Goal: Task Accomplishment & Management: Complete application form

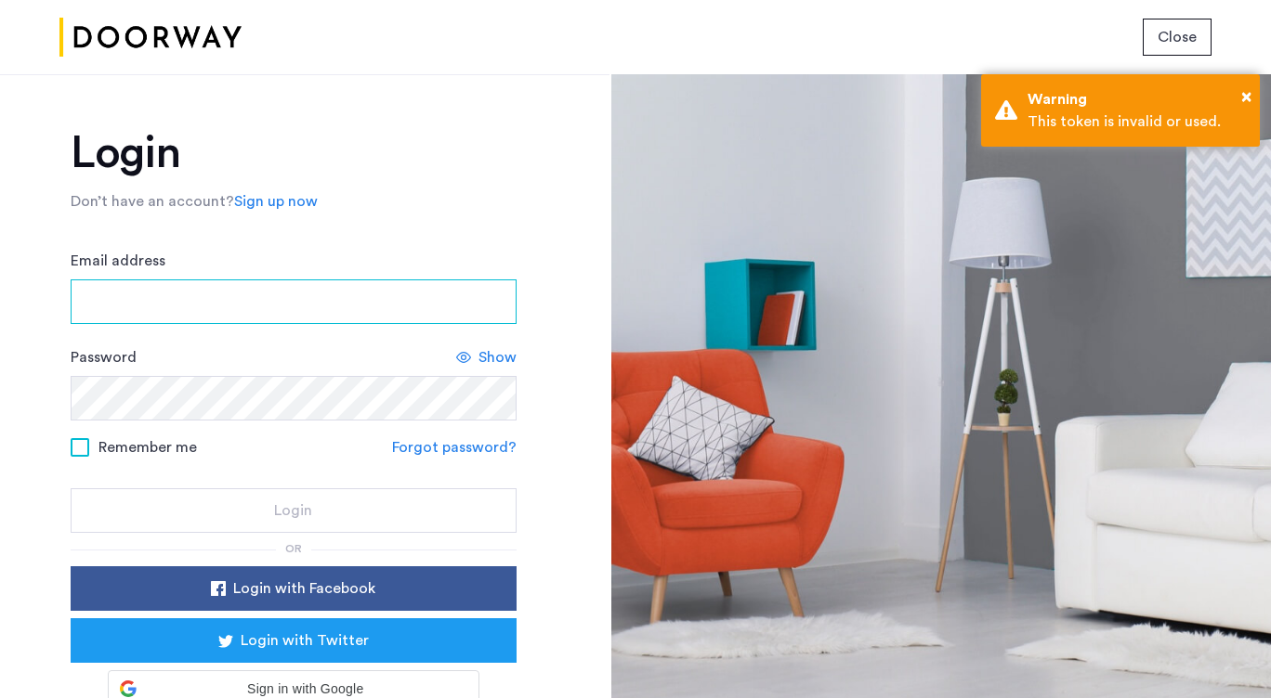
click at [256, 301] on input "Email address" at bounding box center [294, 302] width 446 height 45
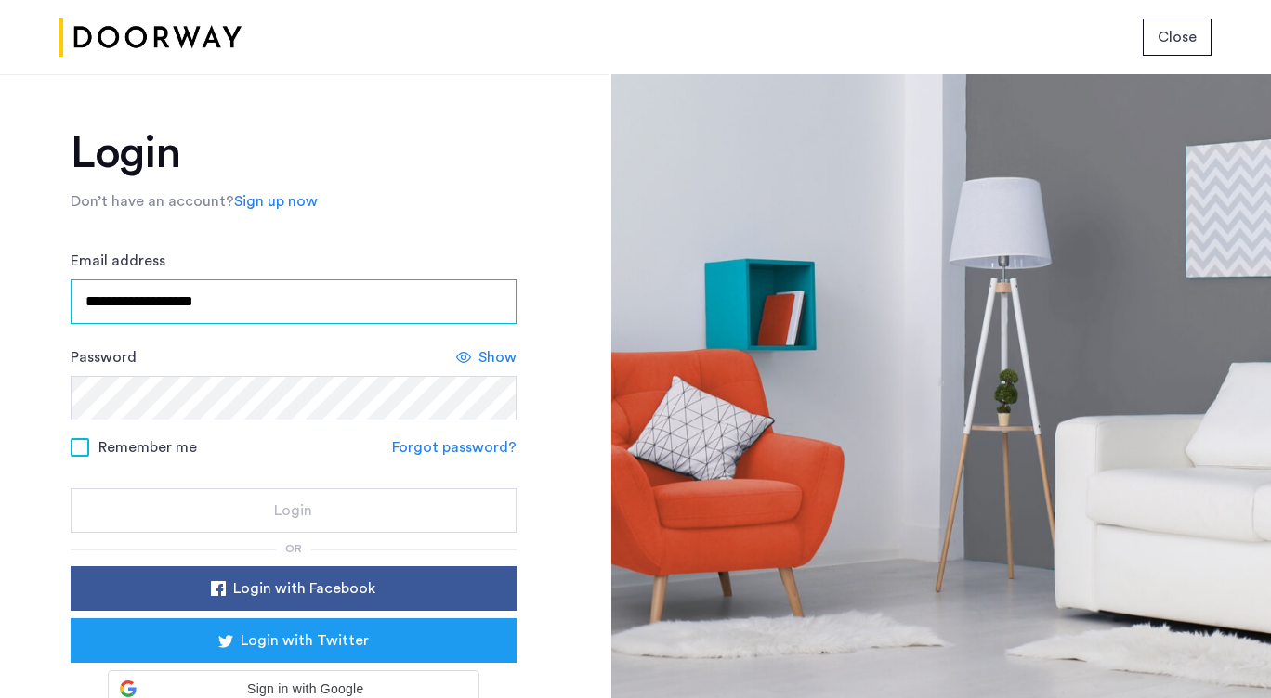
type input "**********"
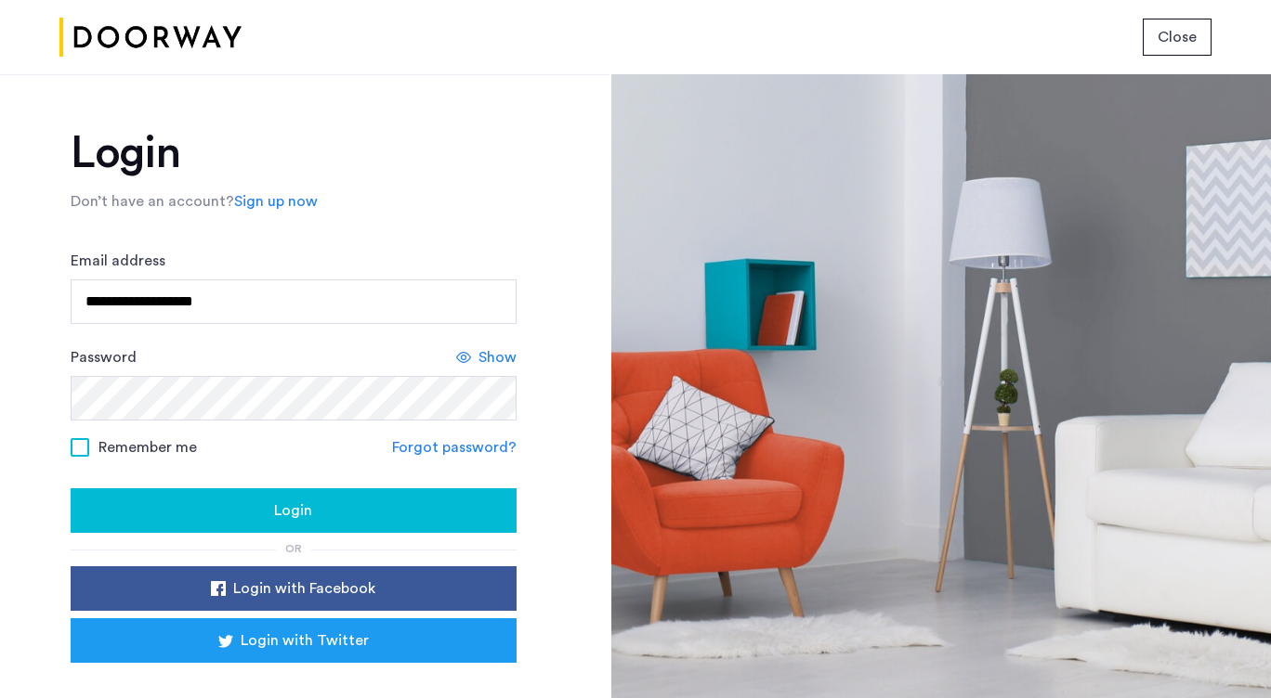
click at [161, 513] on div "Login" at bounding box center [293, 511] width 416 height 22
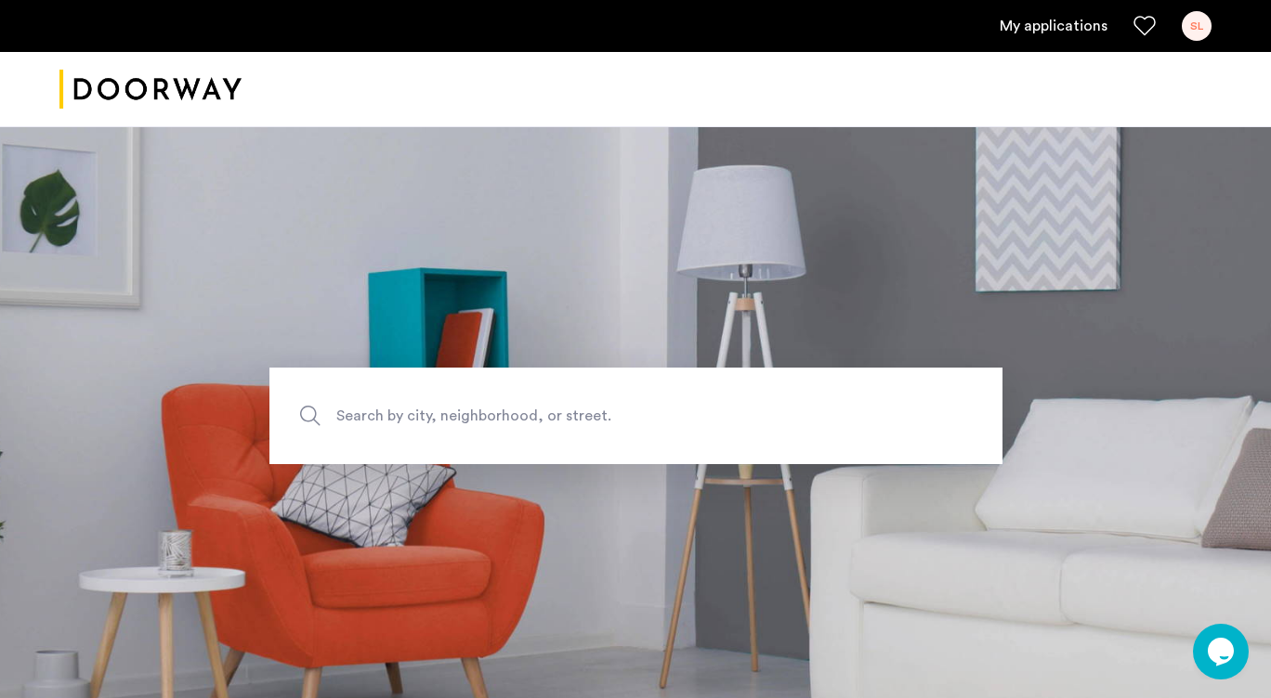
click at [1028, 27] on link "My applications" at bounding box center [1053, 26] width 108 height 22
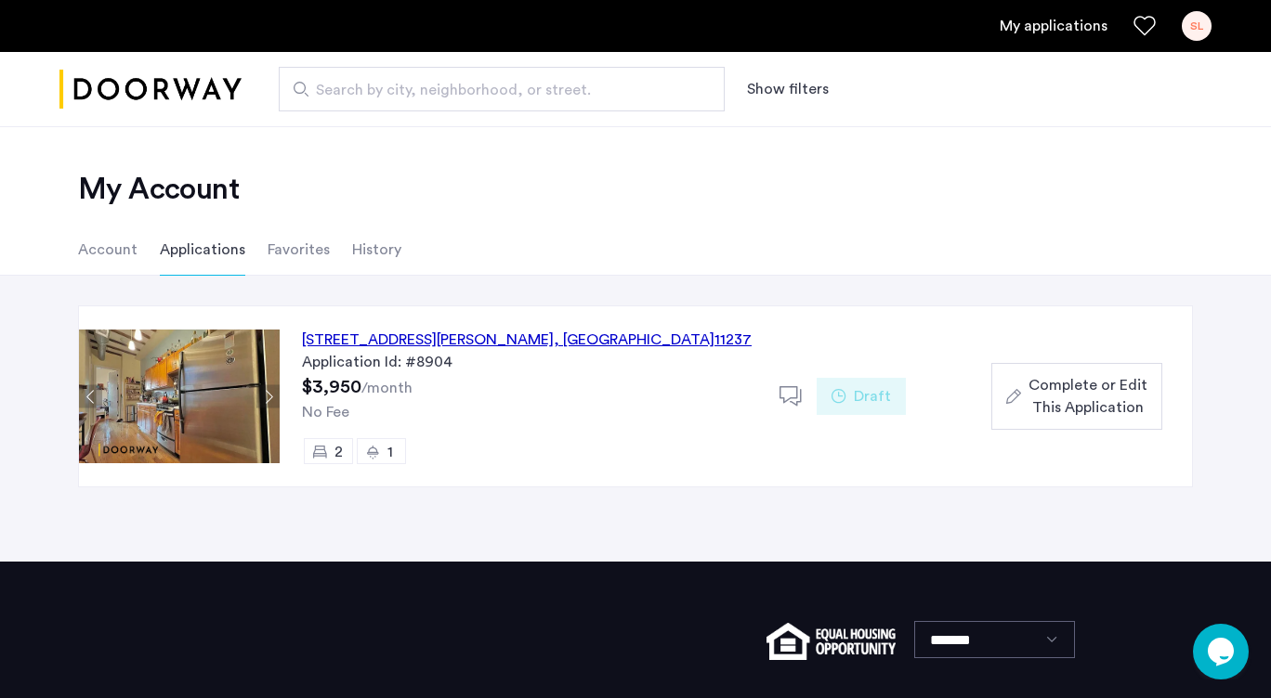
click at [1055, 398] on span "Complete or Edit This Application" at bounding box center [1087, 396] width 119 height 45
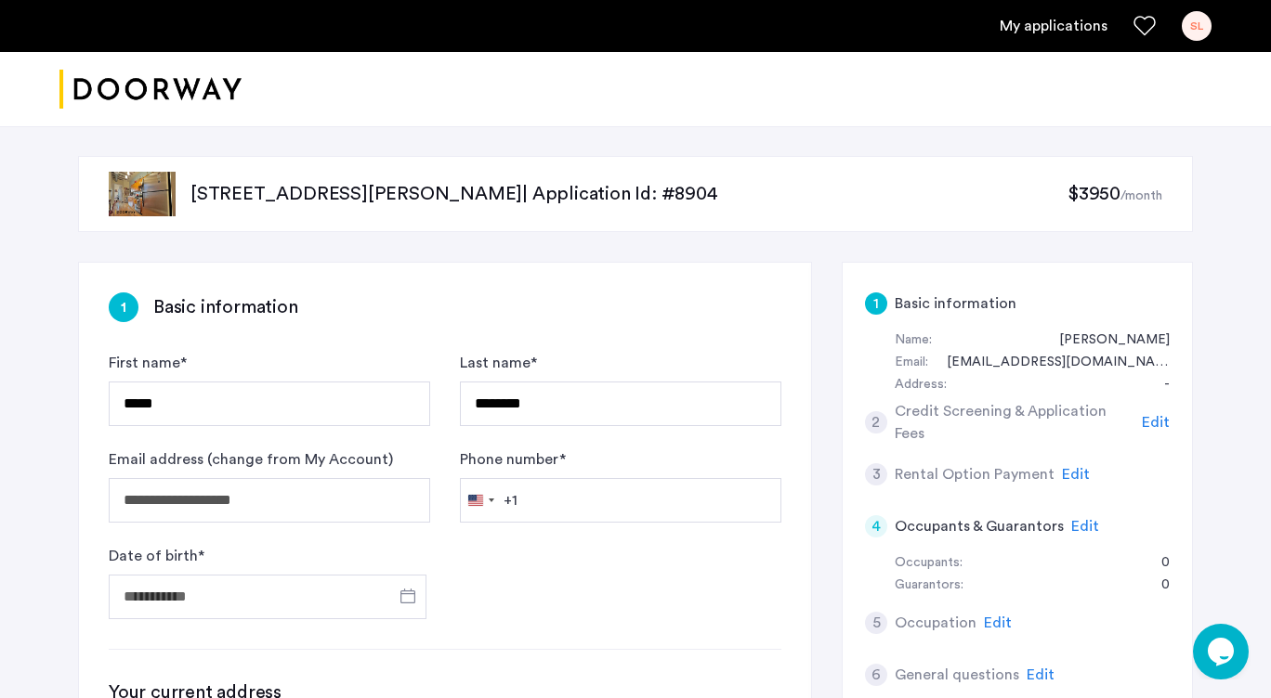
click at [1062, 478] on span "Edit" at bounding box center [1076, 474] width 28 height 15
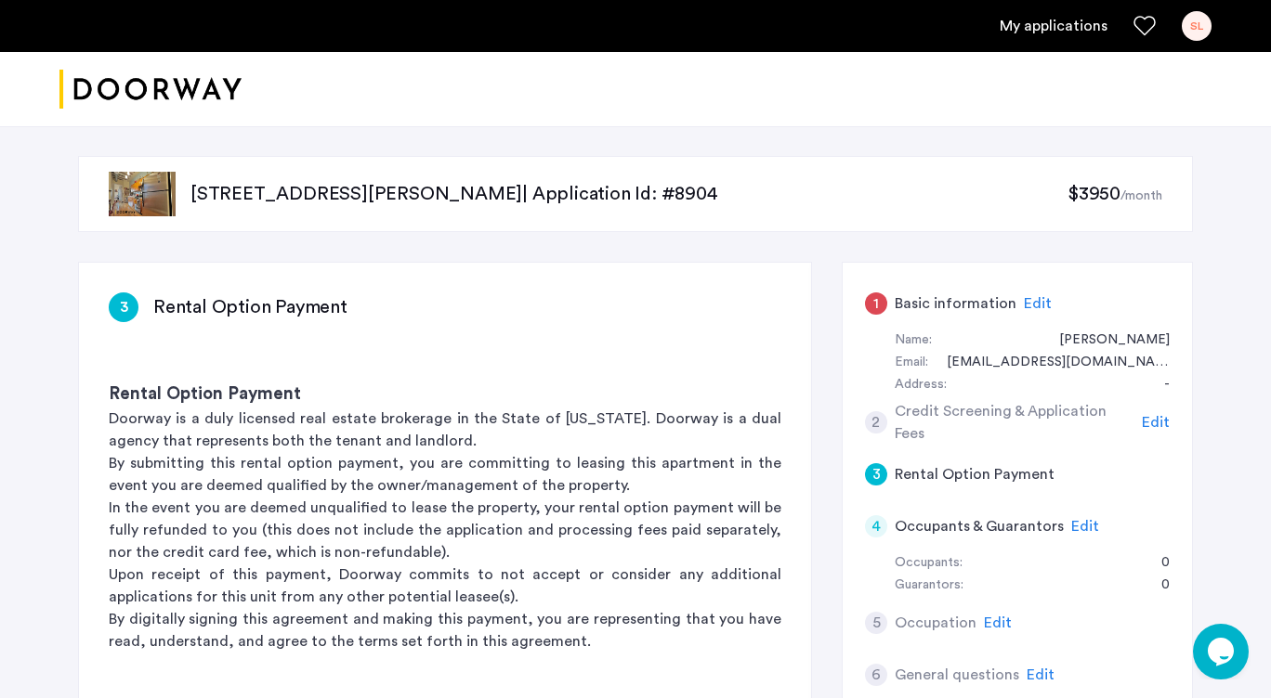
click at [1135, 196] on sub "/month" at bounding box center [1141, 195] width 42 height 13
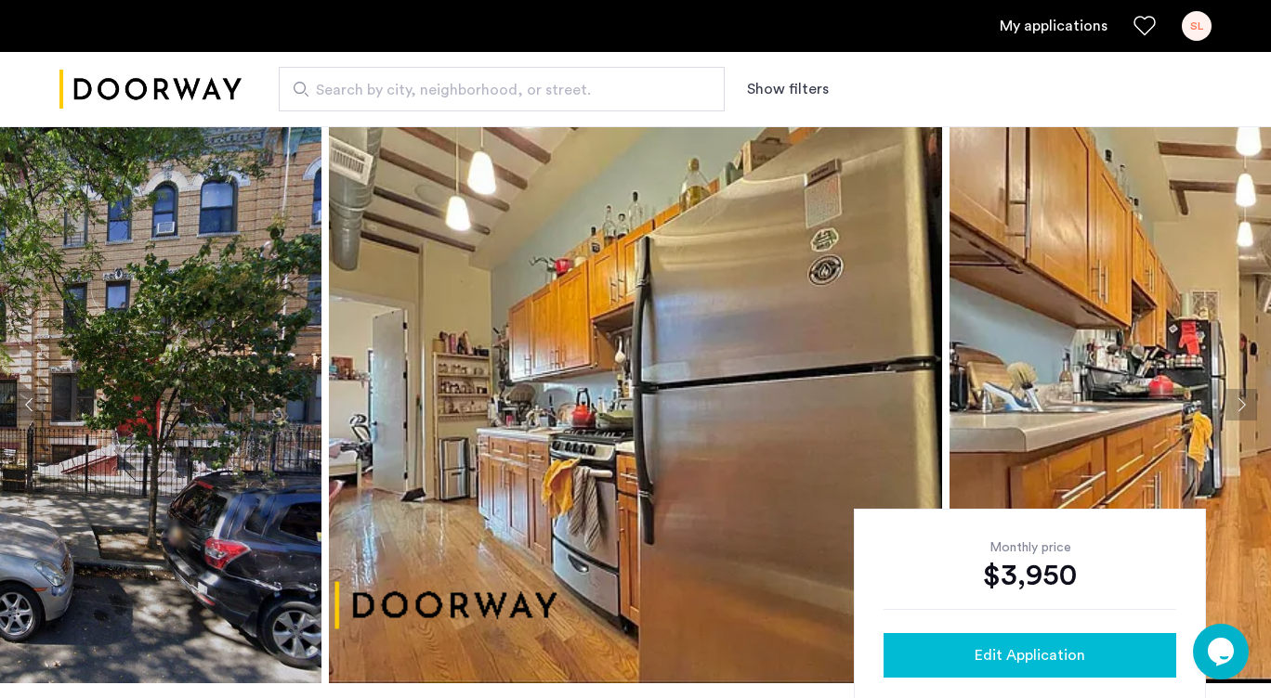
click at [1006, 660] on span "Edit Application" at bounding box center [1029, 656] width 111 height 22
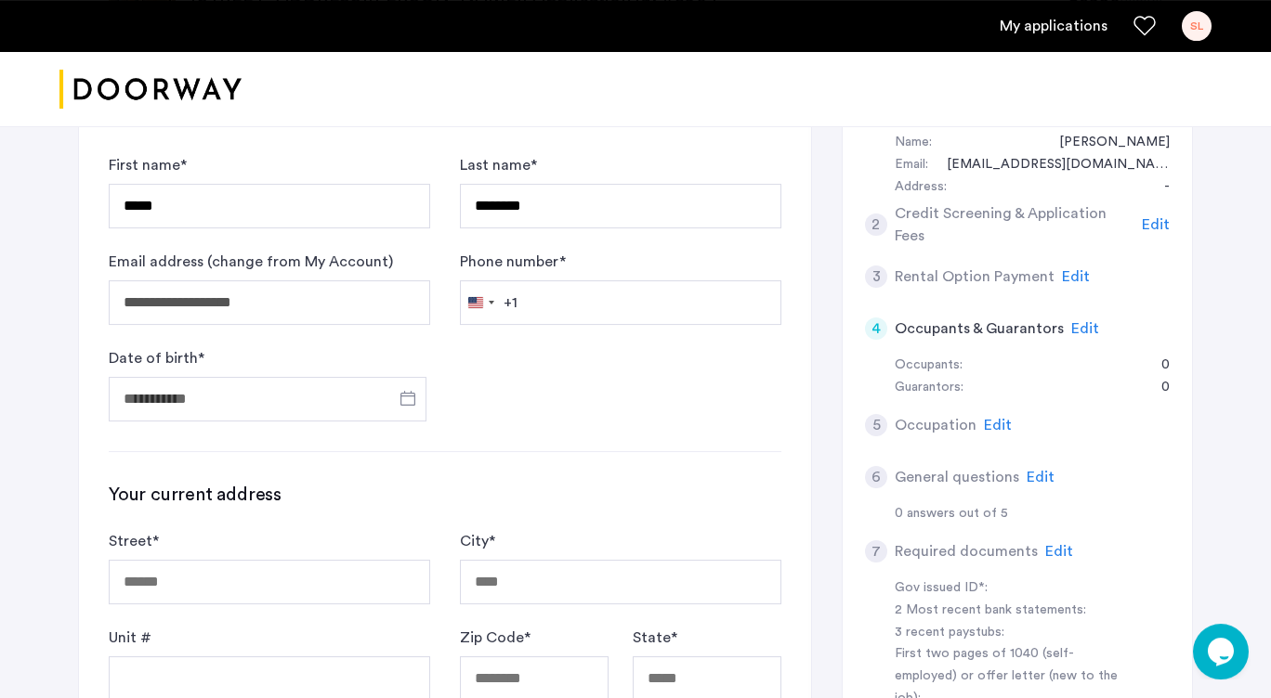
scroll to position [211, 0]
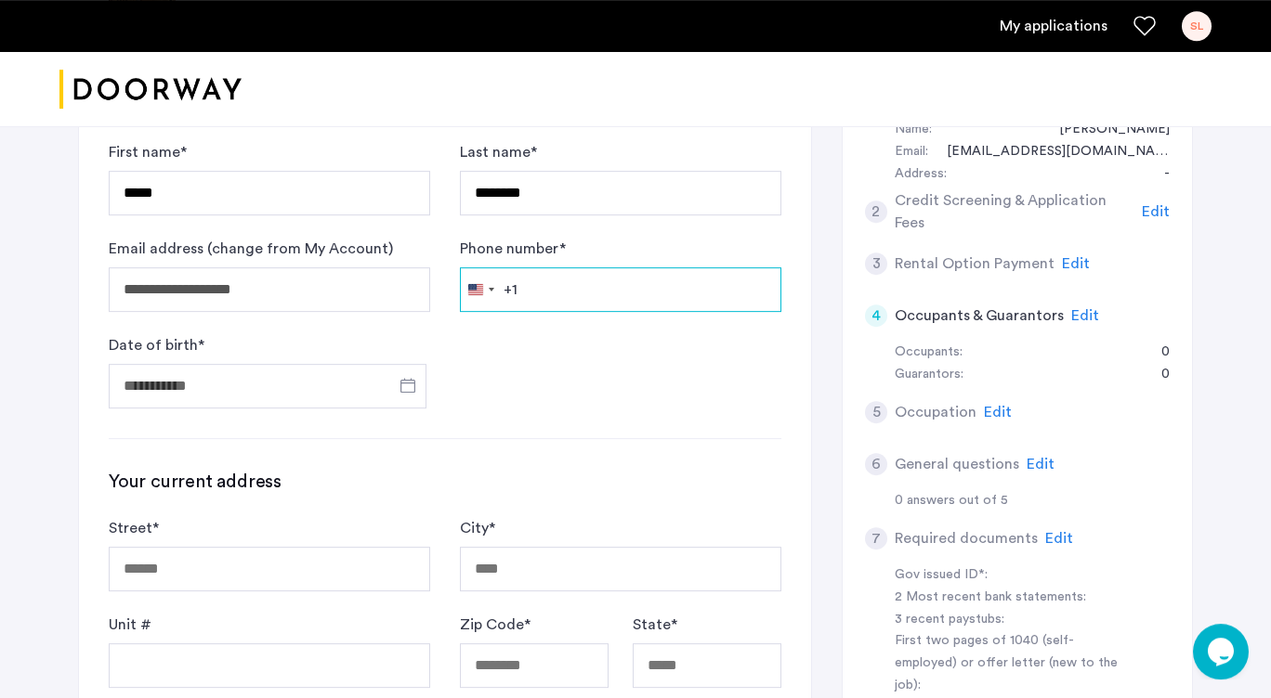
click at [544, 294] on input "Phone number *" at bounding box center [620, 289] width 321 height 45
type input "**********"
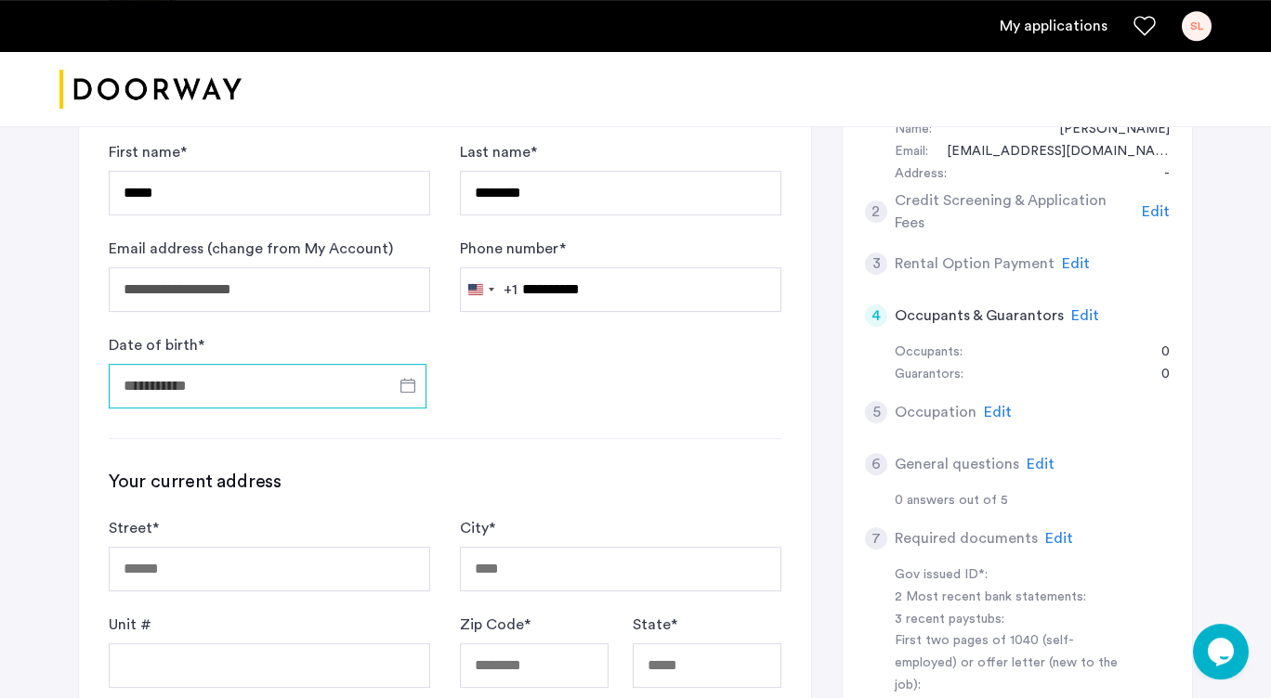
click at [270, 381] on input "Date of birth *" at bounding box center [268, 386] width 318 height 45
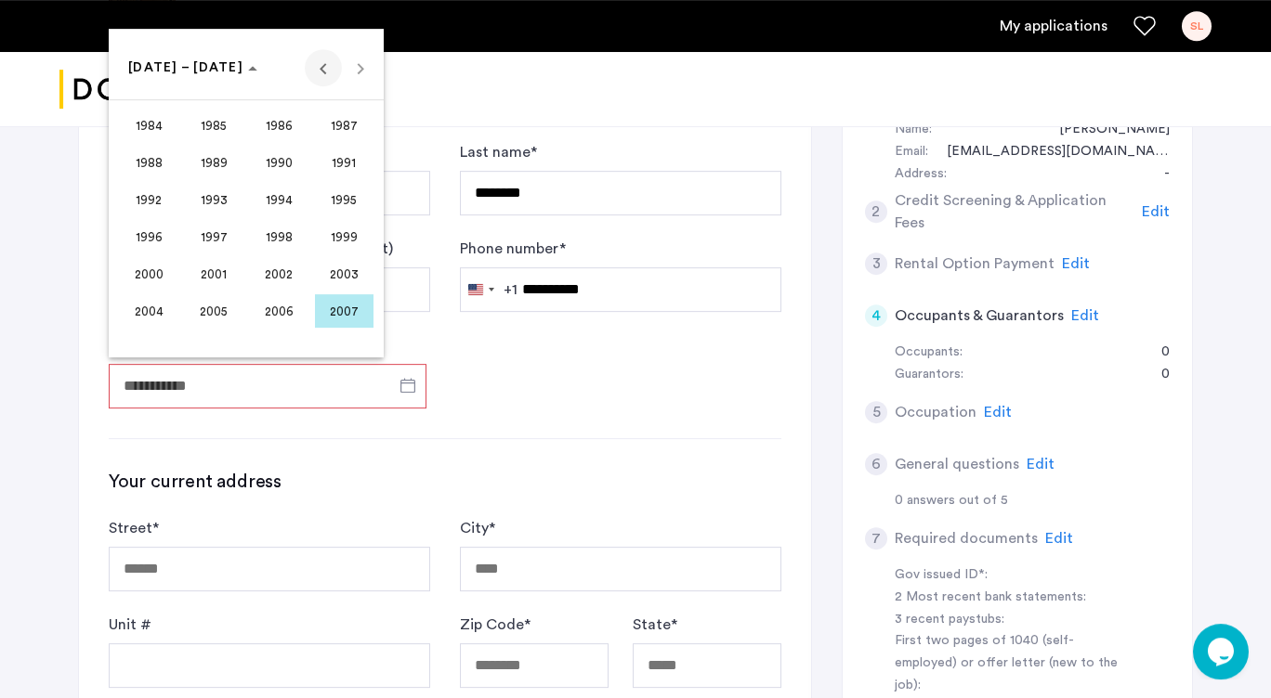
click at [316, 68] on span "Previous 24 years" at bounding box center [323, 67] width 37 height 37
click at [341, 193] on span "1971" at bounding box center [344, 199] width 59 height 33
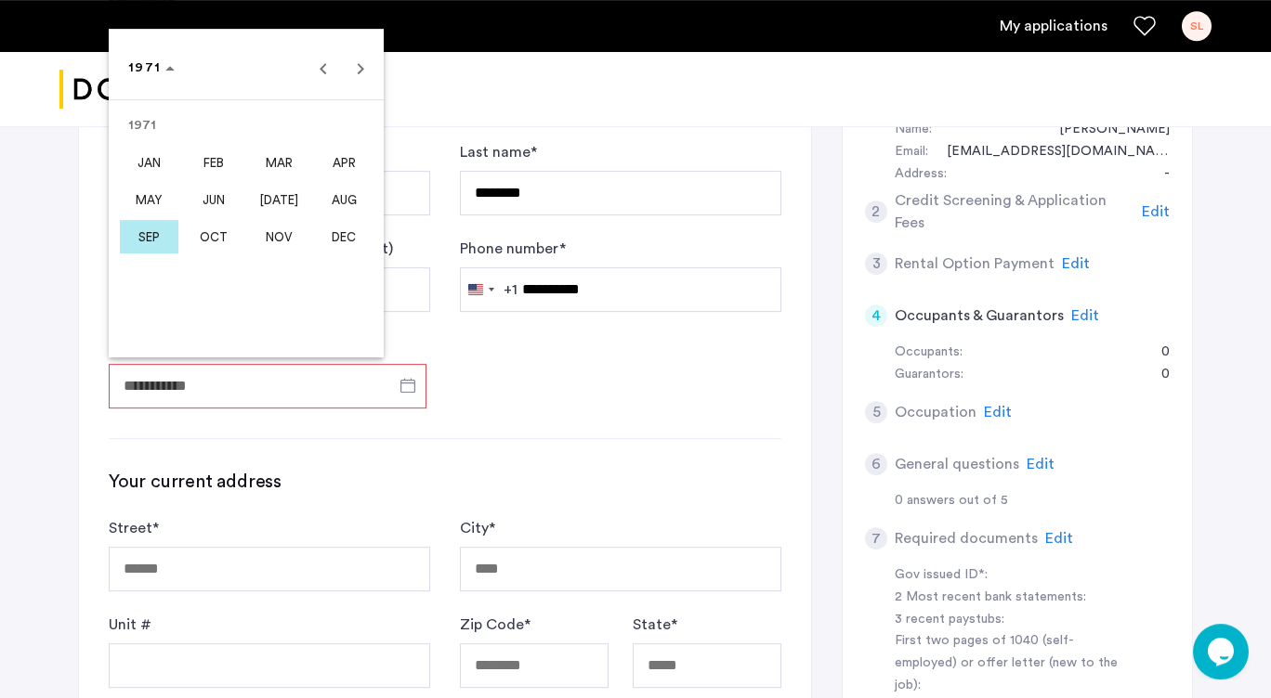
click at [146, 206] on span "MAY" at bounding box center [149, 199] width 59 height 33
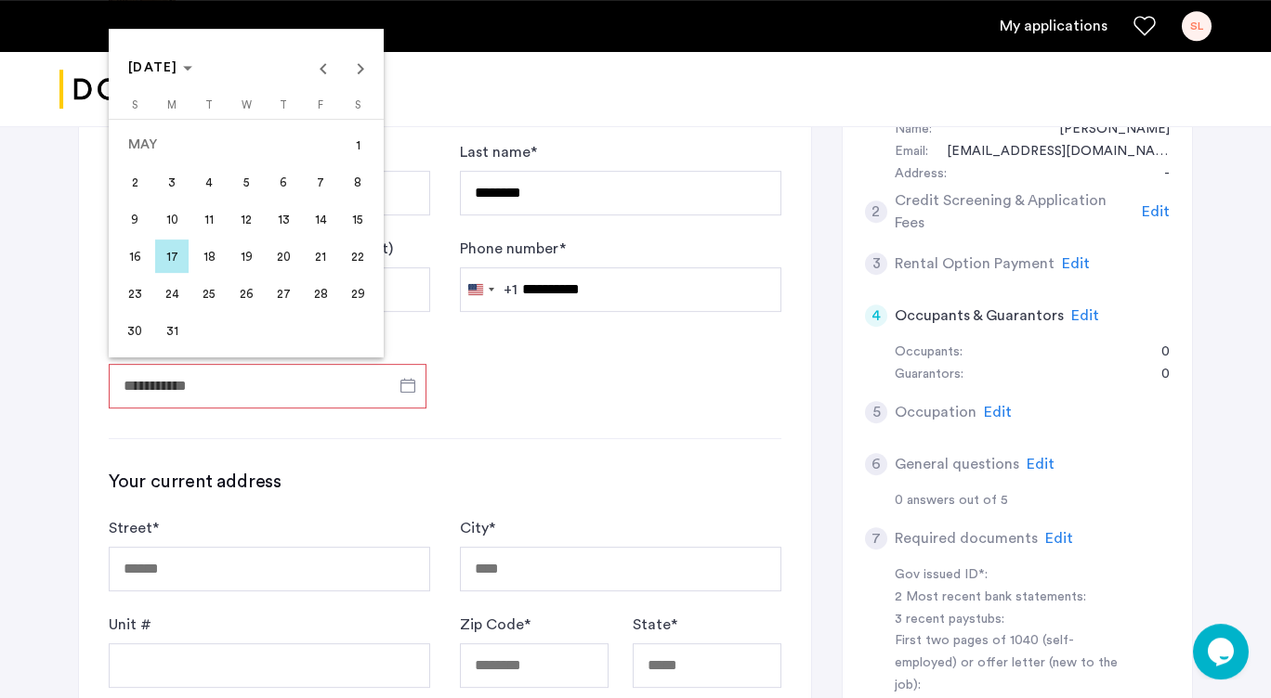
click at [174, 175] on span "3" at bounding box center [171, 181] width 33 height 33
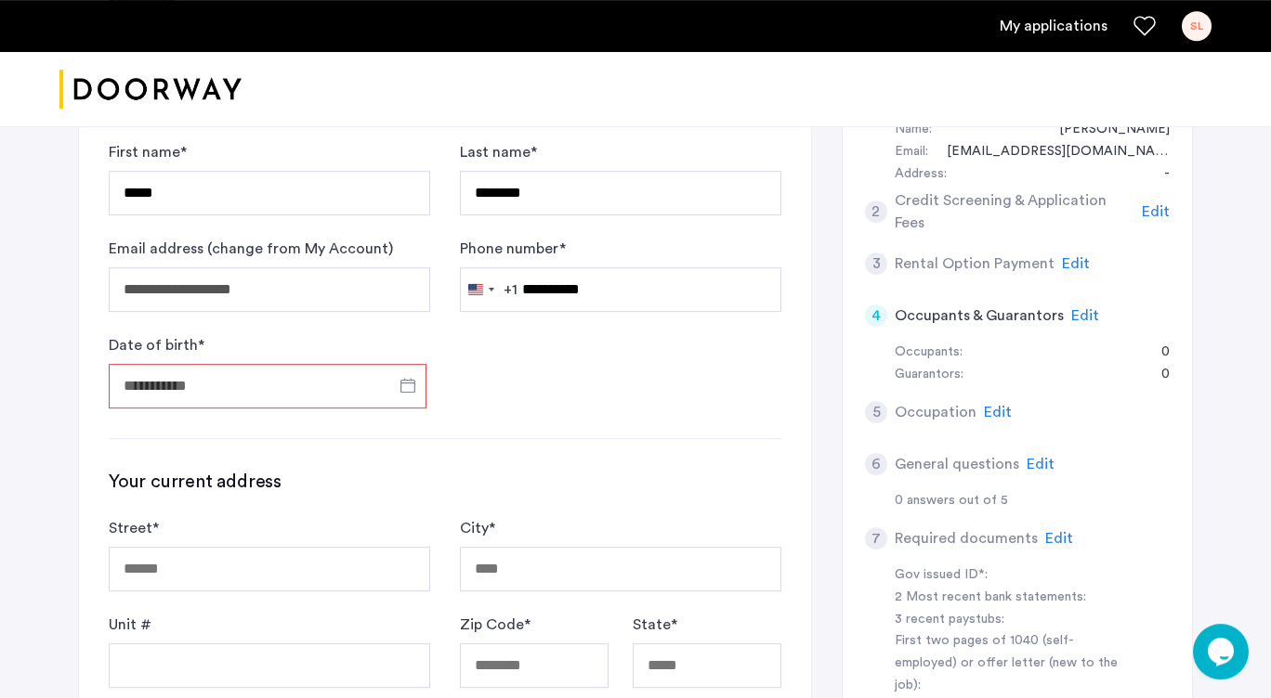
type input "**********"
click at [165, 574] on input "Street *" at bounding box center [269, 569] width 321 height 45
type input "*********"
type input "**********"
type input "*****"
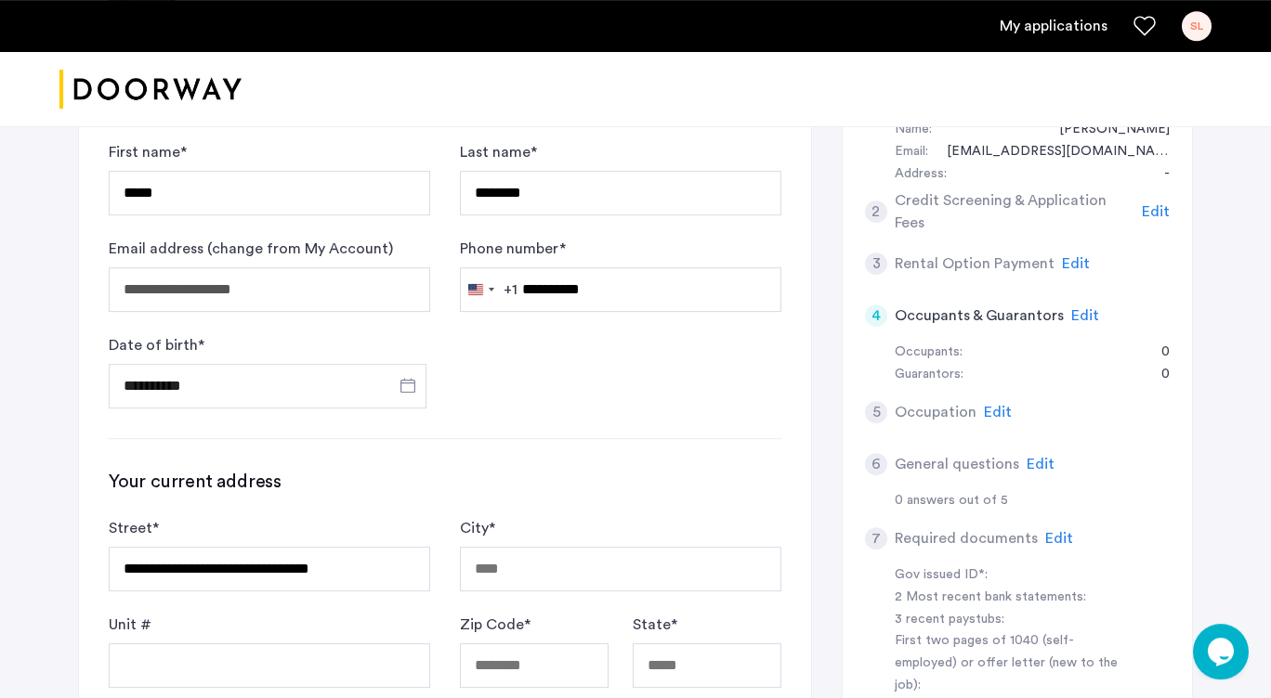
type input "**"
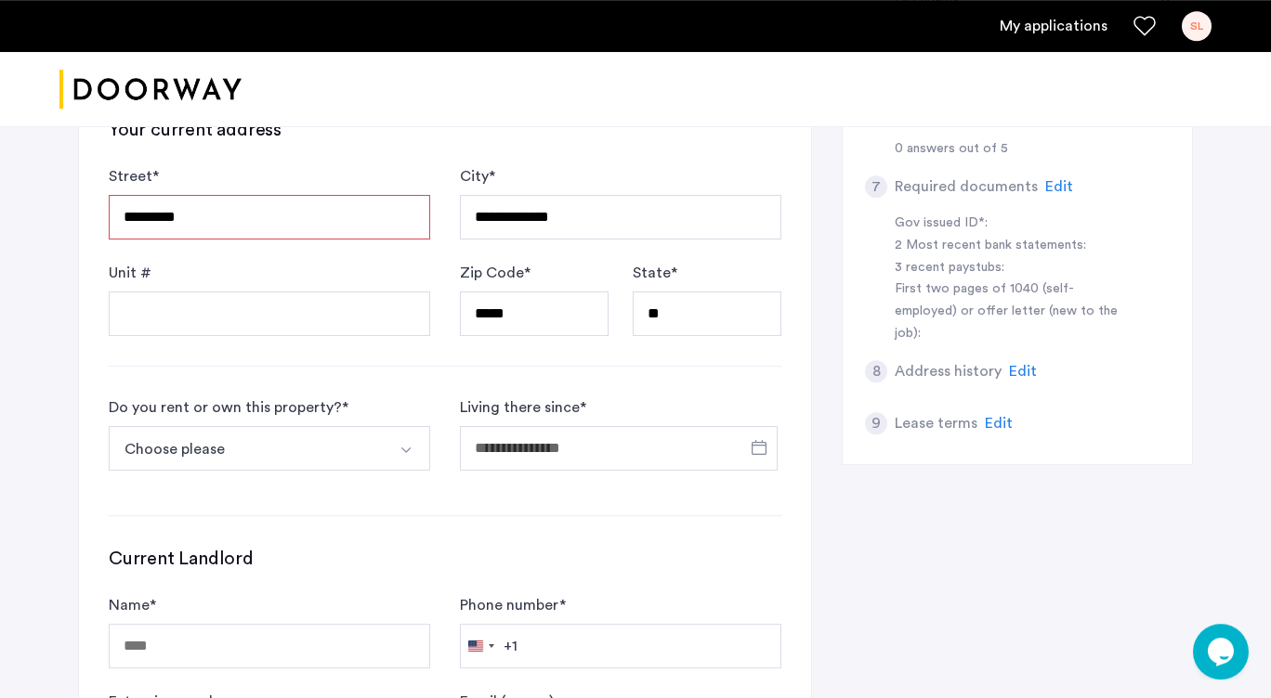
scroll to position [598, 0]
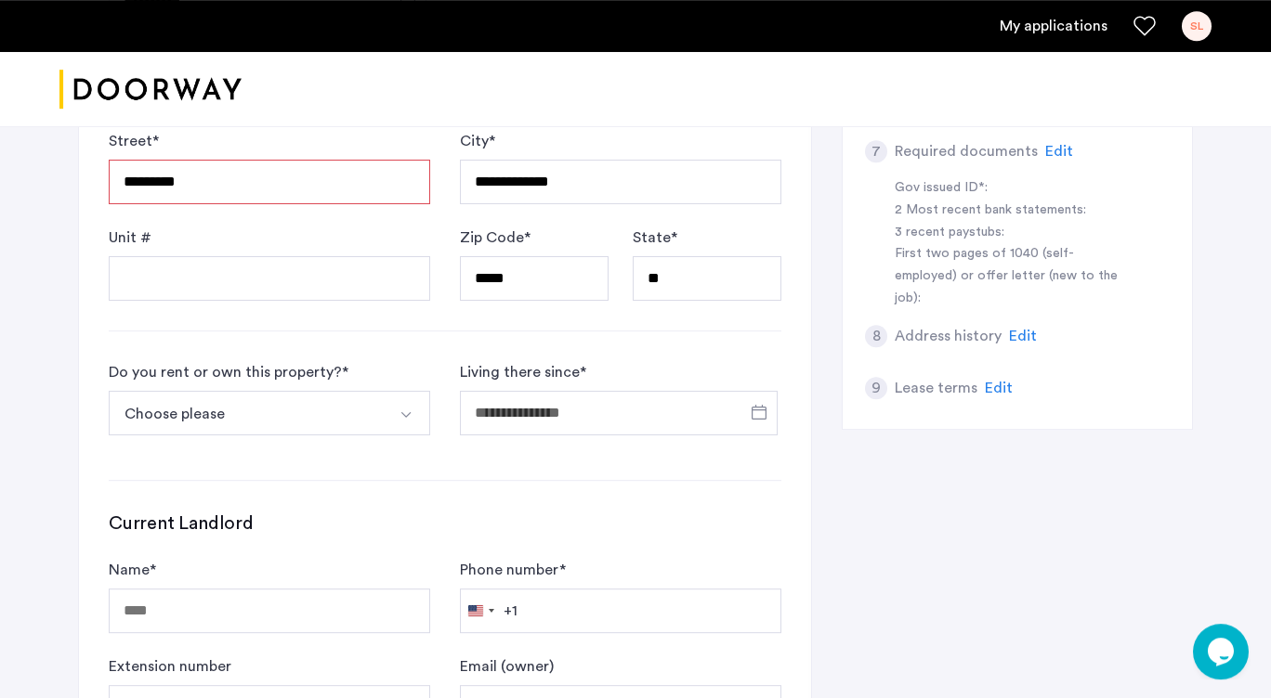
click at [260, 425] on button "Choose please" at bounding box center [248, 413] width 278 height 45
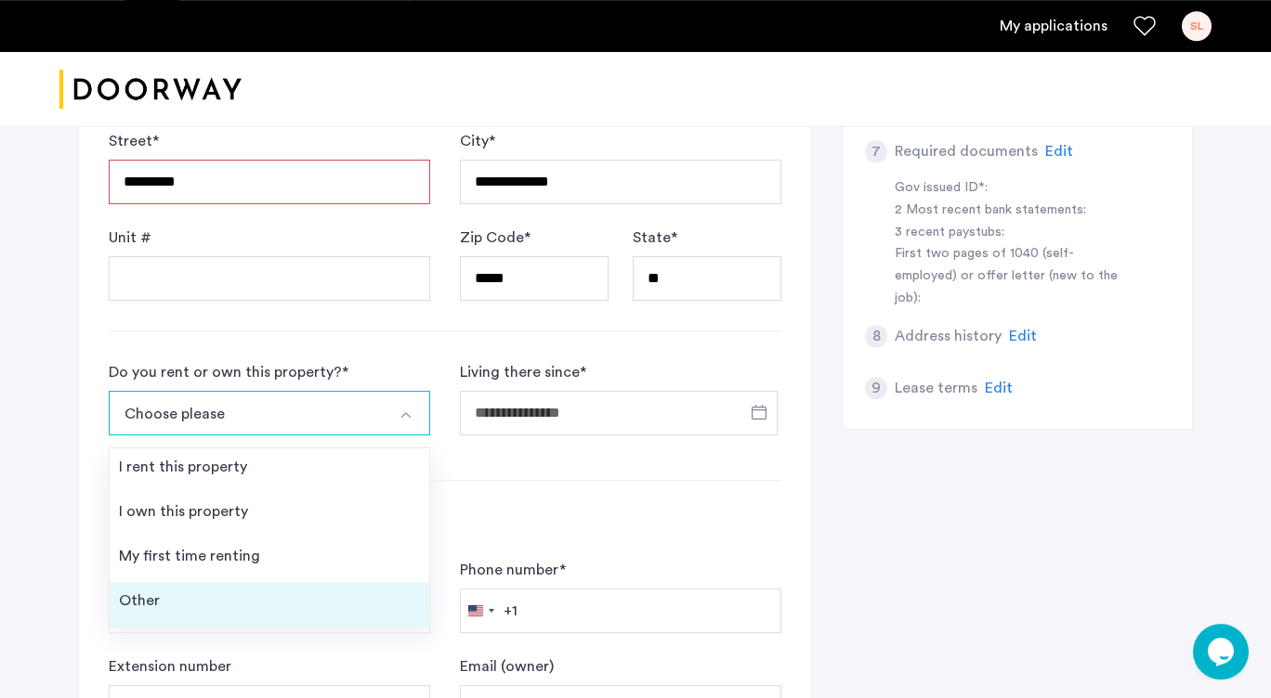
click at [157, 599] on div "Other" at bounding box center [139, 601] width 41 height 22
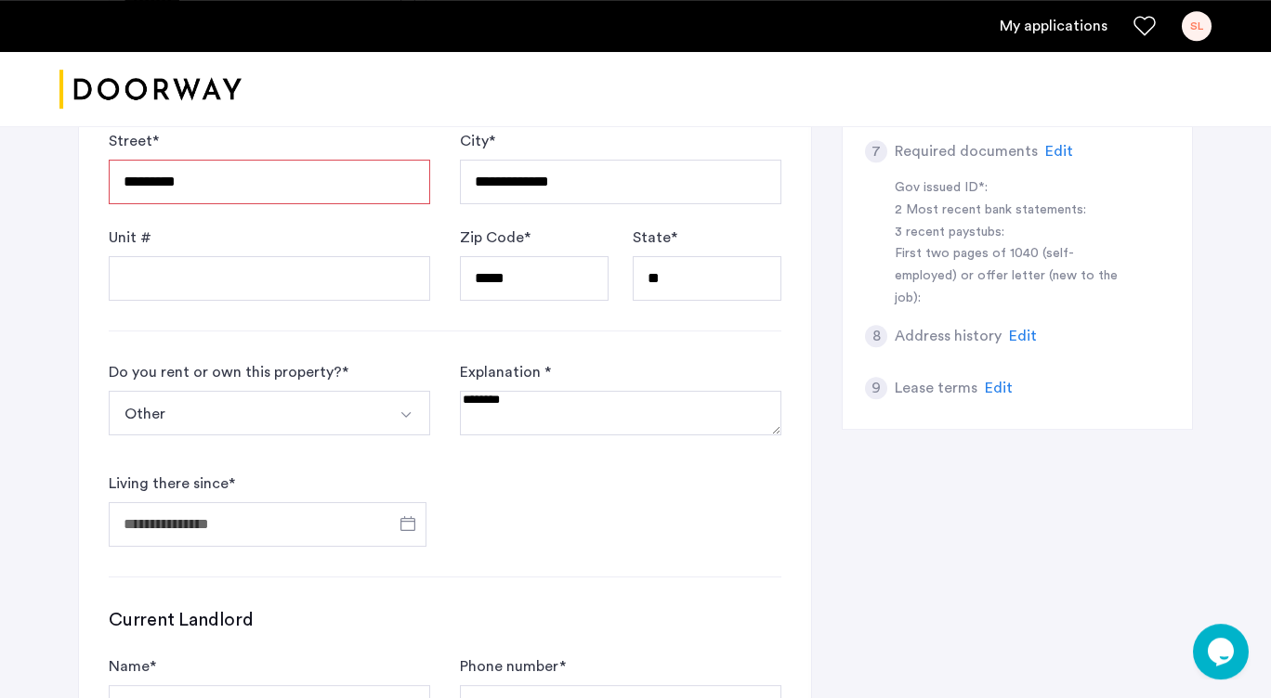
click at [500, 424] on textarea at bounding box center [620, 413] width 321 height 45
type textarea "**********"
click at [327, 533] on input "Living there since *" at bounding box center [268, 524] width 318 height 45
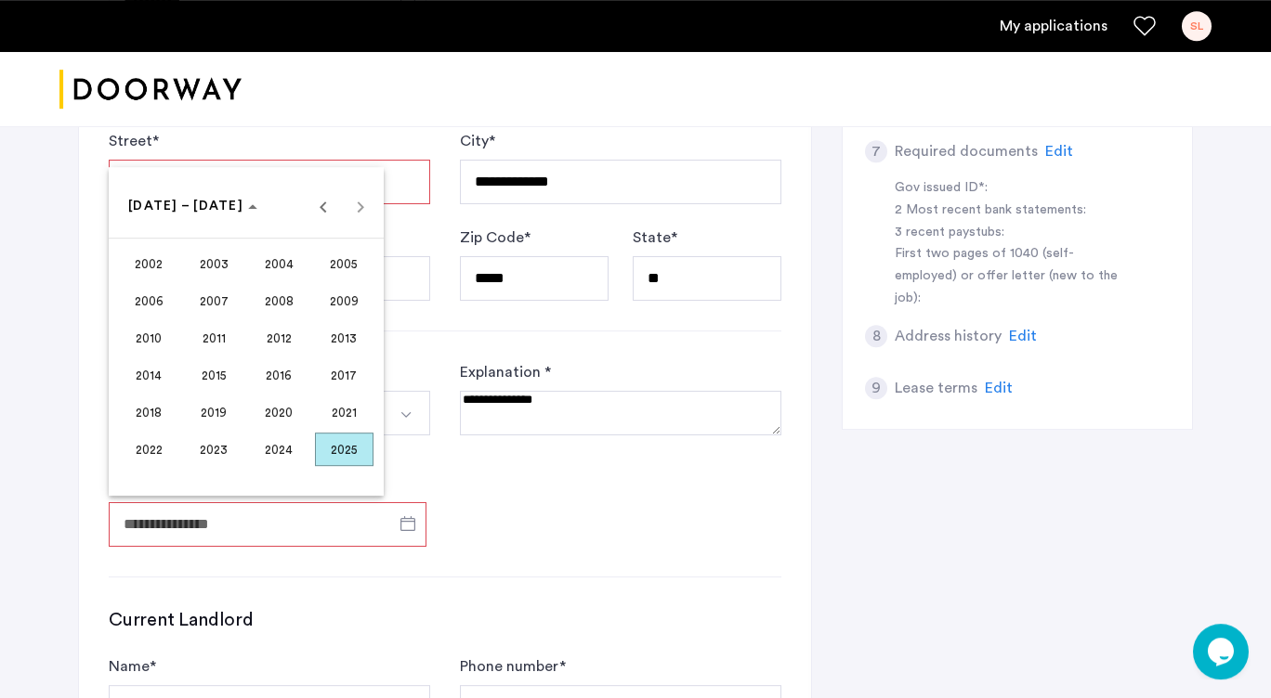
click at [349, 450] on span "2025" at bounding box center [344, 449] width 59 height 33
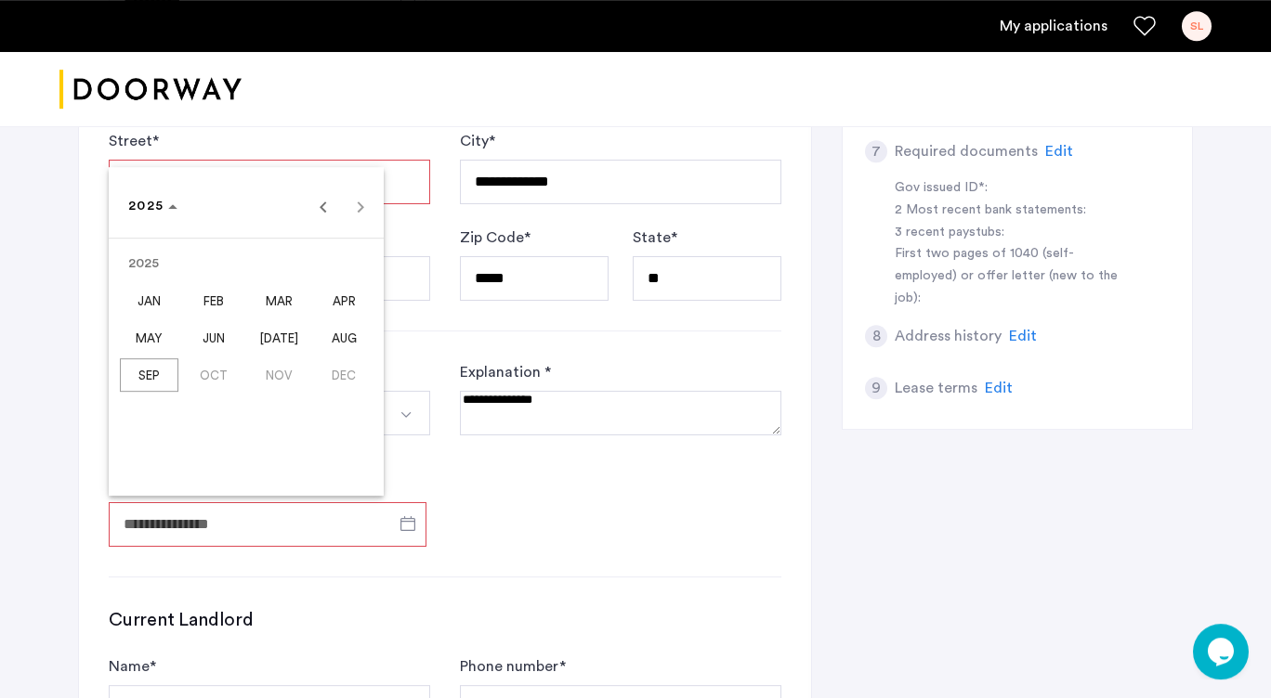
click at [342, 346] on span "AUG" at bounding box center [344, 337] width 59 height 33
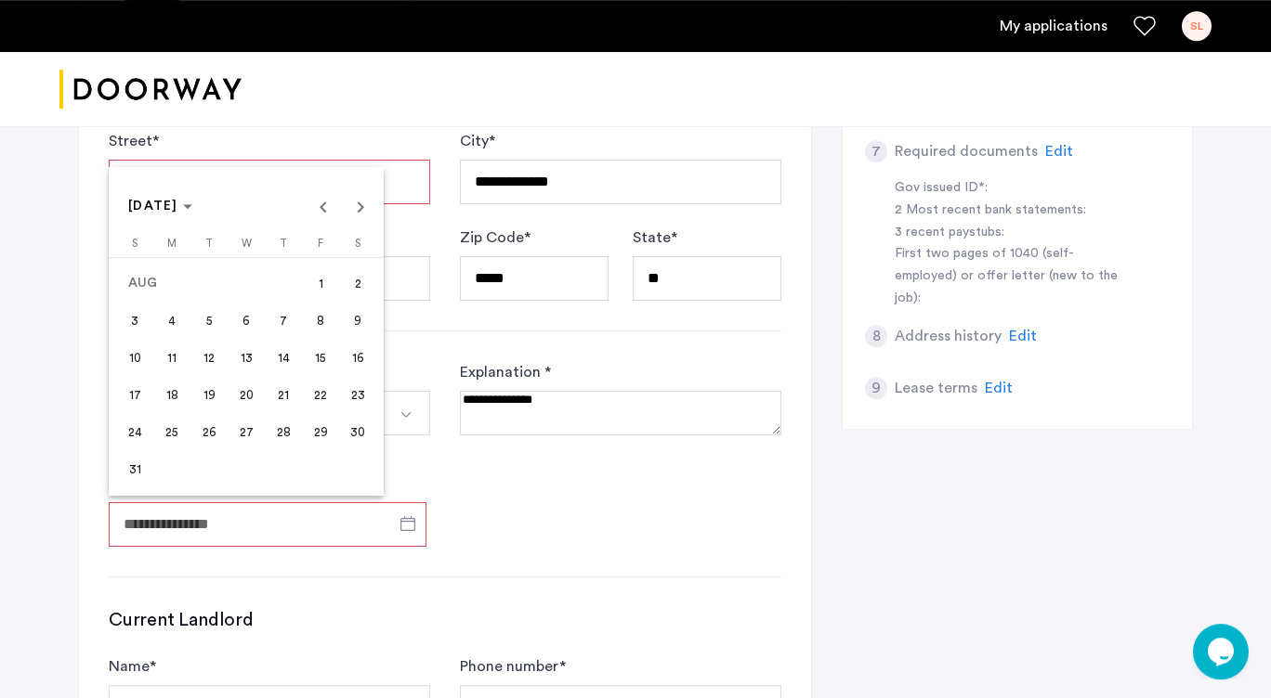
click at [202, 356] on span "12" at bounding box center [208, 357] width 33 height 33
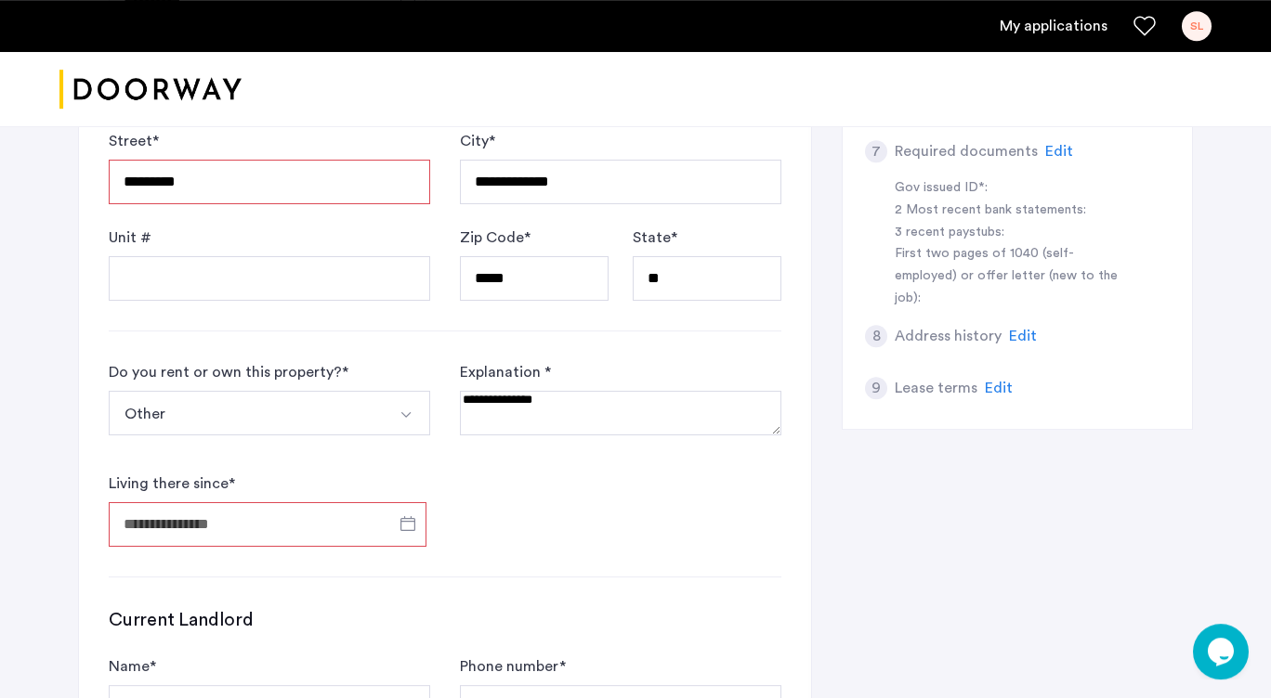
type input "**********"
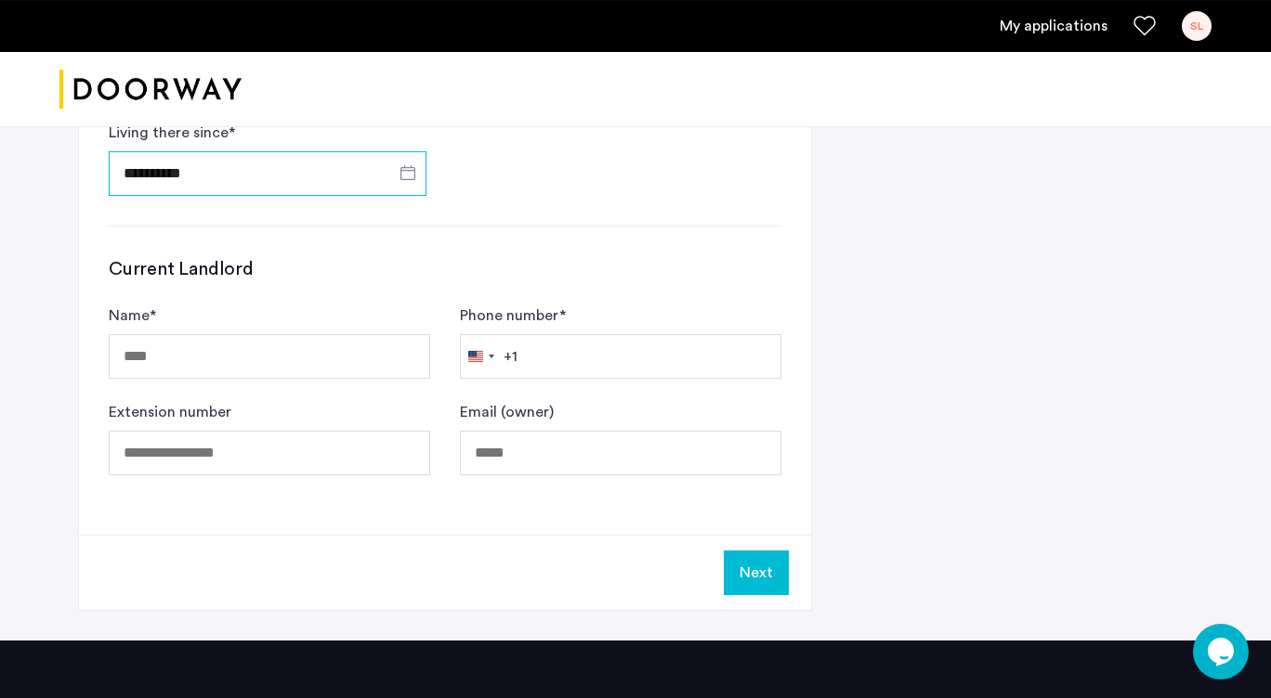
scroll to position [920, 0]
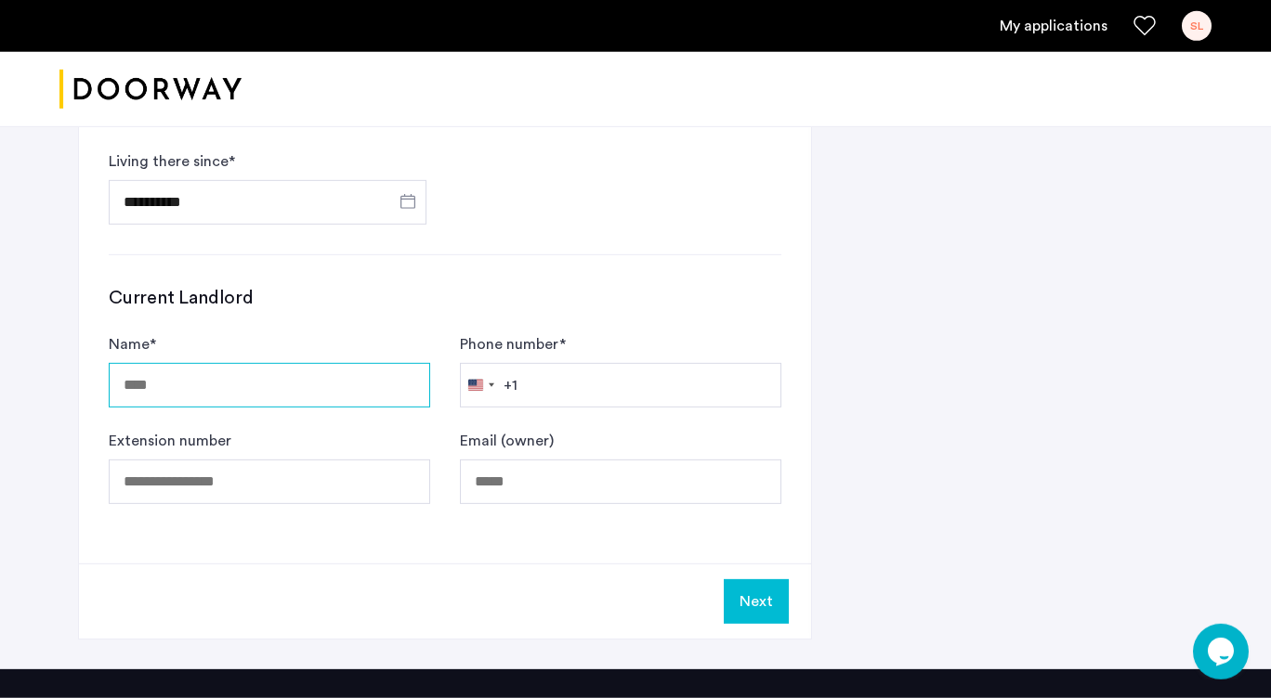
click at [340, 393] on input "Name *" at bounding box center [269, 385] width 321 height 45
type input "**********"
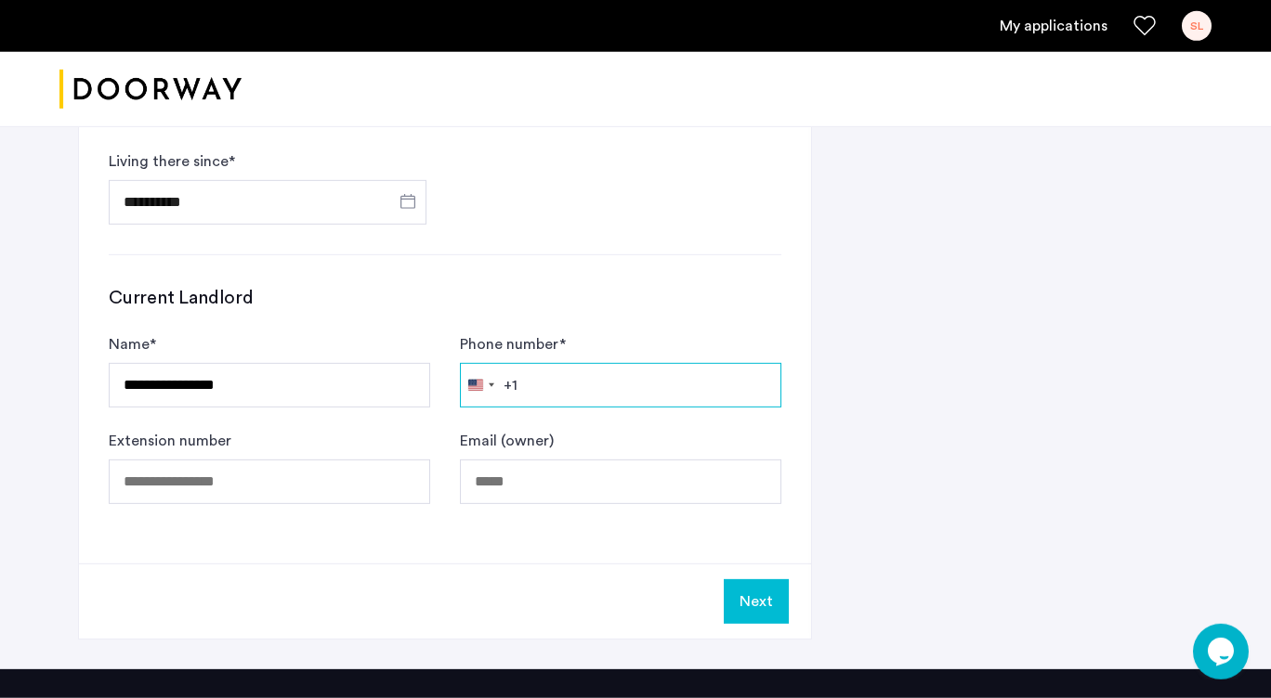
click at [568, 386] on input "Phone number *" at bounding box center [620, 385] width 321 height 45
type input "**********"
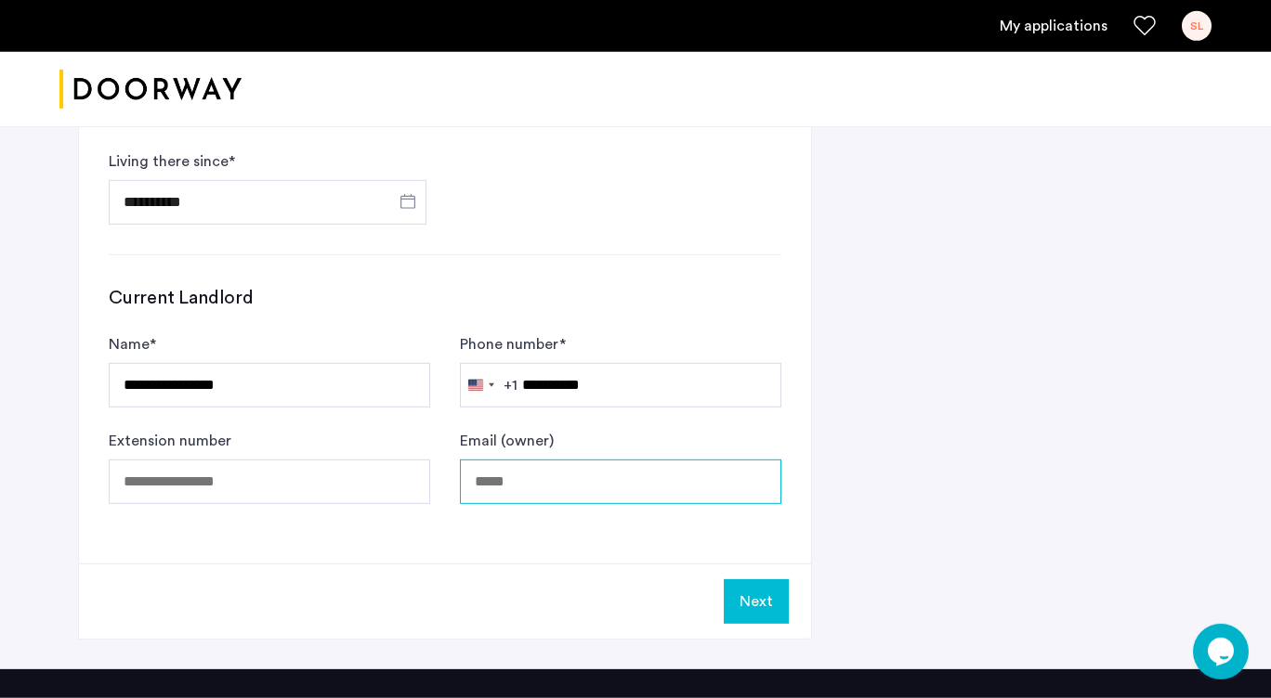
click at [541, 483] on input "Email (owner)" at bounding box center [620, 482] width 321 height 45
click at [561, 485] on input "Email (owner)" at bounding box center [620, 482] width 321 height 45
paste input "**********"
type input "**********"
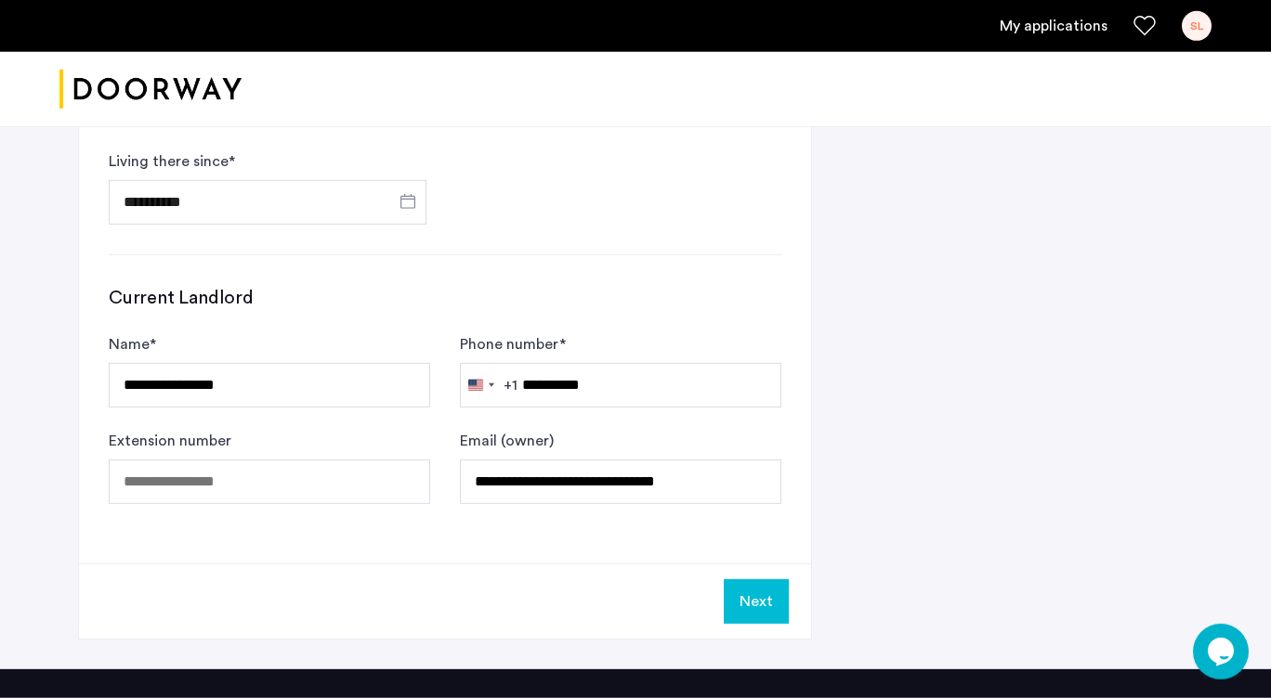
click at [764, 598] on button "Next" at bounding box center [756, 602] width 65 height 45
click at [748, 606] on button "Next" at bounding box center [756, 602] width 65 height 45
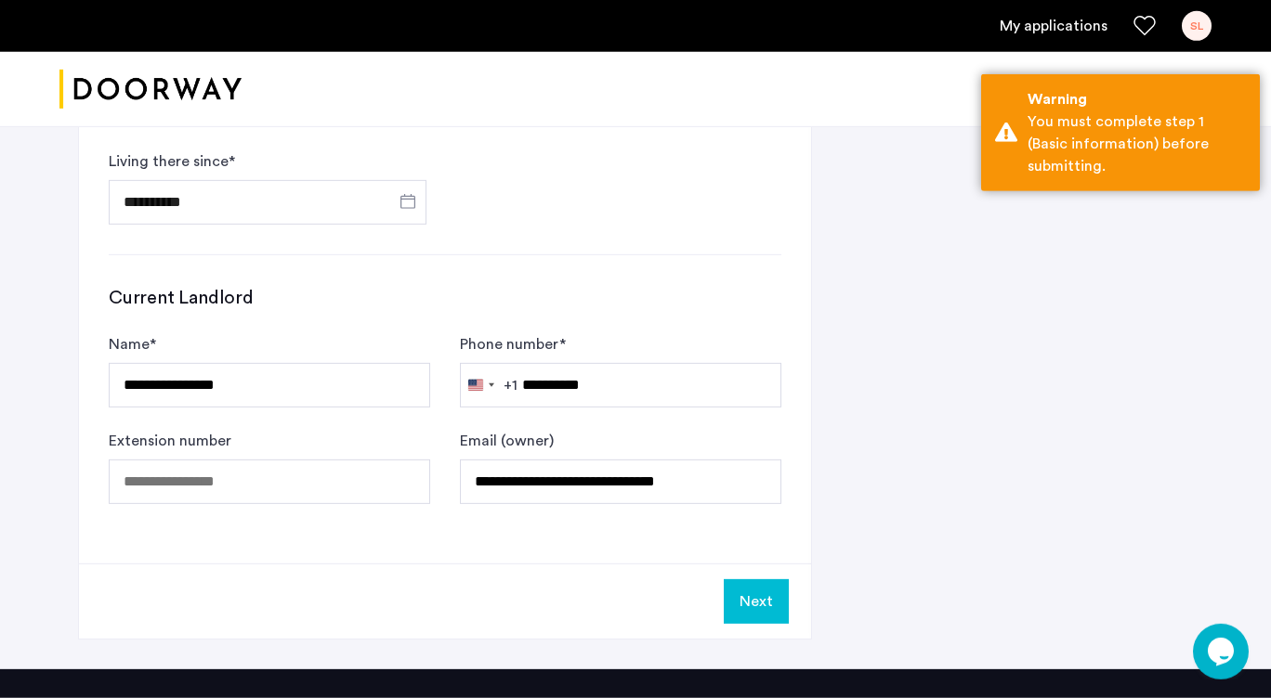
click at [748, 593] on button "Next" at bounding box center [756, 602] width 65 height 45
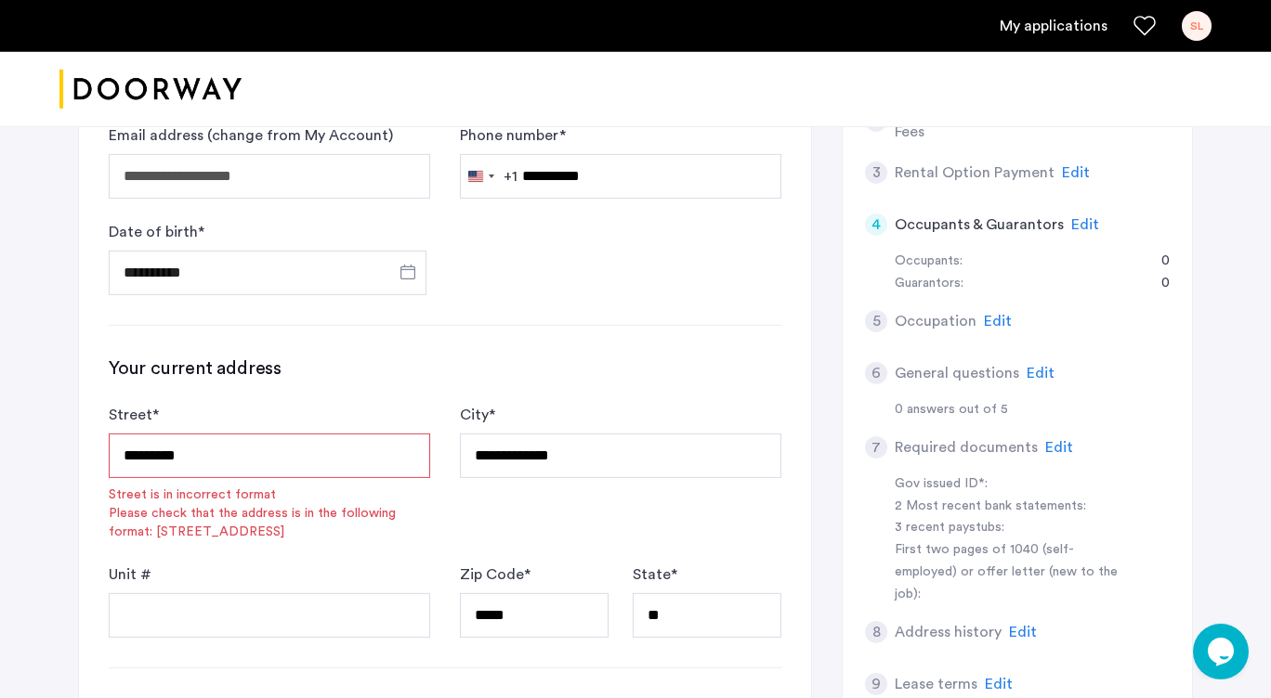
scroll to position [330, 0]
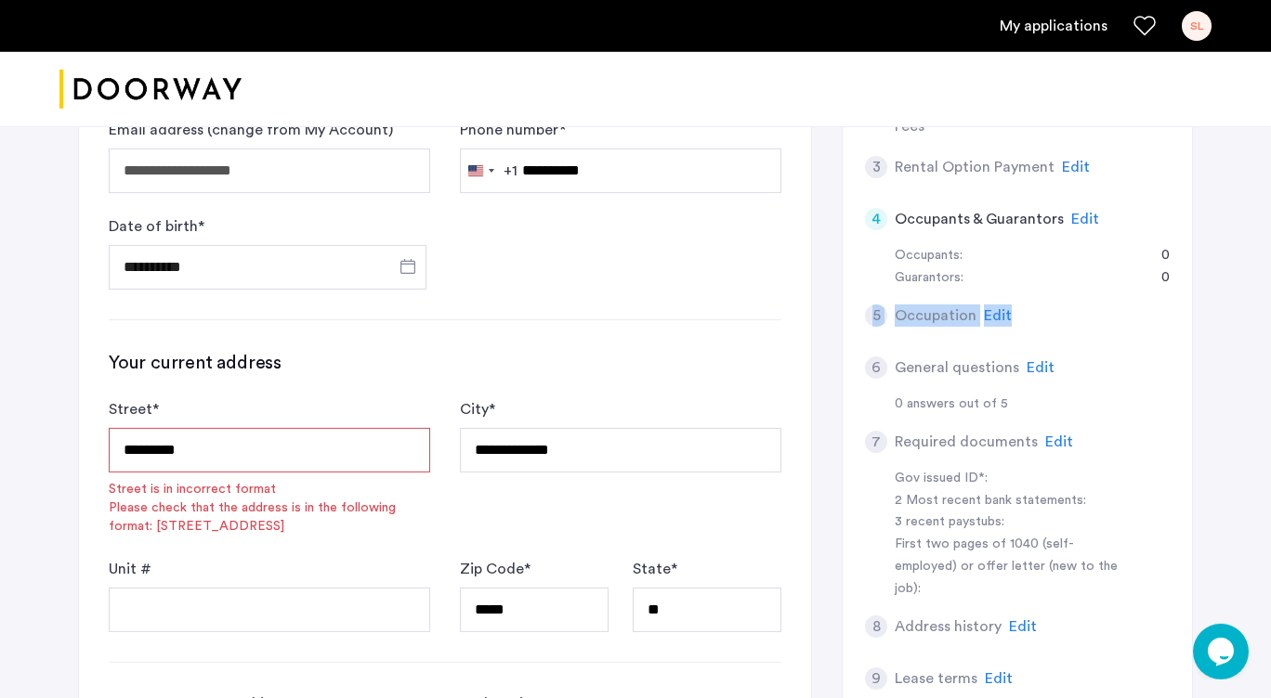
drag, startPoint x: 1259, startPoint y: 276, endPoint x: 1268, endPoint y: 292, distance: 18.3
click at [1268, 292] on html "**********" at bounding box center [635, 19] width 1271 height 698
click at [256, 463] on input "*********" at bounding box center [269, 450] width 321 height 45
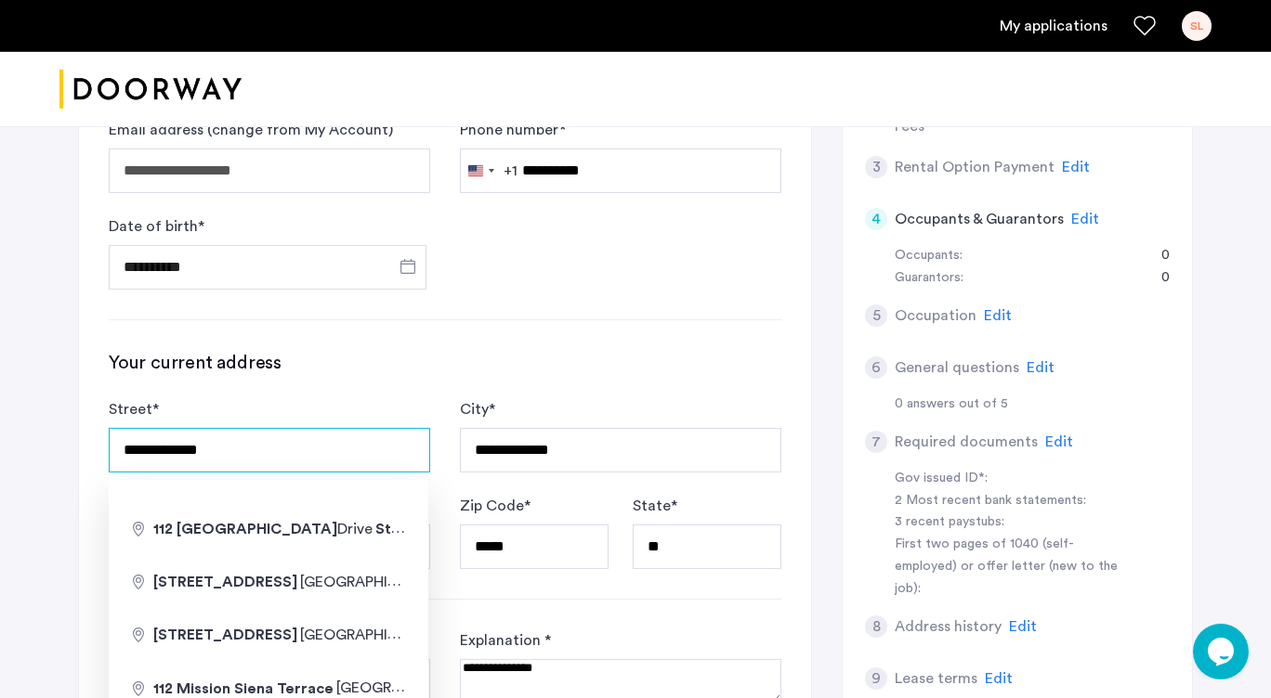
type input "**********"
click at [314, 366] on h3 "Your current address" at bounding box center [445, 363] width 672 height 26
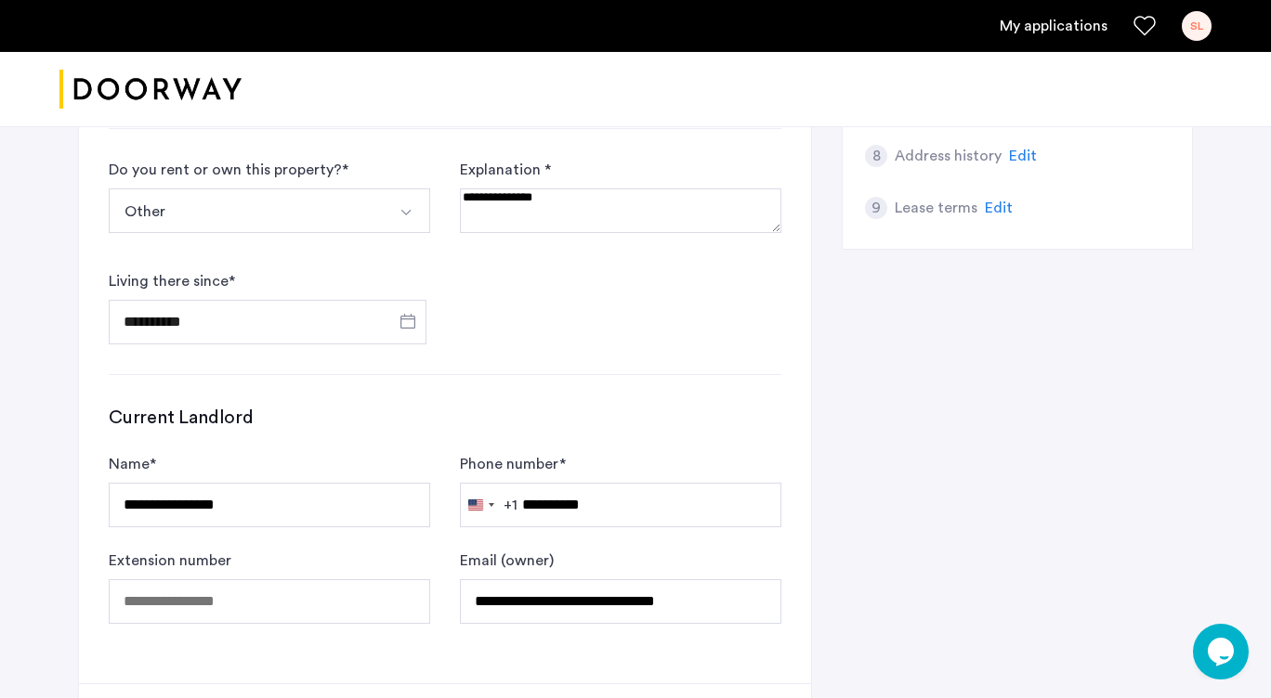
scroll to position [934, 0]
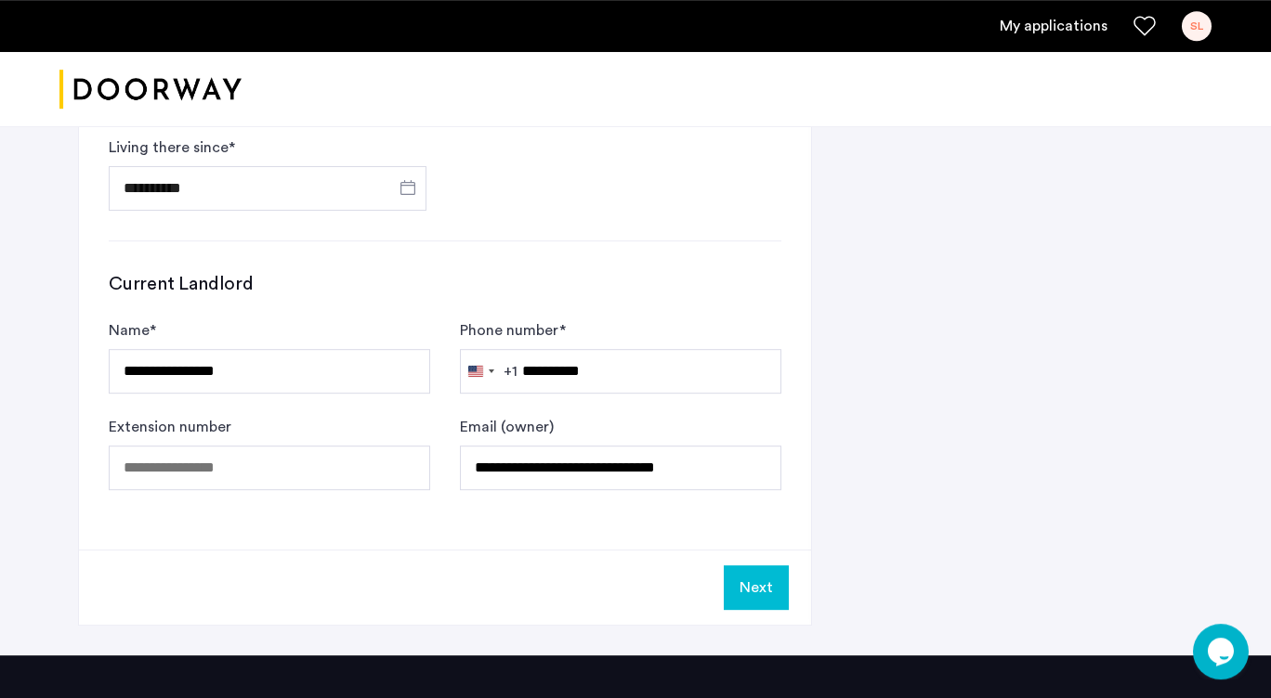
click at [766, 590] on button "Next" at bounding box center [756, 588] width 65 height 45
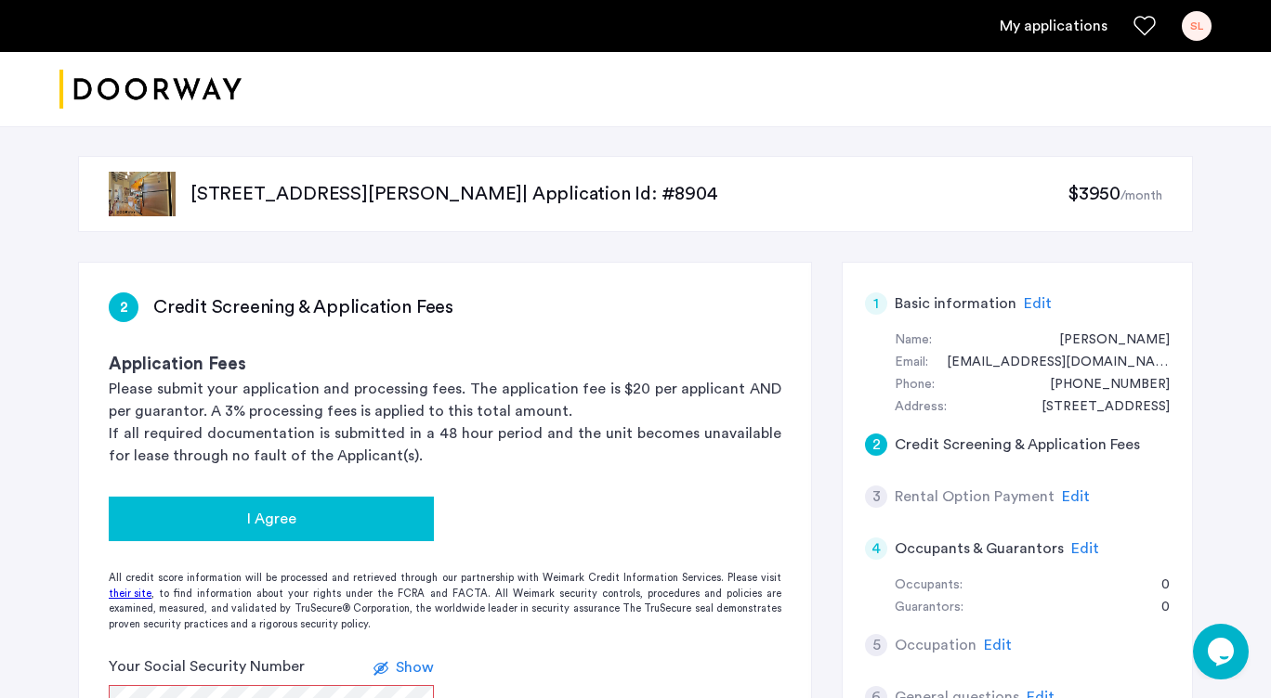
click at [356, 529] on div "I Agree" at bounding box center [271, 519] width 295 height 22
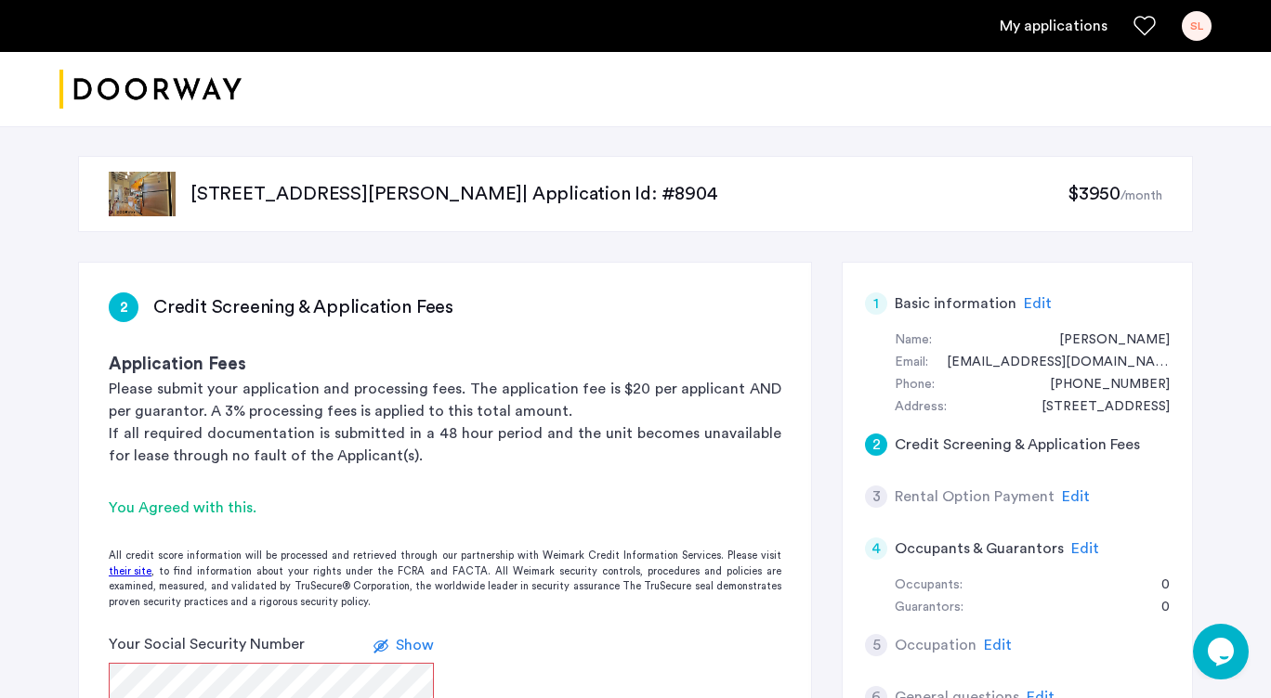
click at [1136, 196] on sub "/month" at bounding box center [1141, 195] width 42 height 13
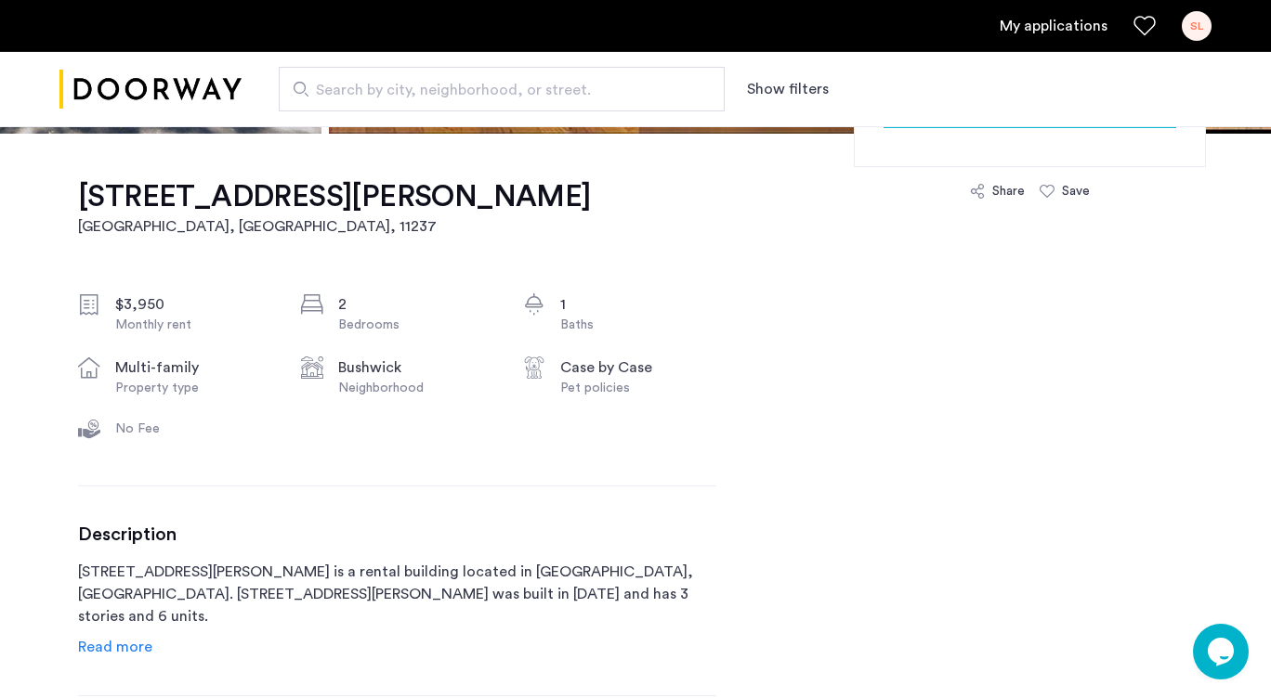
scroll to position [528, 0]
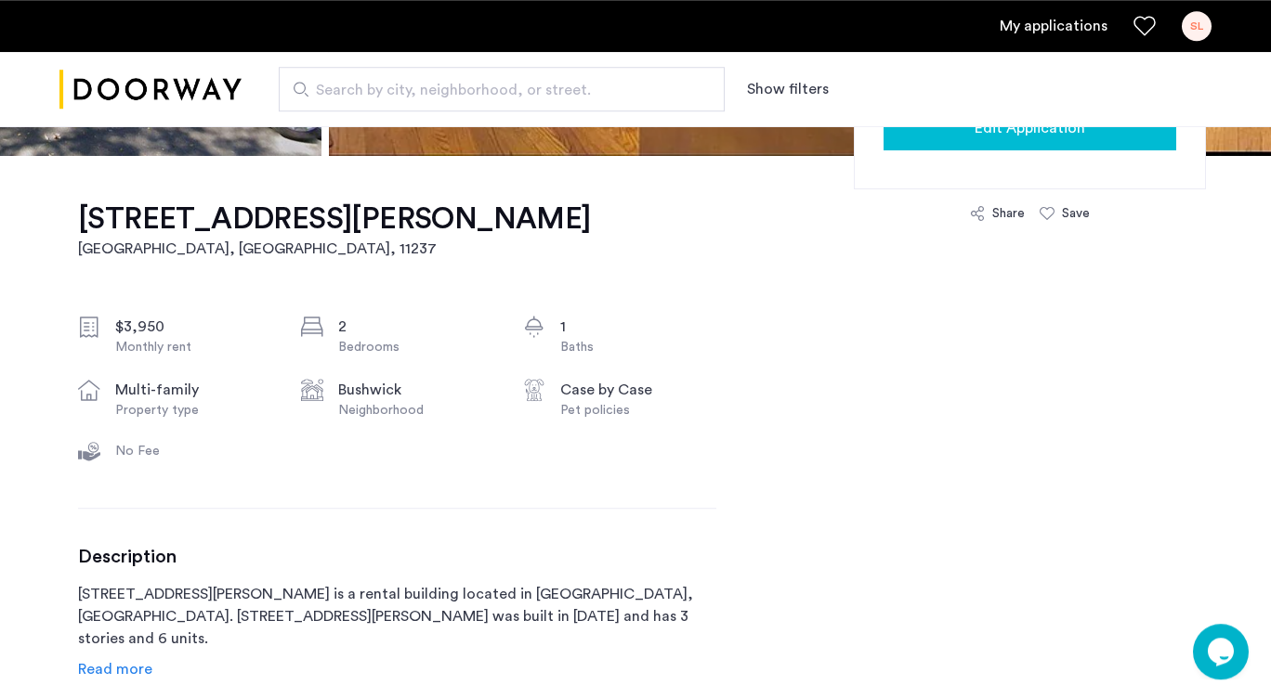
click at [1050, 137] on span "Edit Application" at bounding box center [1029, 128] width 111 height 22
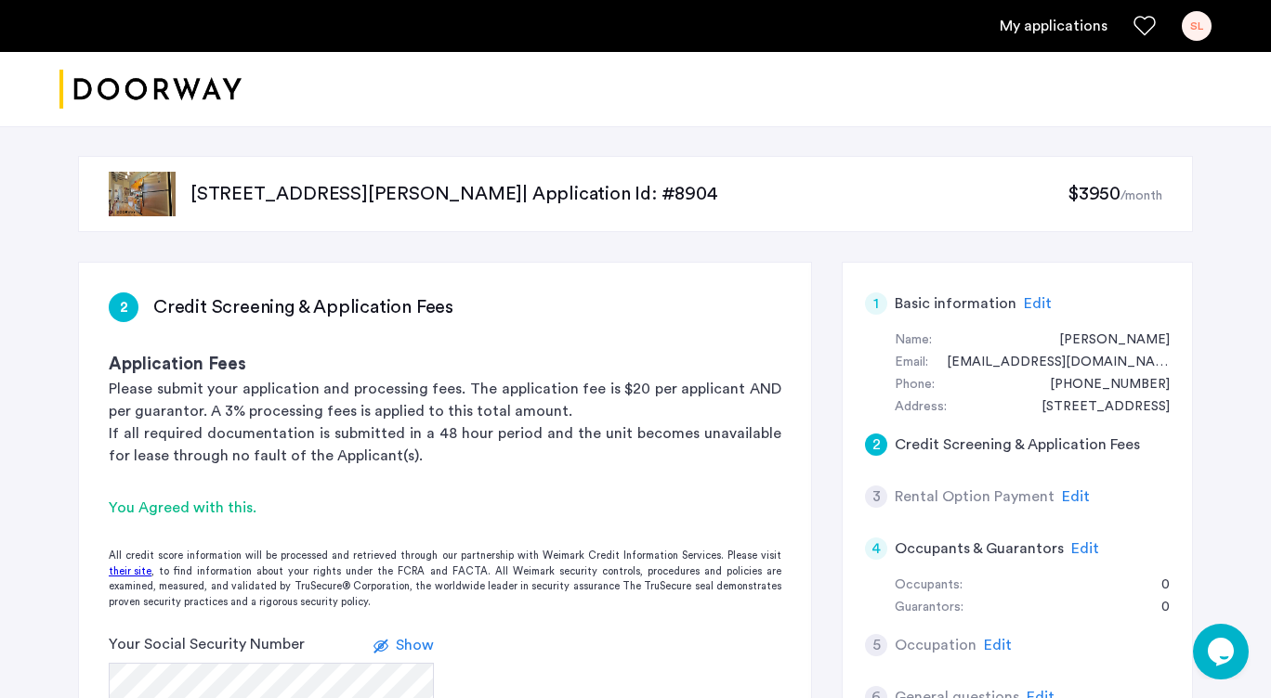
click at [1084, 196] on span "$3950" at bounding box center [1093, 194] width 53 height 19
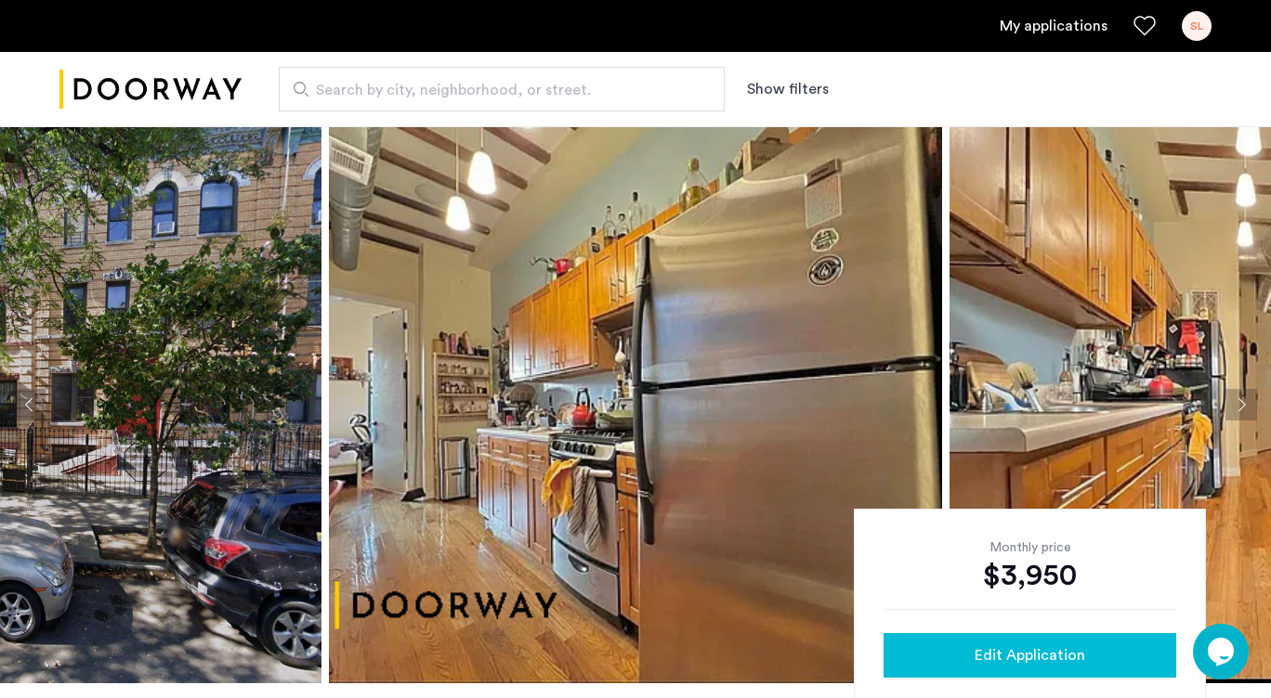
click at [1018, 659] on span "Edit Application" at bounding box center [1029, 656] width 111 height 22
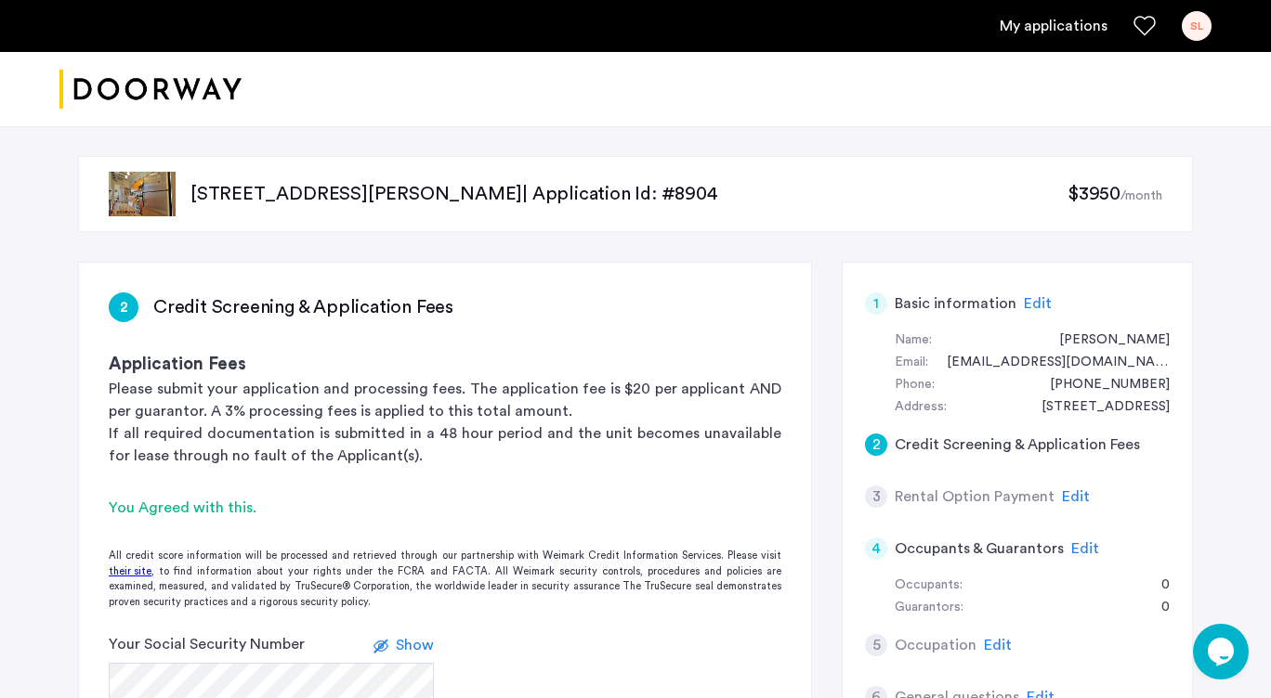
click at [1063, 41] on ul "My applications SL" at bounding box center [635, 26] width 1152 height 30
click at [1059, 29] on link "My applications" at bounding box center [1053, 26] width 108 height 22
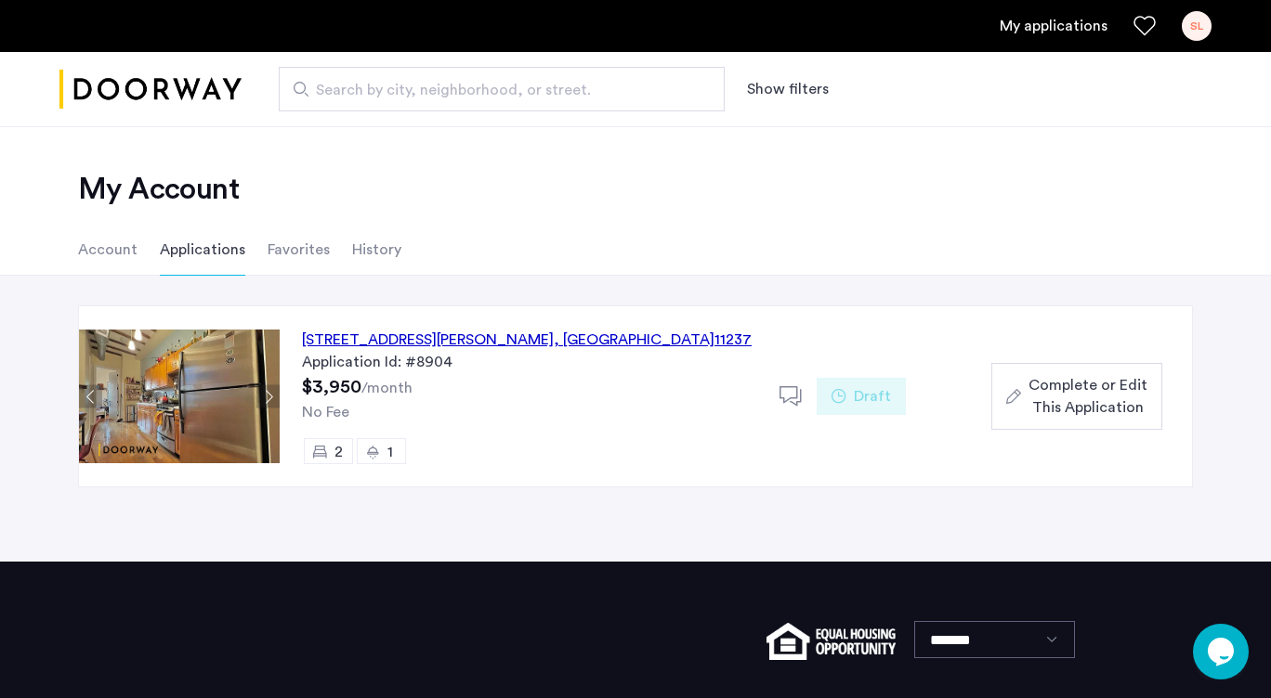
click at [783, 384] on div at bounding box center [797, 396] width 37 height 37
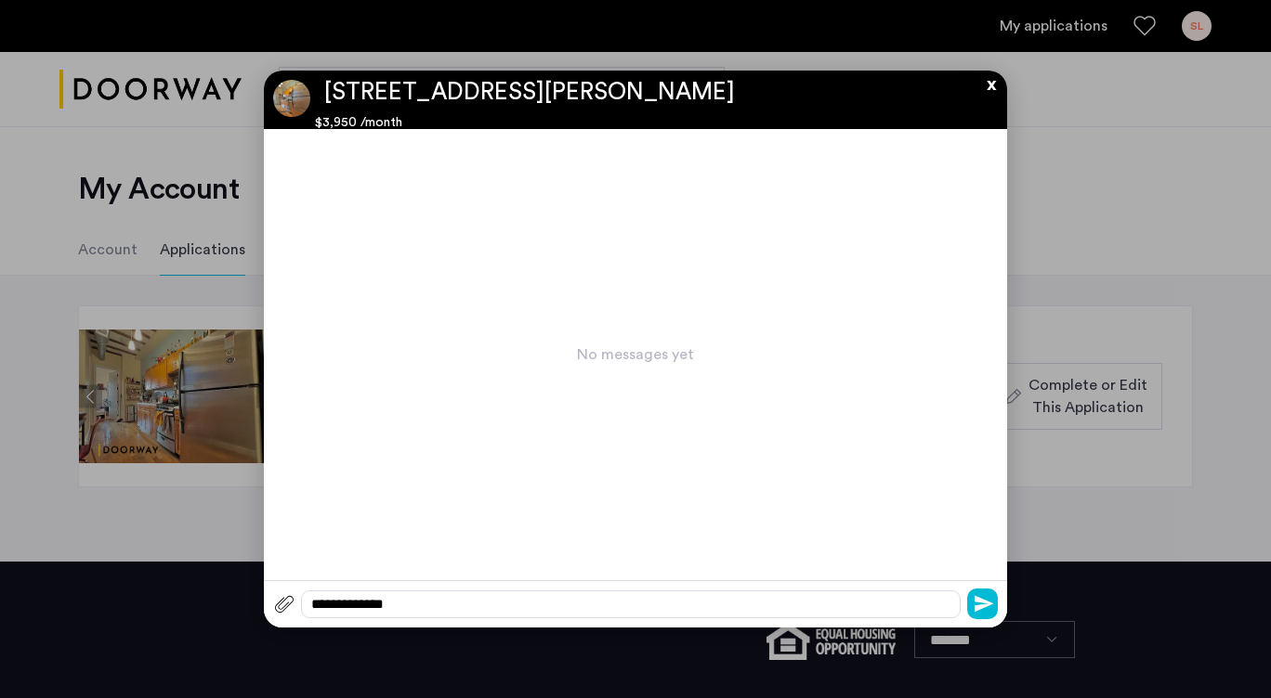
click at [983, 85] on button "x" at bounding box center [986, 81] width 28 height 20
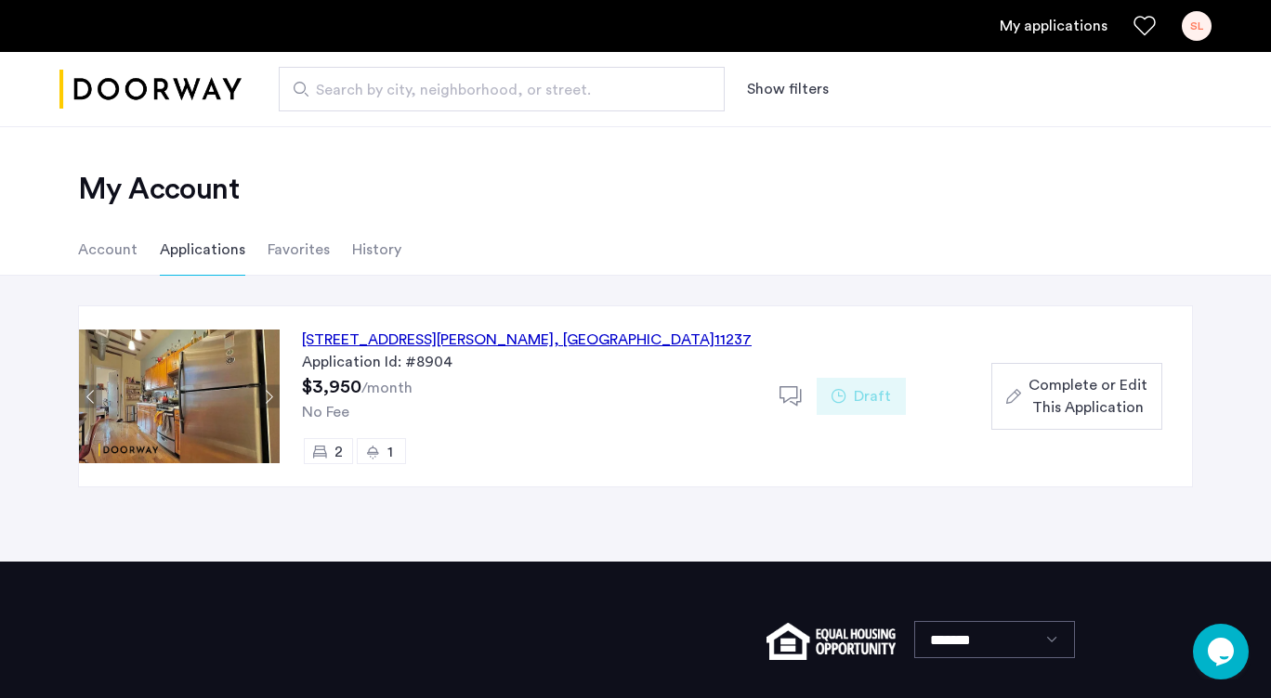
click at [371, 451] on icon at bounding box center [372, 452] width 15 height 15
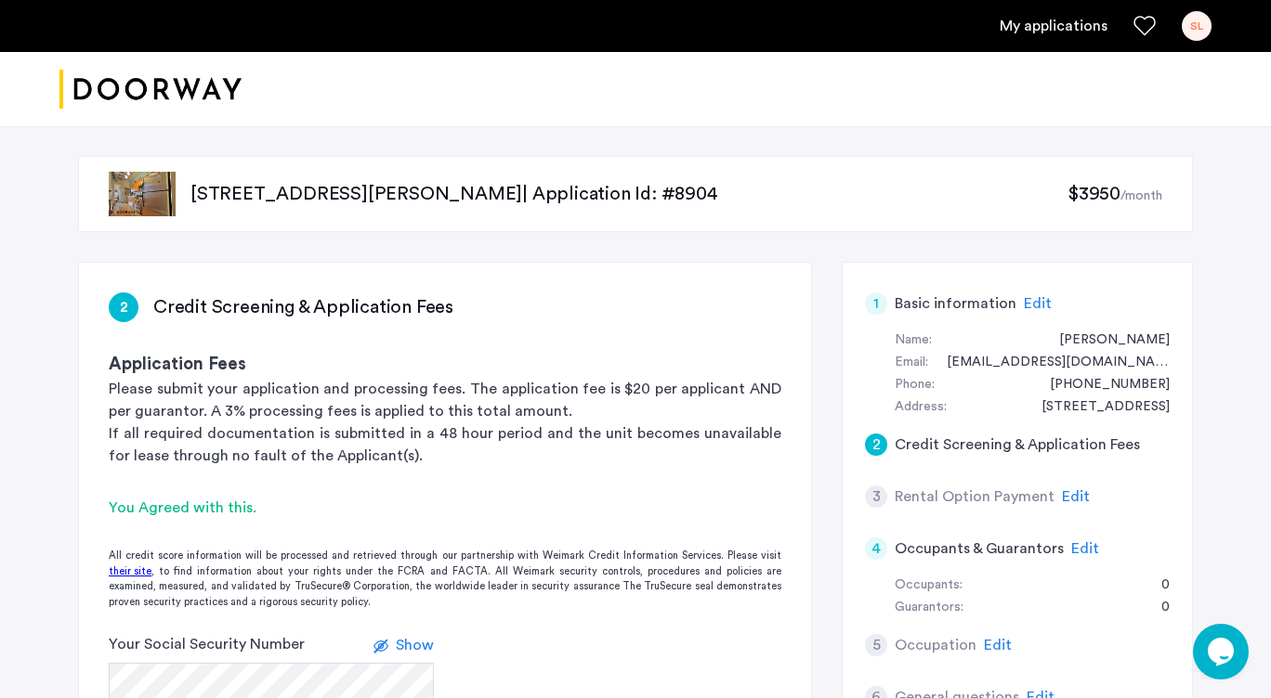
click at [1077, 499] on span "Edit" at bounding box center [1076, 496] width 28 height 15
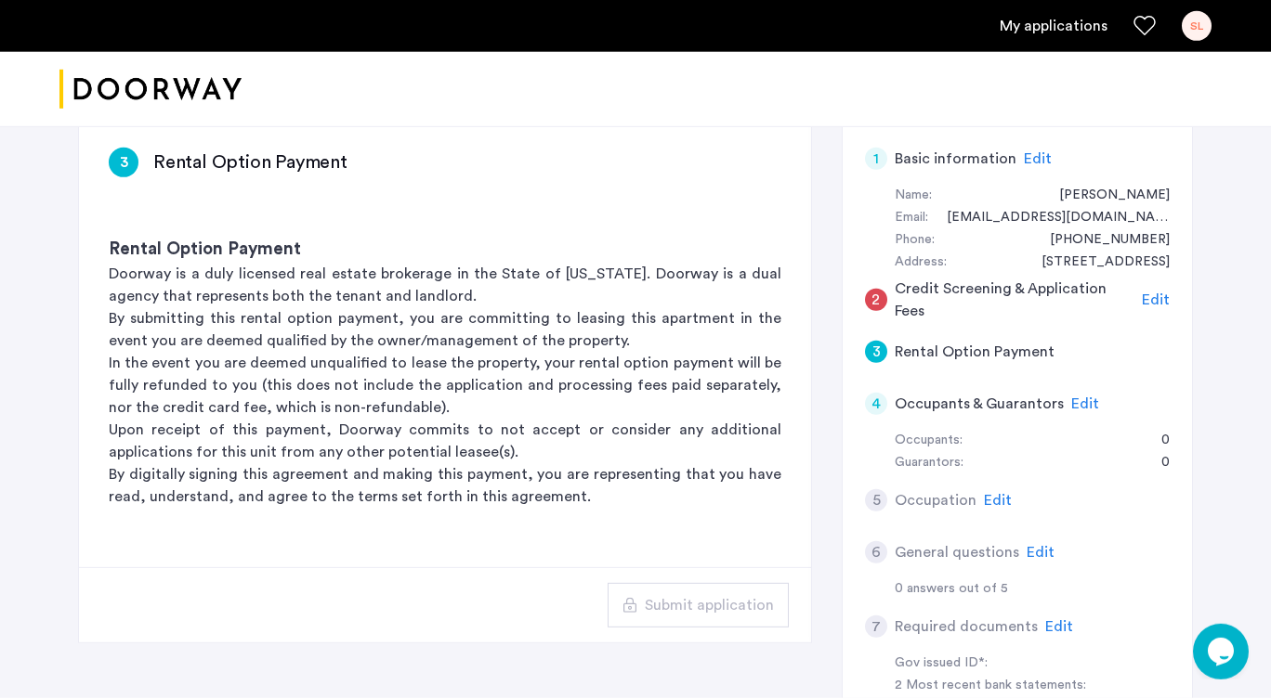
scroll to position [204, 0]
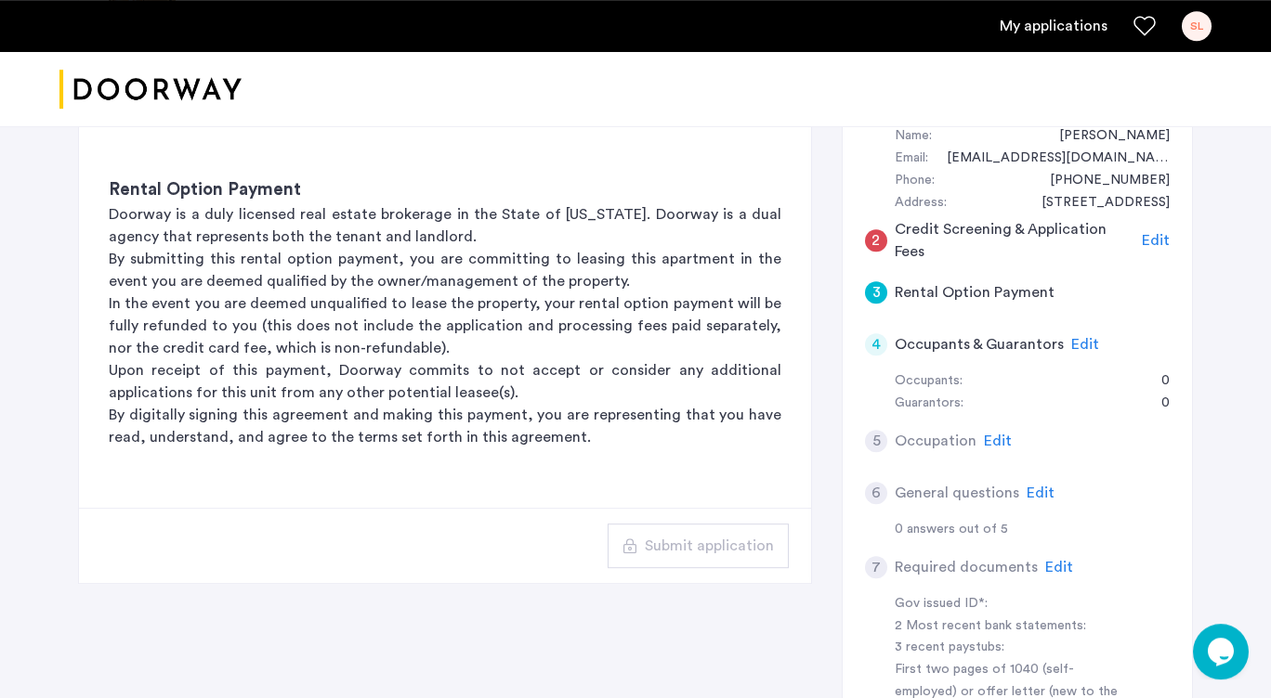
click at [997, 448] on span "Edit" at bounding box center [998, 441] width 28 height 15
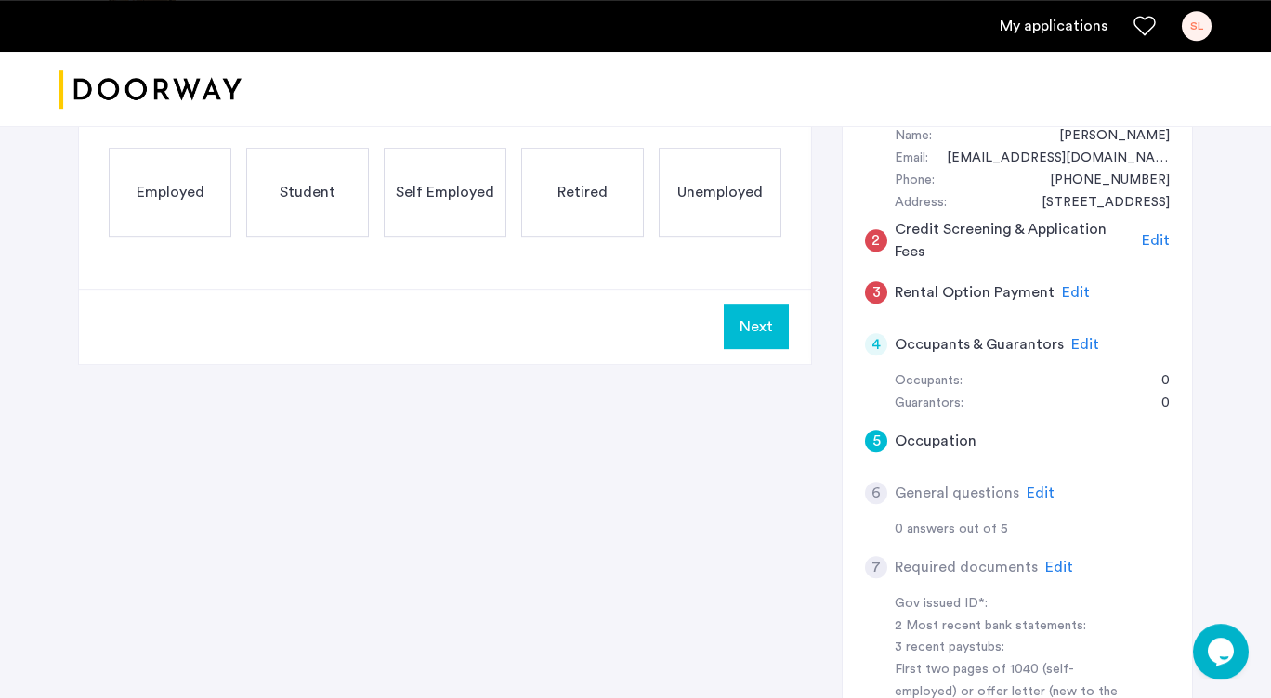
click at [478, 200] on span "Self Employed" at bounding box center [445, 192] width 98 height 22
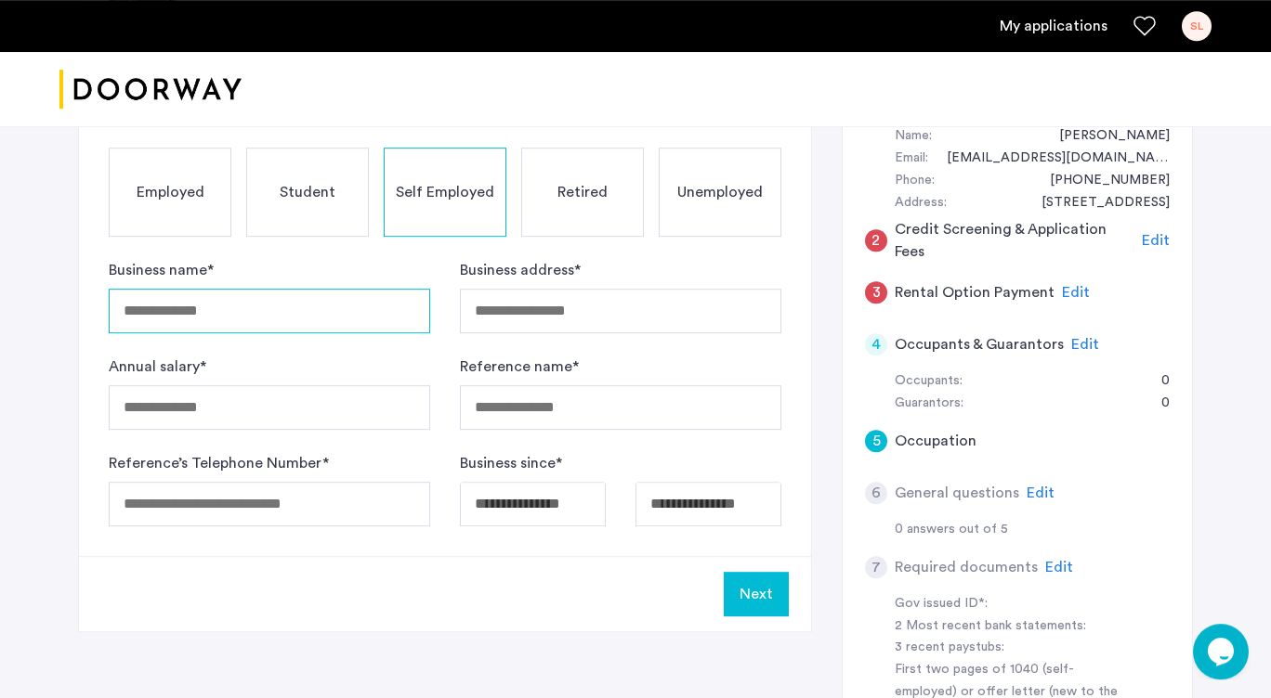
click at [241, 319] on input "Business name *" at bounding box center [269, 311] width 321 height 45
click at [526, 502] on input "Available date" at bounding box center [533, 504] width 146 height 45
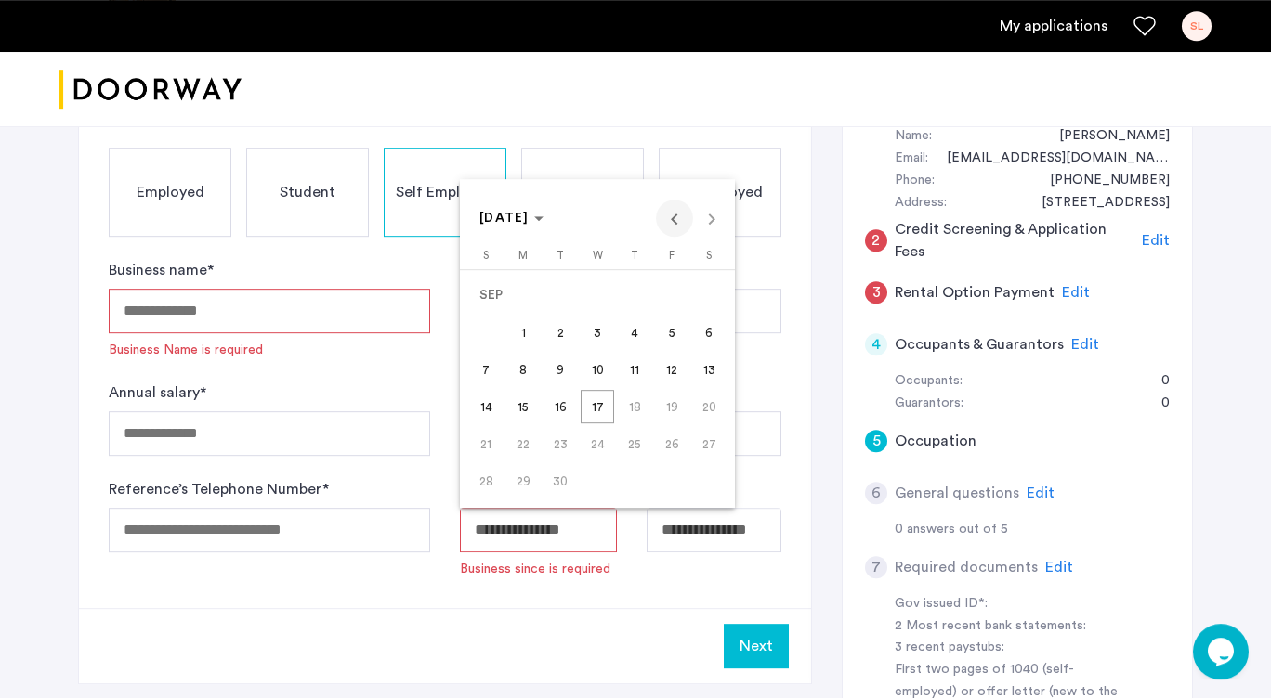
click at [675, 212] on span "Previous month" at bounding box center [674, 218] width 37 height 37
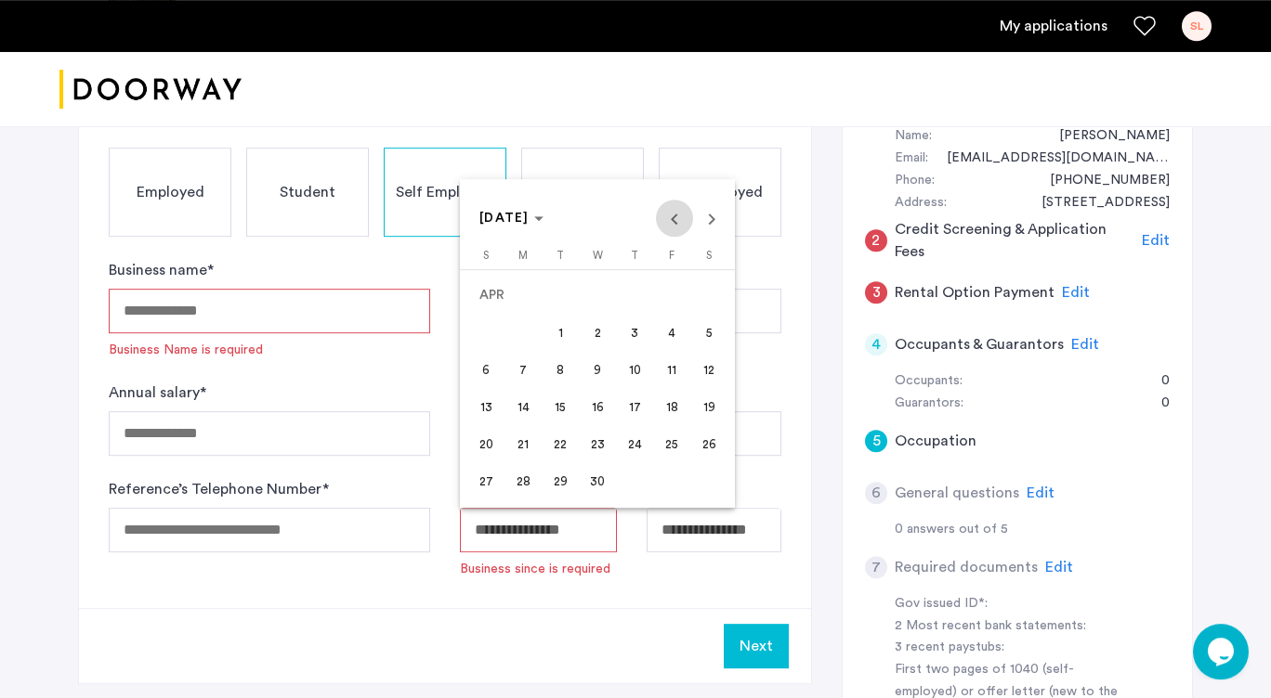
click at [675, 212] on span "Previous month" at bounding box center [674, 218] width 37 height 37
click at [543, 218] on icon "Choose month and year" at bounding box center [538, 218] width 9 height 5
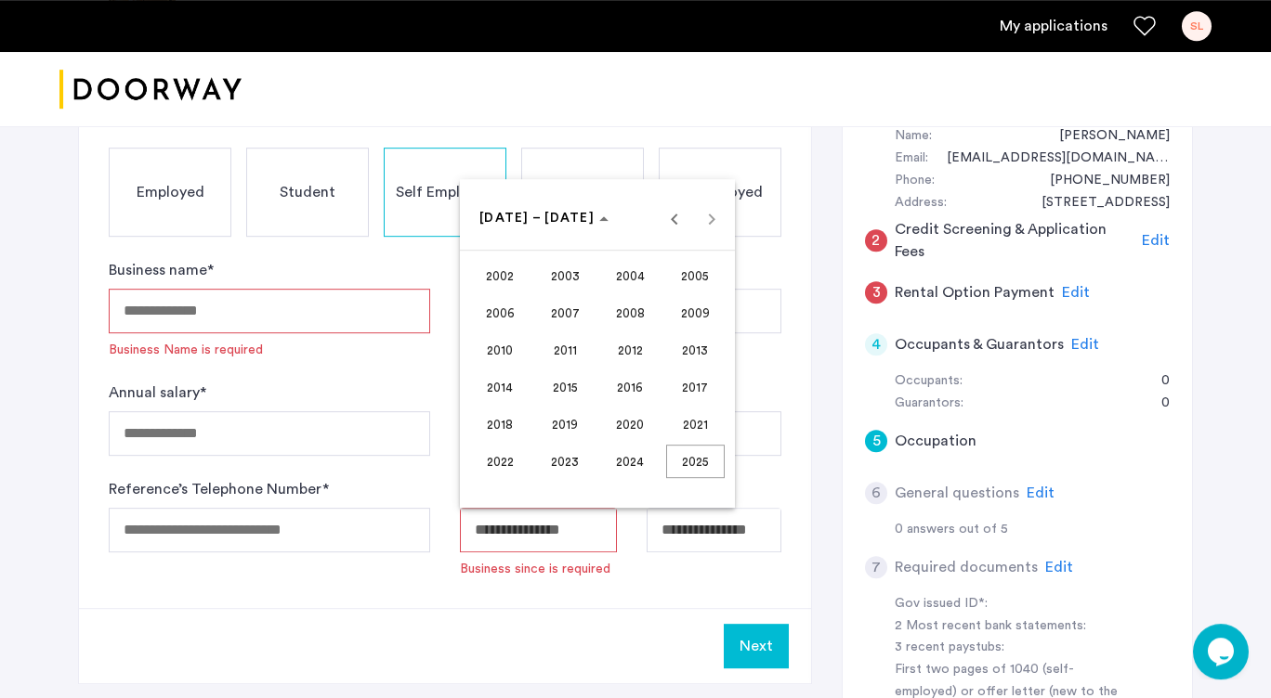
click at [550, 281] on span "2003" at bounding box center [565, 275] width 59 height 33
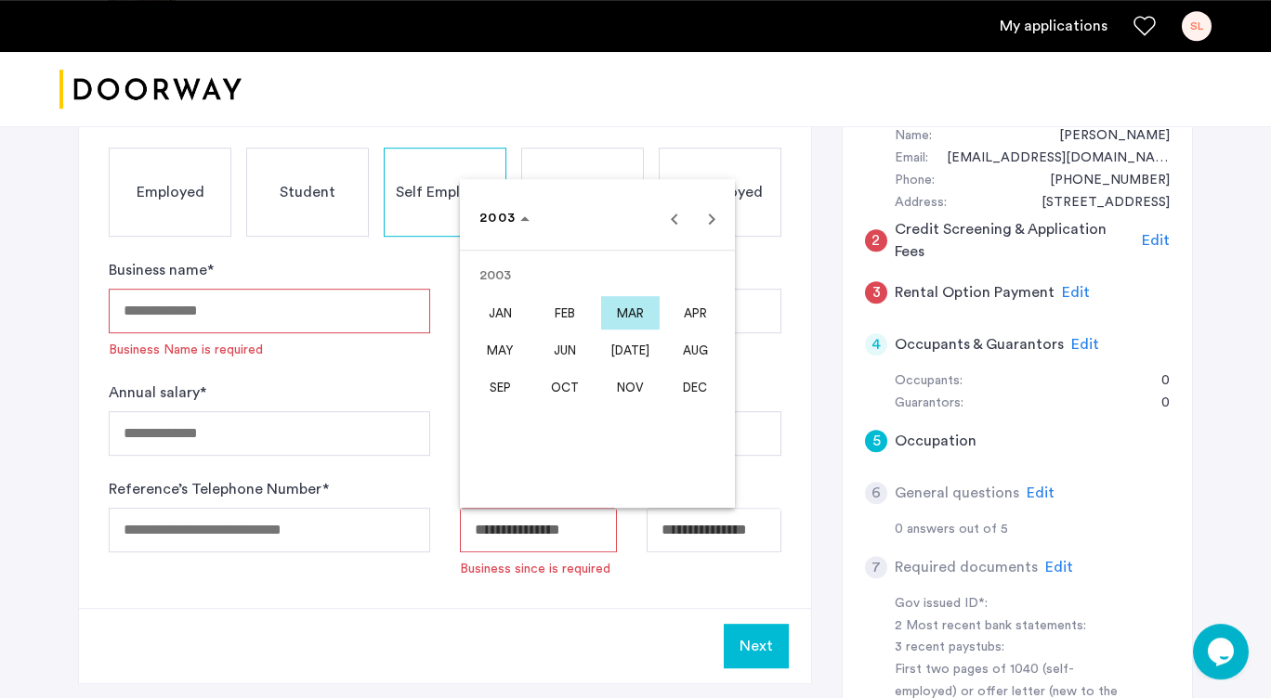
click at [507, 346] on span "MAY" at bounding box center [500, 349] width 59 height 33
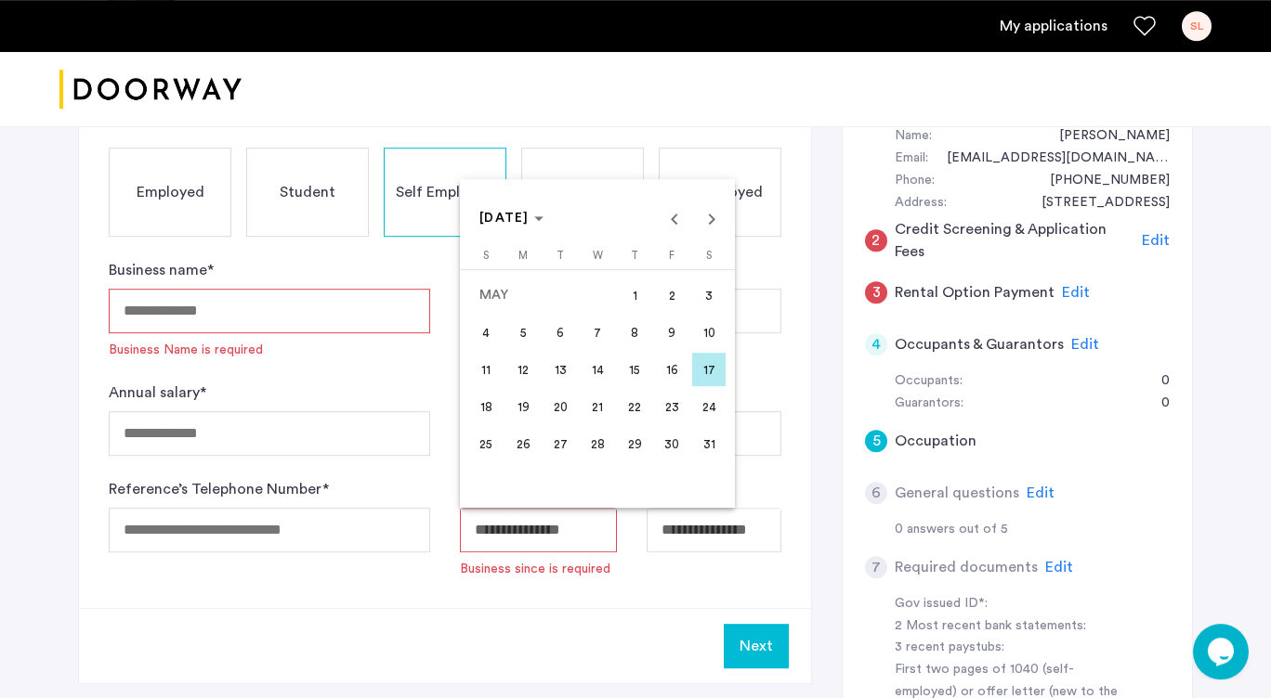
click at [520, 336] on span "5" at bounding box center [522, 332] width 33 height 33
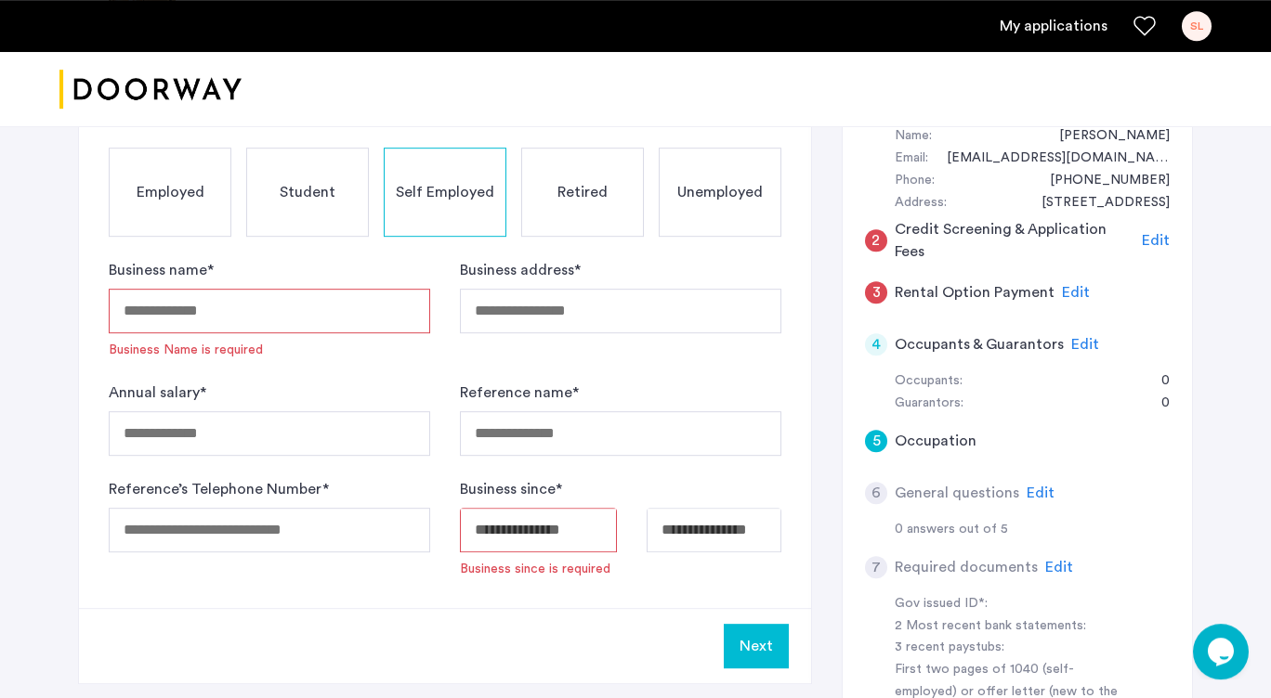
type input "**********"
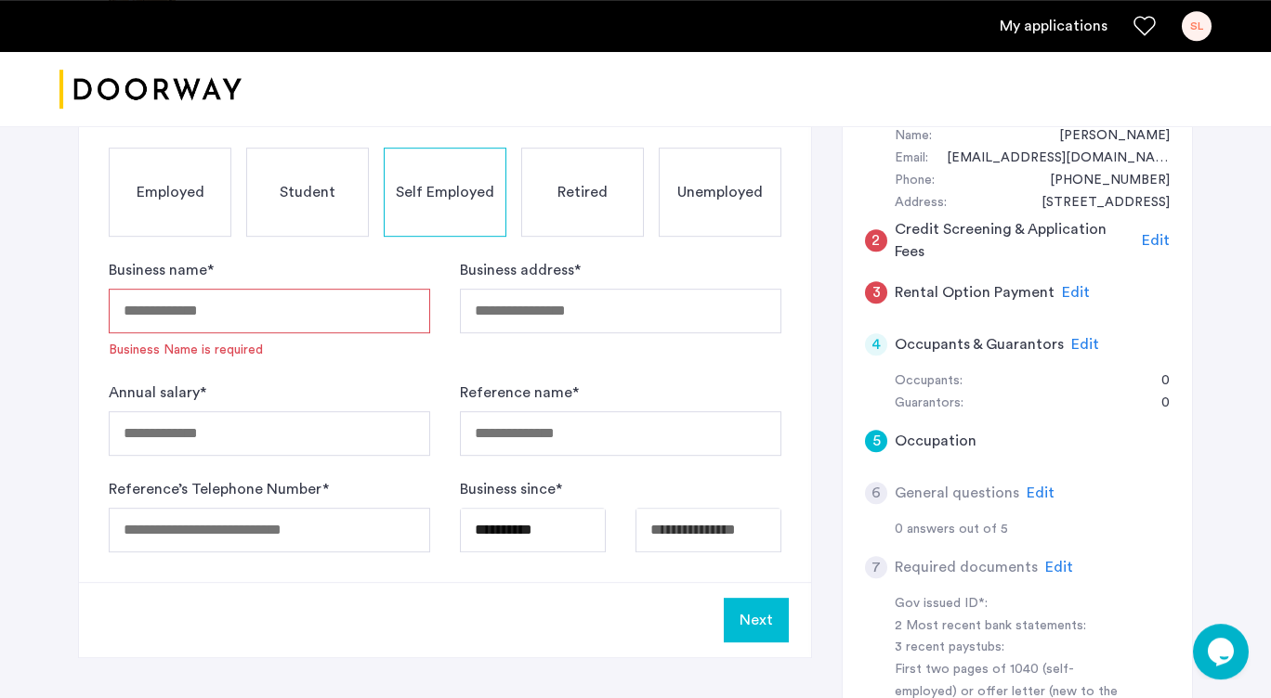
click at [378, 309] on input "Business name *" at bounding box center [269, 311] width 321 height 45
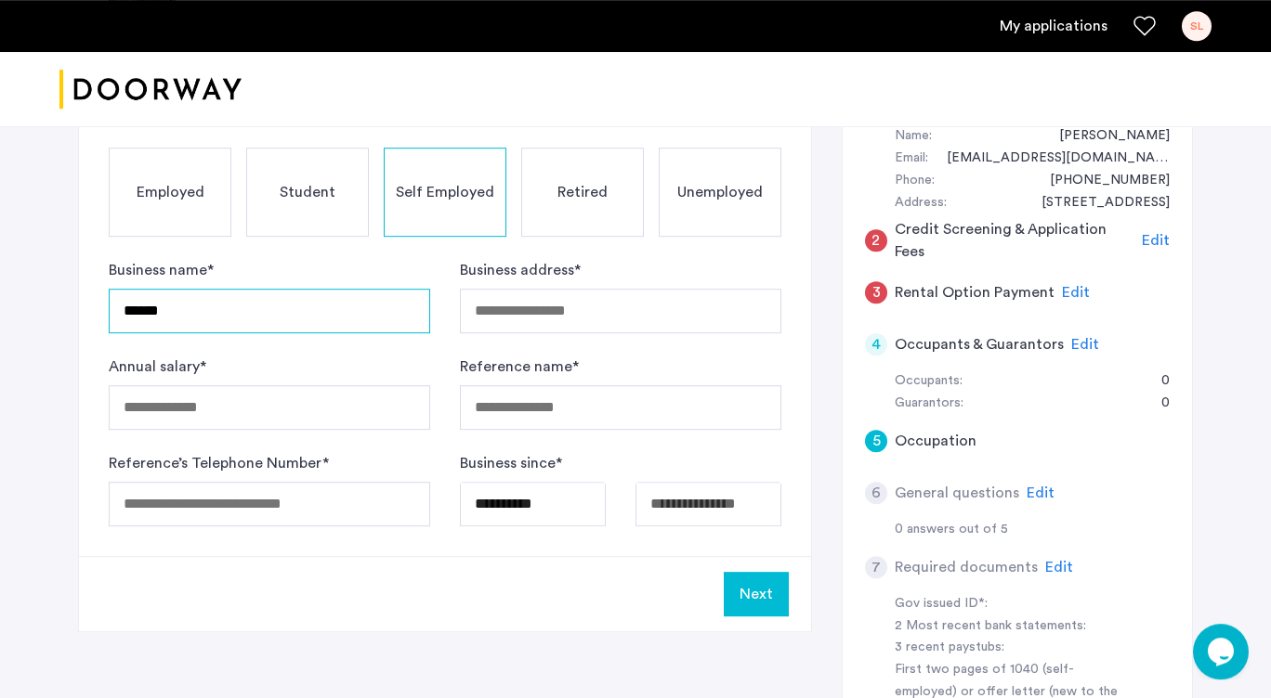
type input "******"
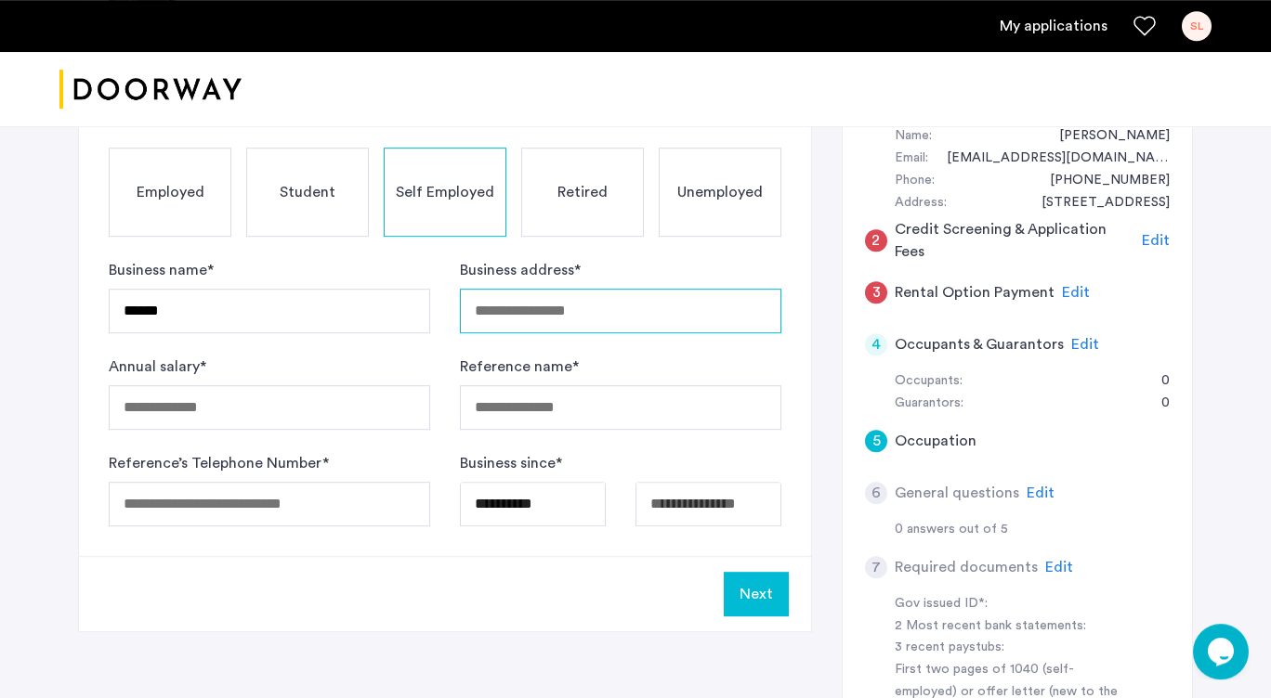
click at [518, 304] on input "Business address *" at bounding box center [620, 311] width 321 height 45
type input "**********"
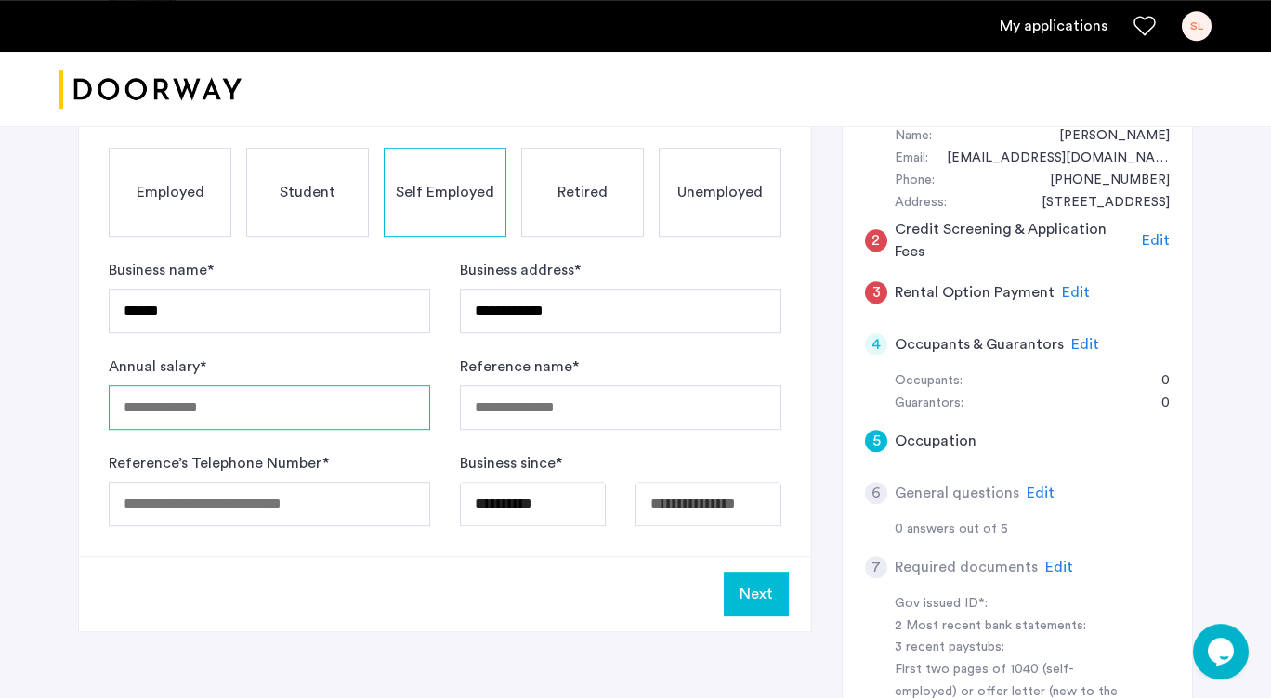
click at [298, 414] on input "Annual salary *" at bounding box center [269, 407] width 321 height 45
type input "*****"
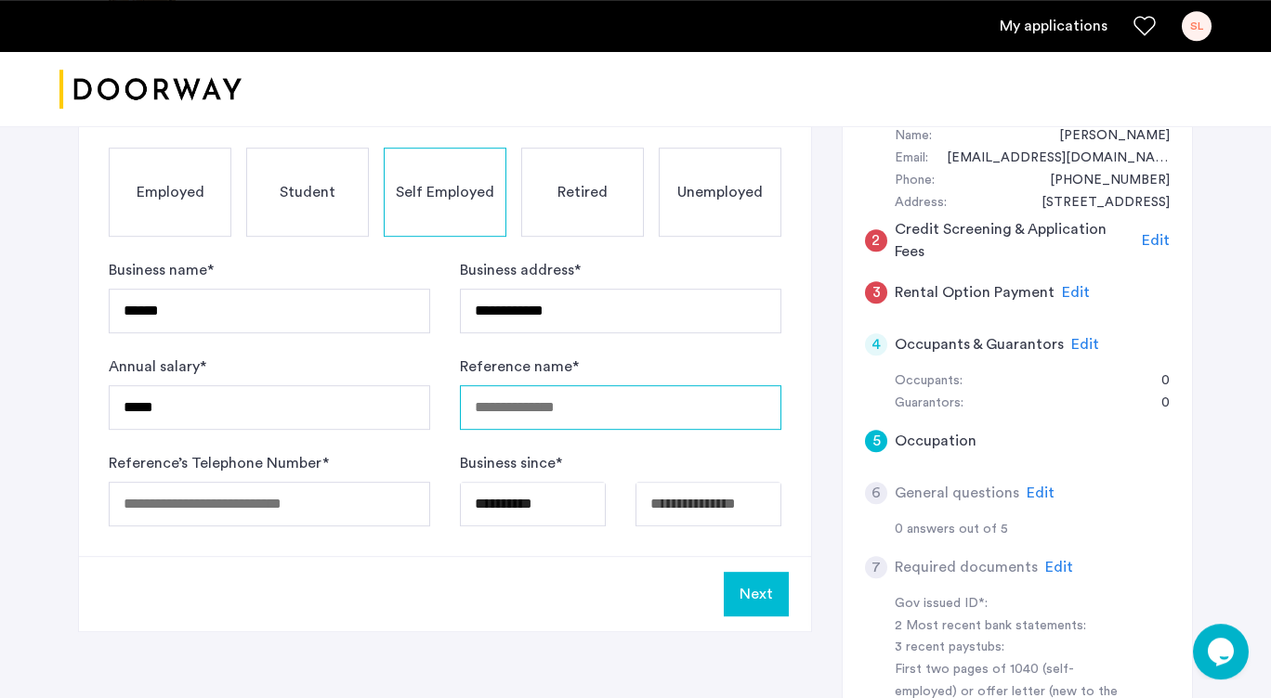
click at [535, 402] on input "Reference name *" at bounding box center [620, 407] width 321 height 45
click at [635, 403] on input "Reference name *" at bounding box center [620, 407] width 321 height 45
type input "****"
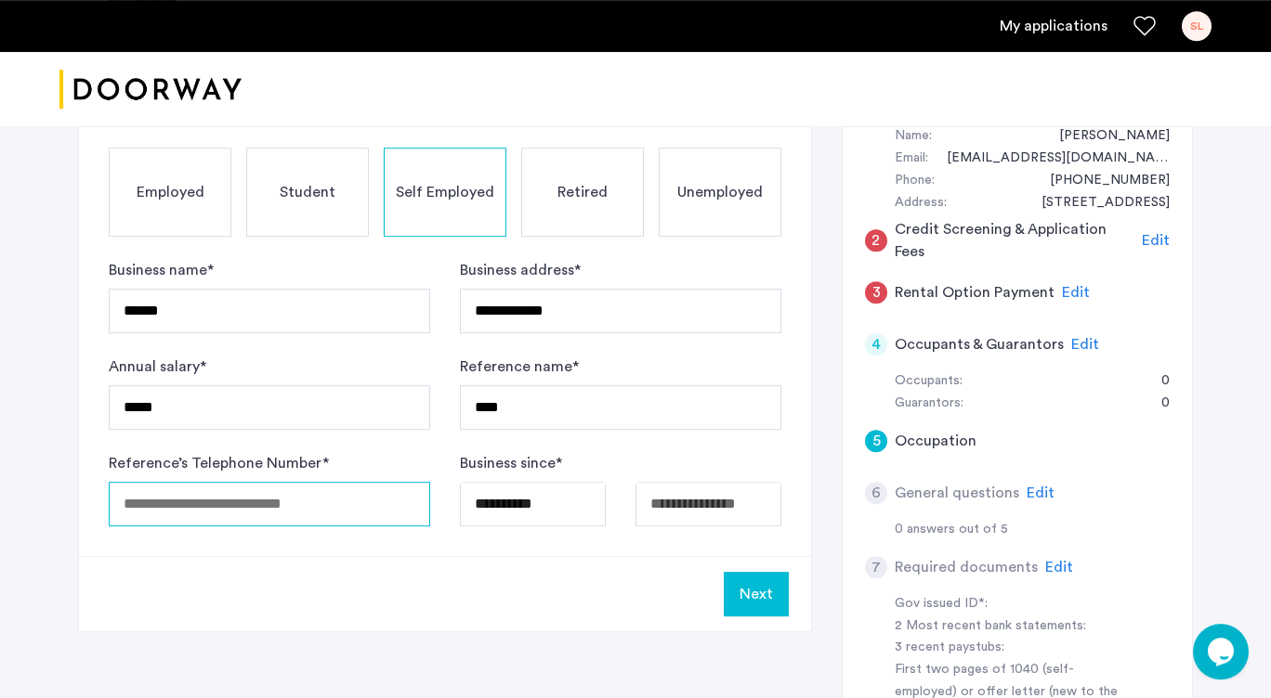
click at [343, 509] on input "Reference’s Telephone Number *" at bounding box center [269, 504] width 321 height 45
type input "**********"
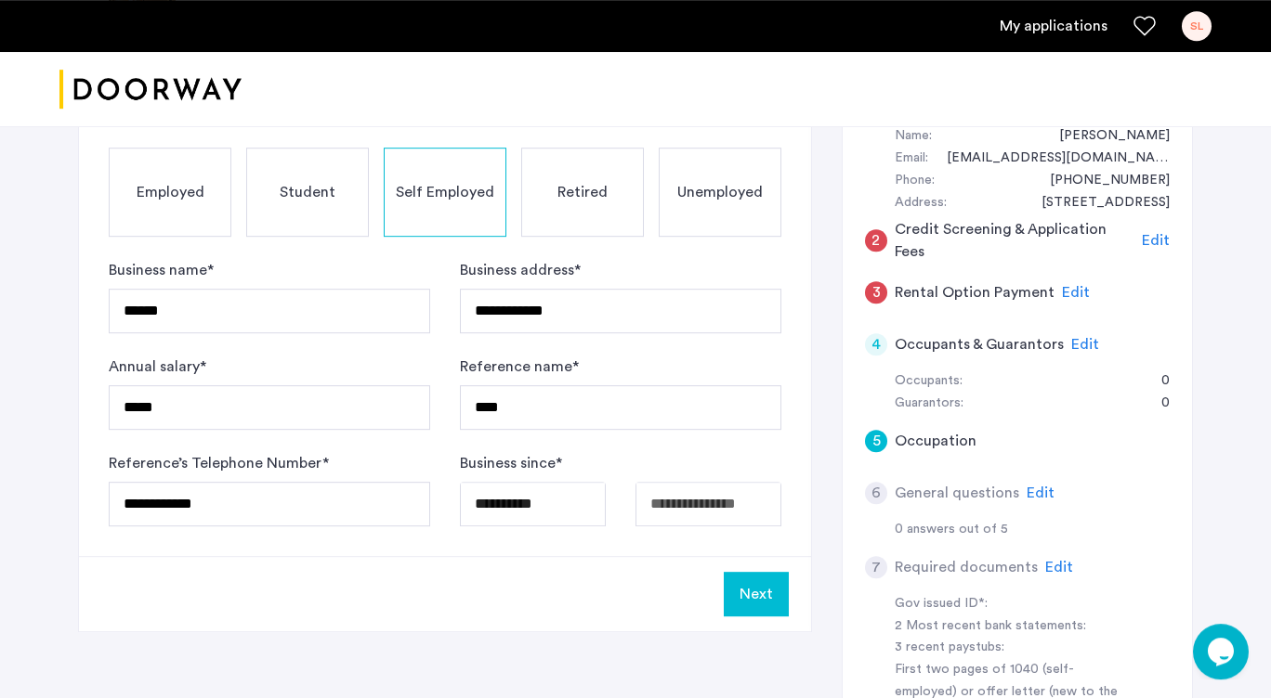
click at [752, 589] on button "Next" at bounding box center [756, 594] width 65 height 45
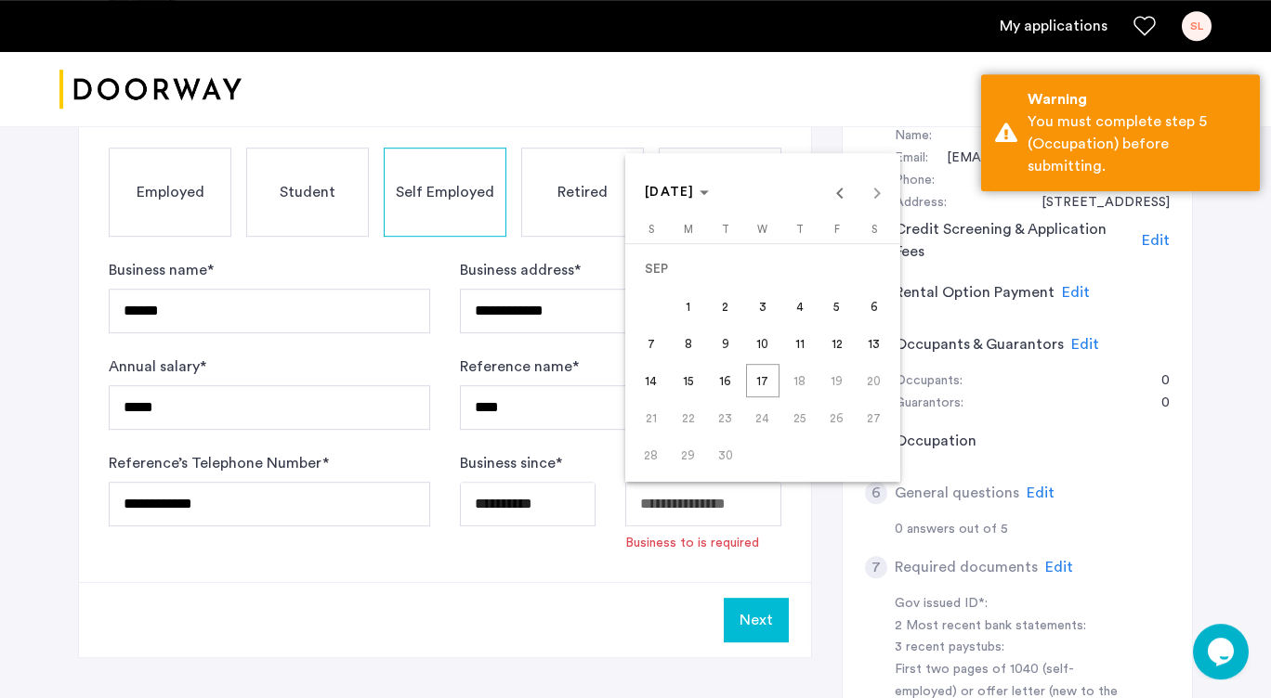
click at [699, 491] on input "Available date" at bounding box center [703, 504] width 157 height 45
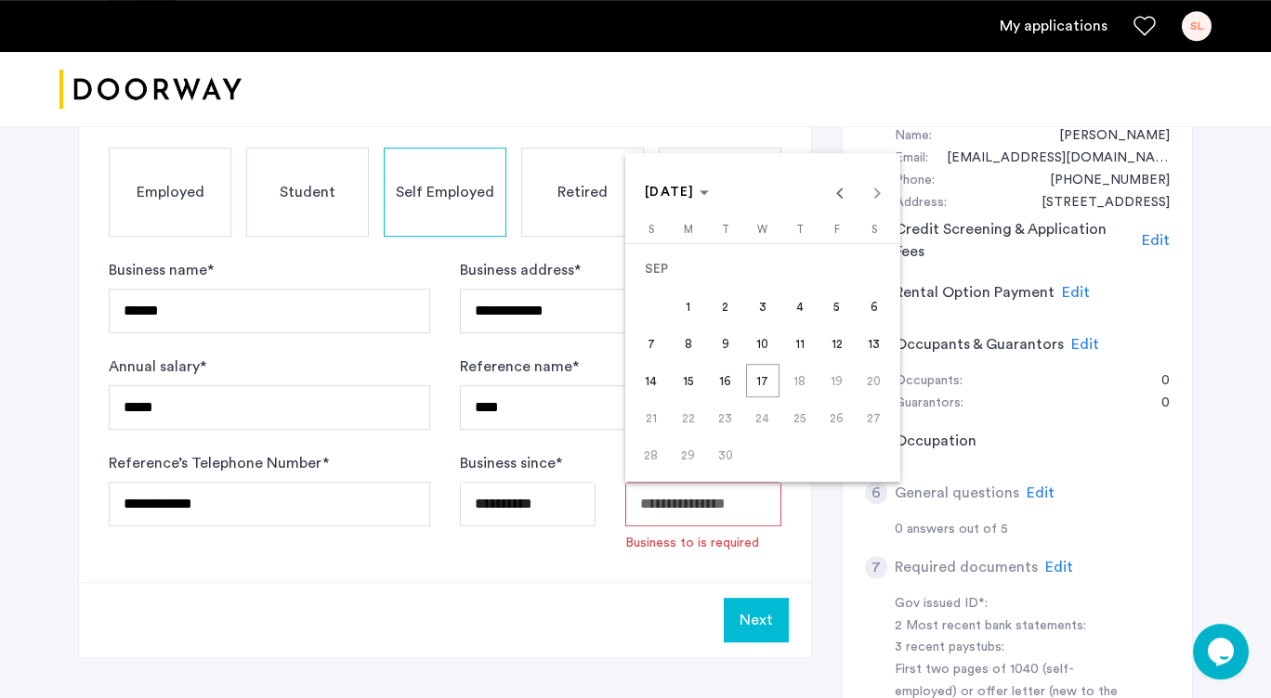
click at [748, 382] on span "17" at bounding box center [762, 380] width 33 height 33
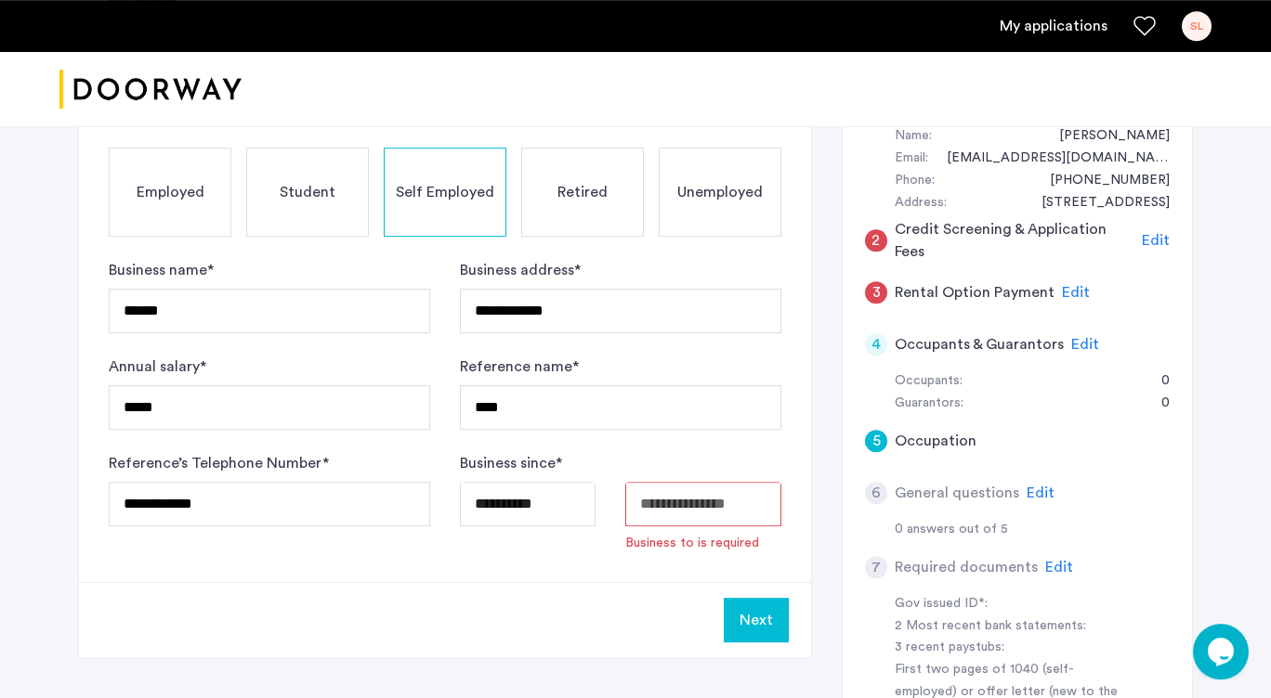
type input "**********"
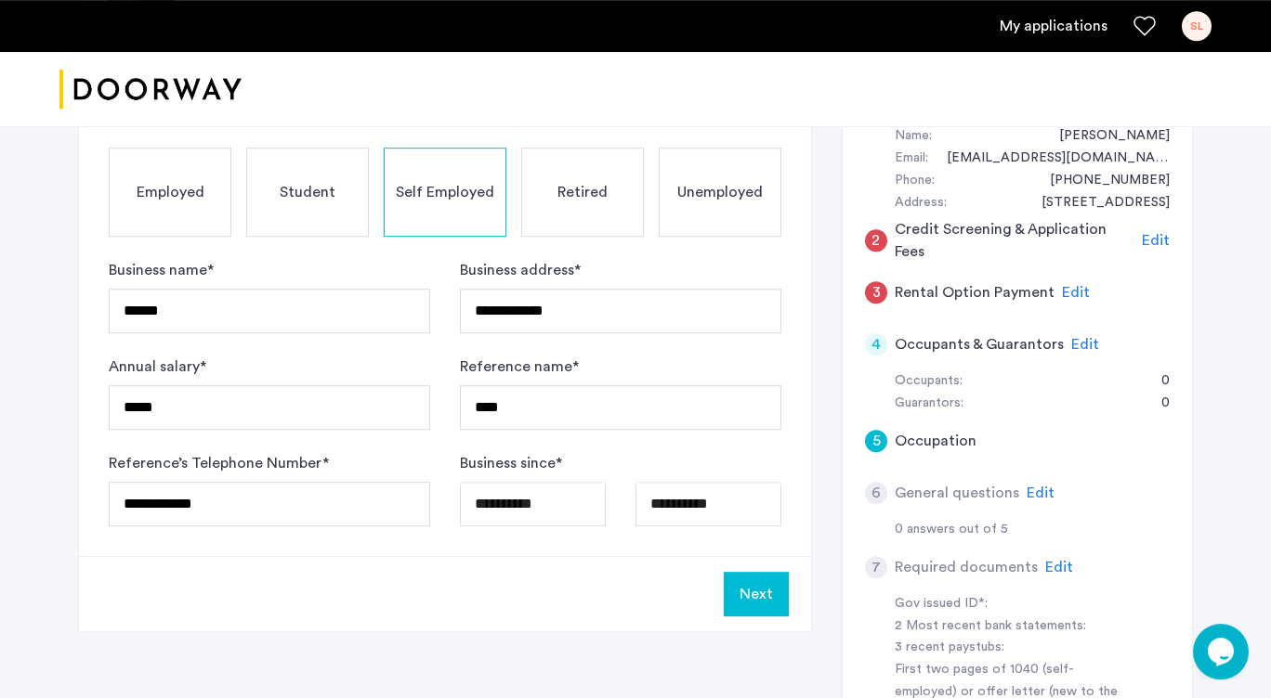
click at [751, 594] on button "Next" at bounding box center [756, 594] width 65 height 45
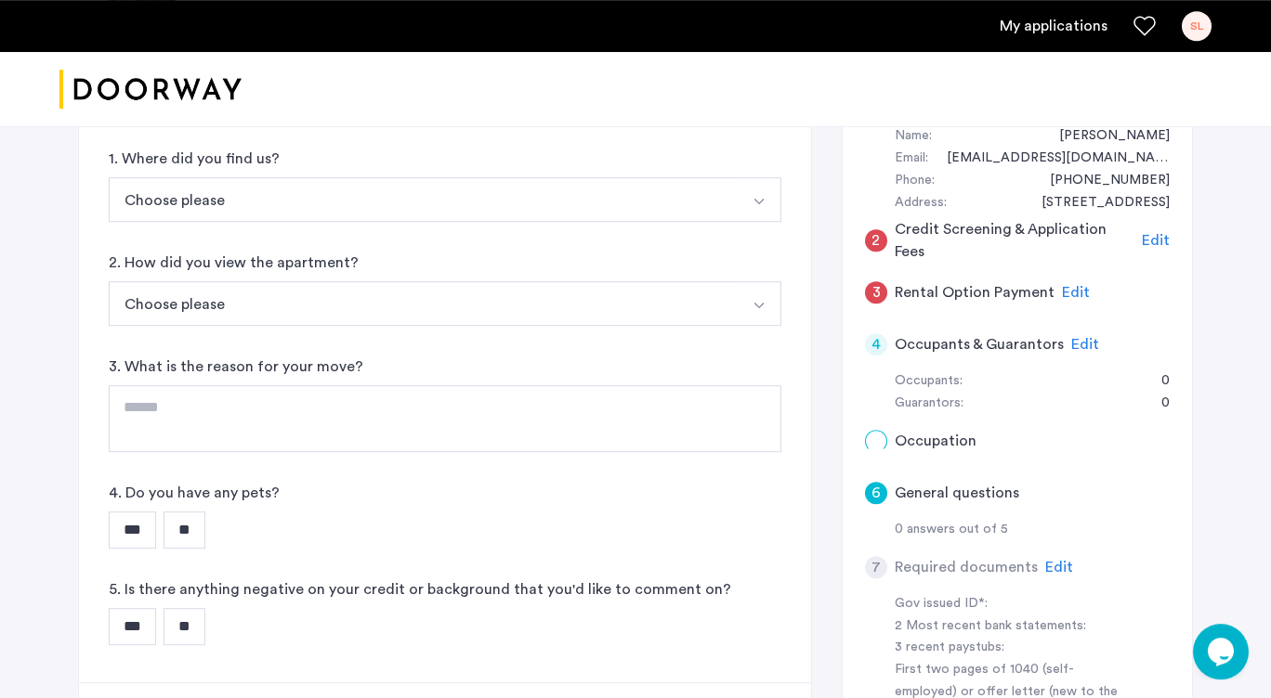
scroll to position [0, 0]
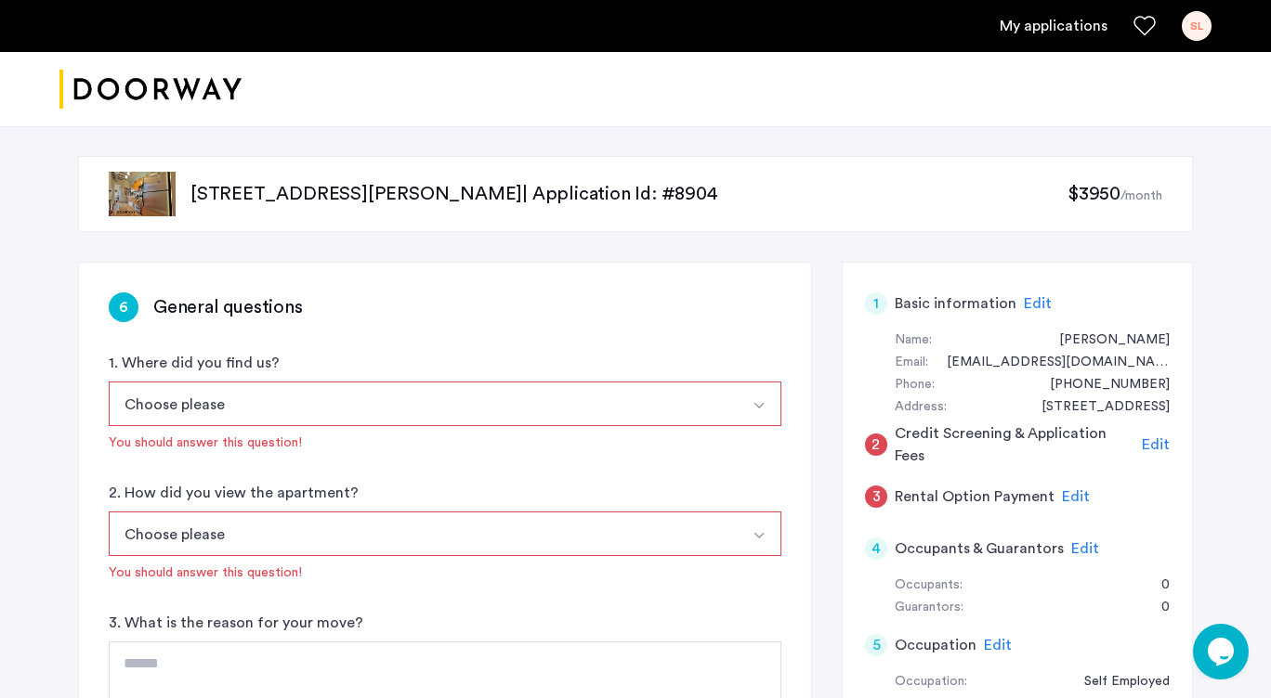
click at [592, 417] on button "Choose please" at bounding box center [423, 404] width 629 height 45
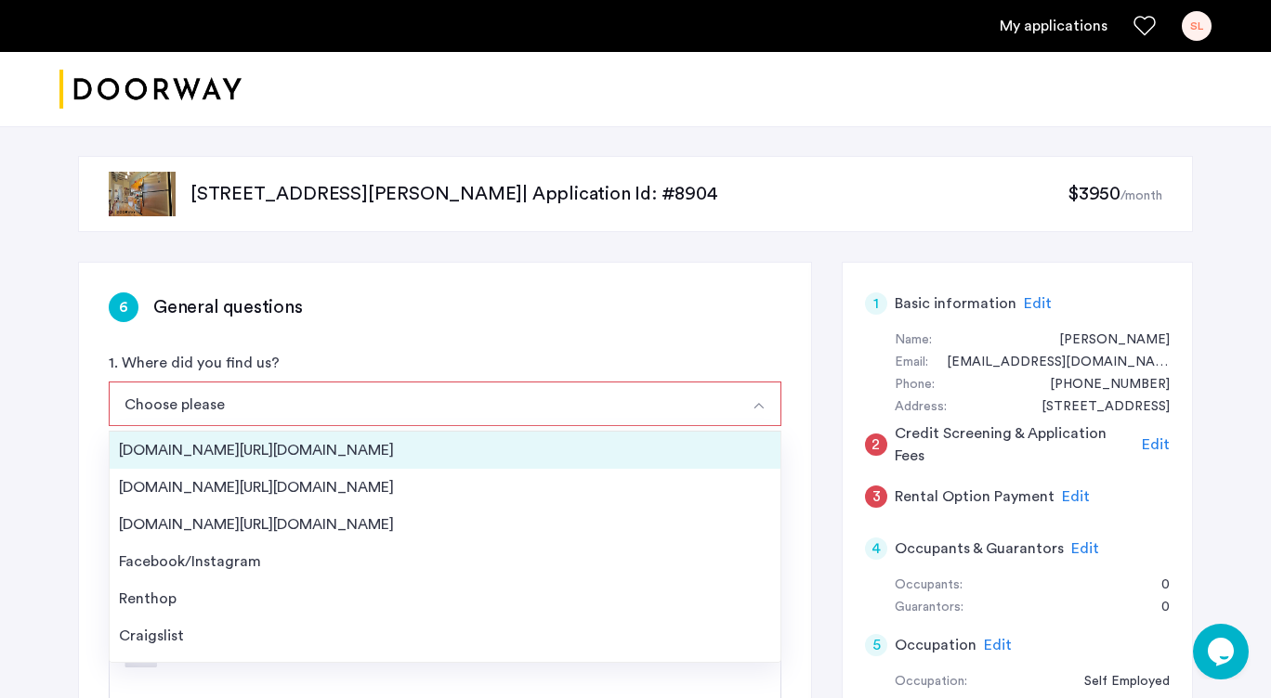
click at [378, 456] on div "Streeteasy.com/Zillow.com" at bounding box center [445, 450] width 652 height 22
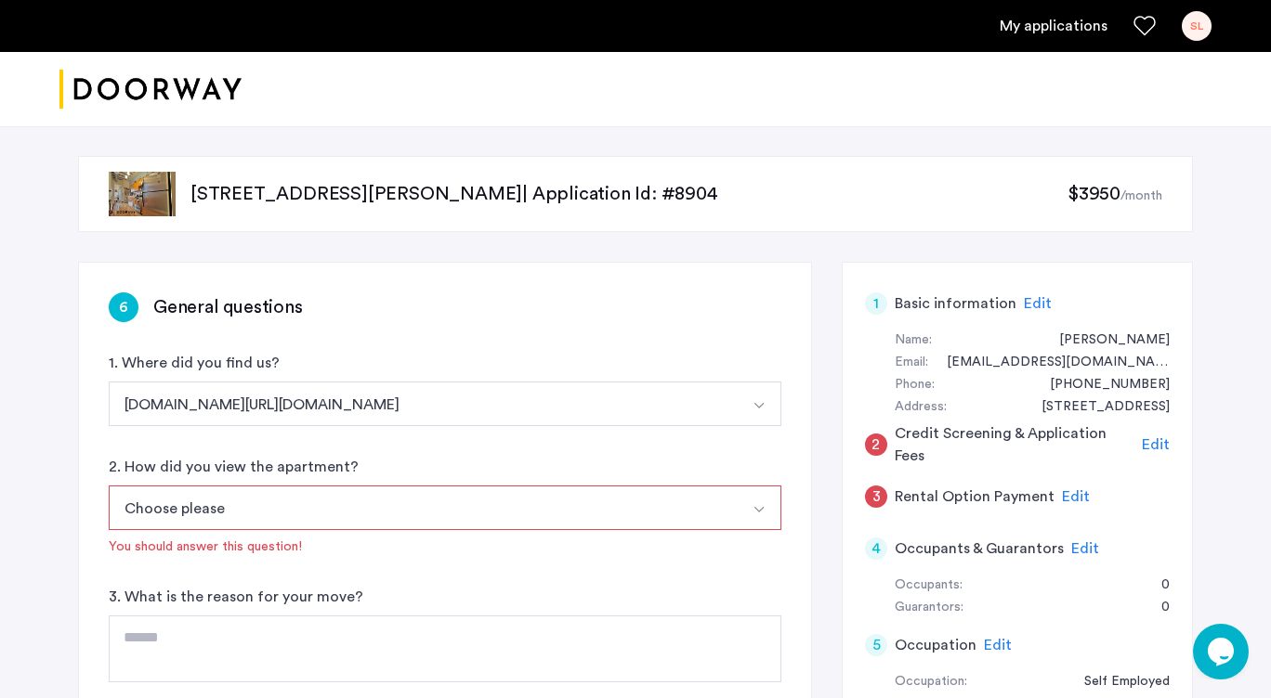
click at [300, 504] on button "Choose please" at bounding box center [423, 508] width 629 height 45
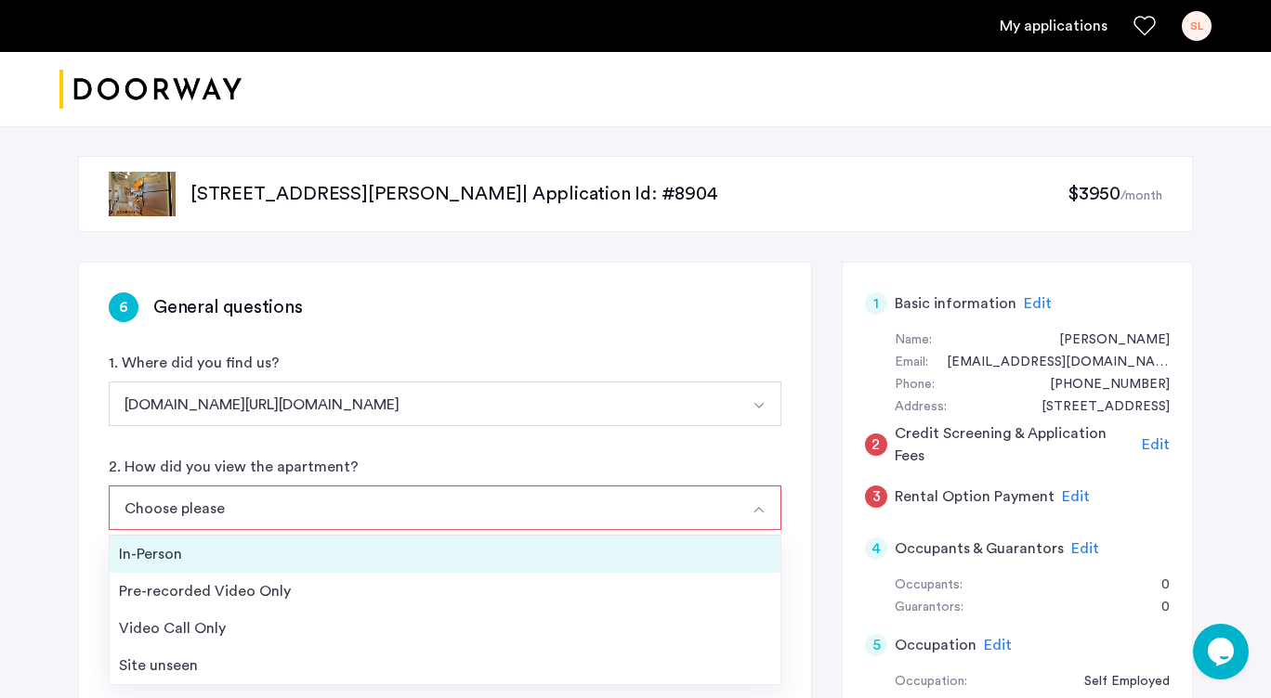
click at [226, 555] on div "In-Person" at bounding box center [445, 554] width 652 height 22
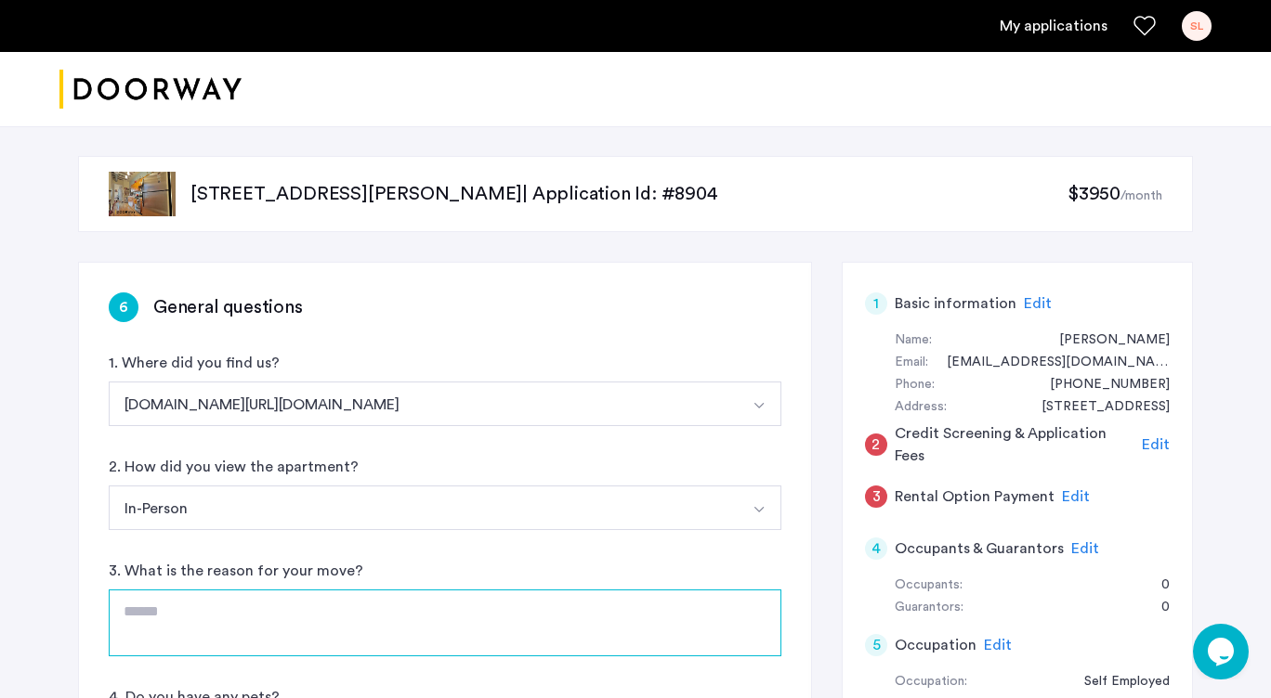
click at [214, 608] on textarea at bounding box center [445, 623] width 672 height 67
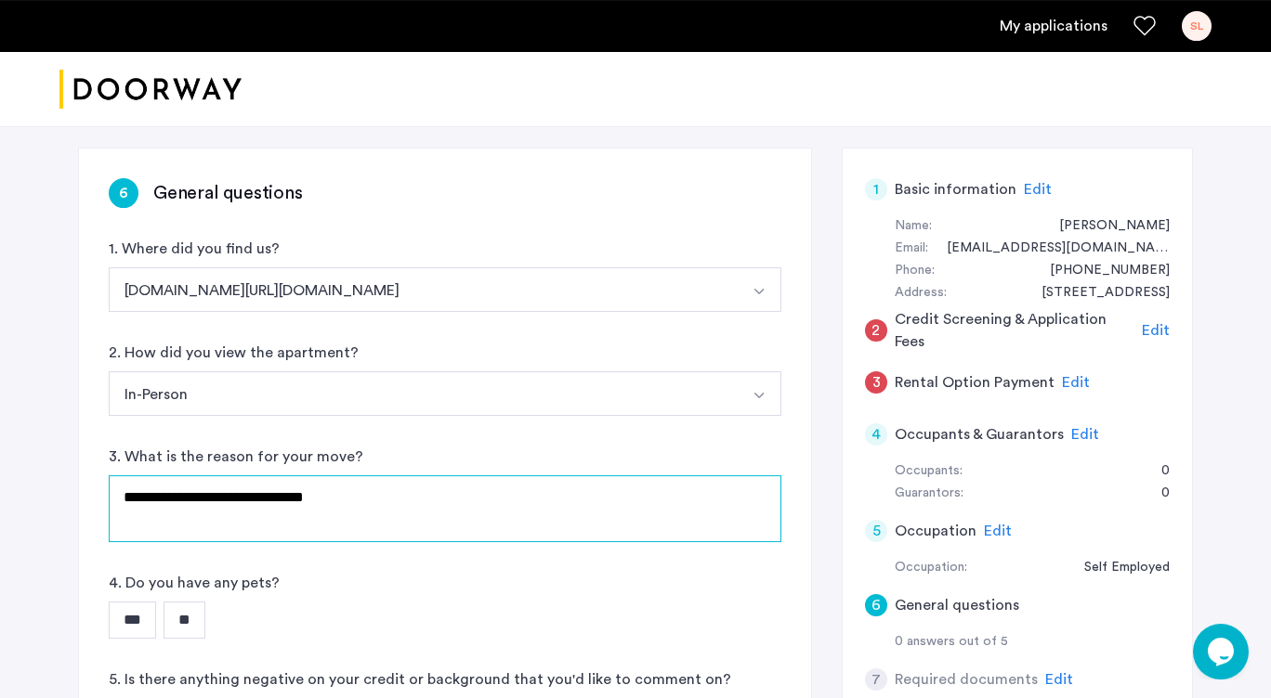
scroll to position [116, 0]
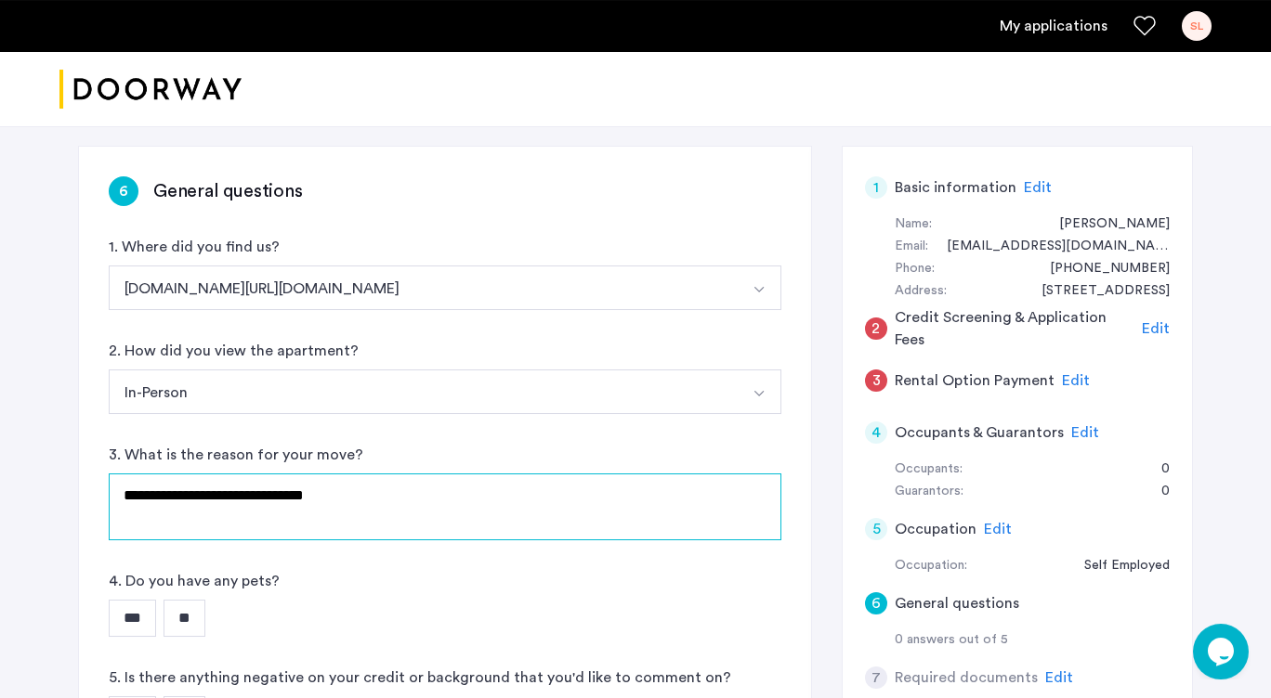
type textarea "**********"
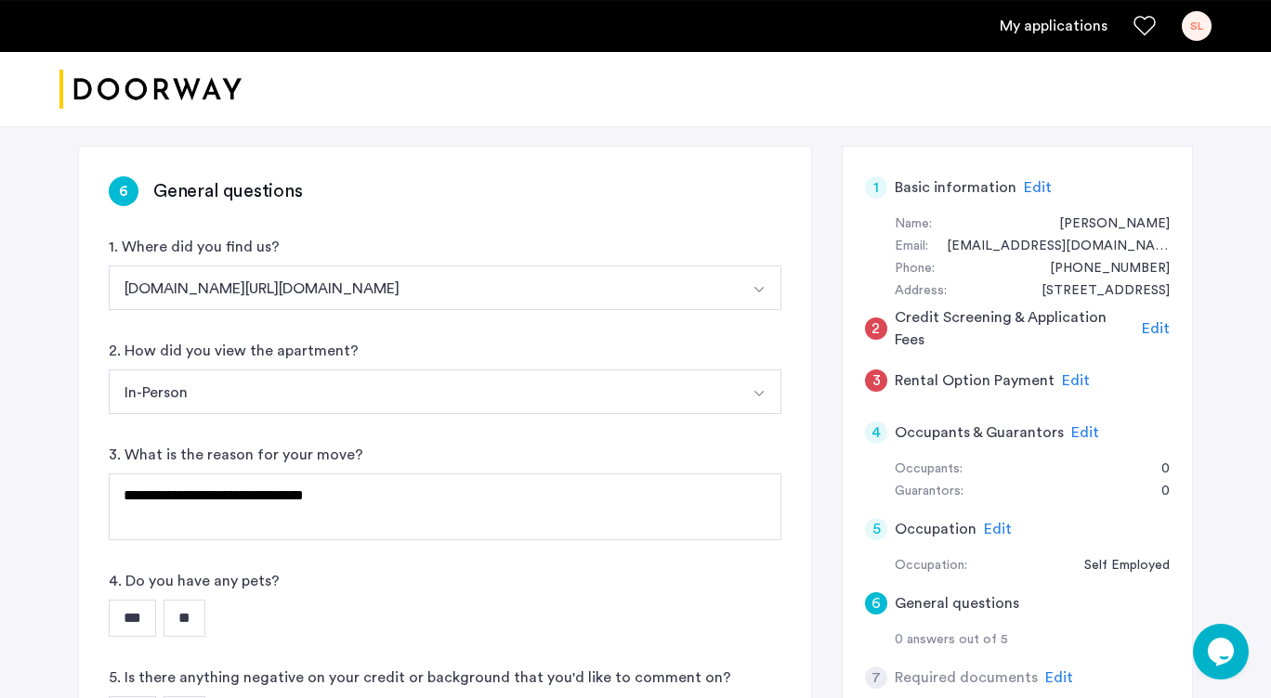
click at [148, 624] on input "***" at bounding box center [132, 618] width 47 height 37
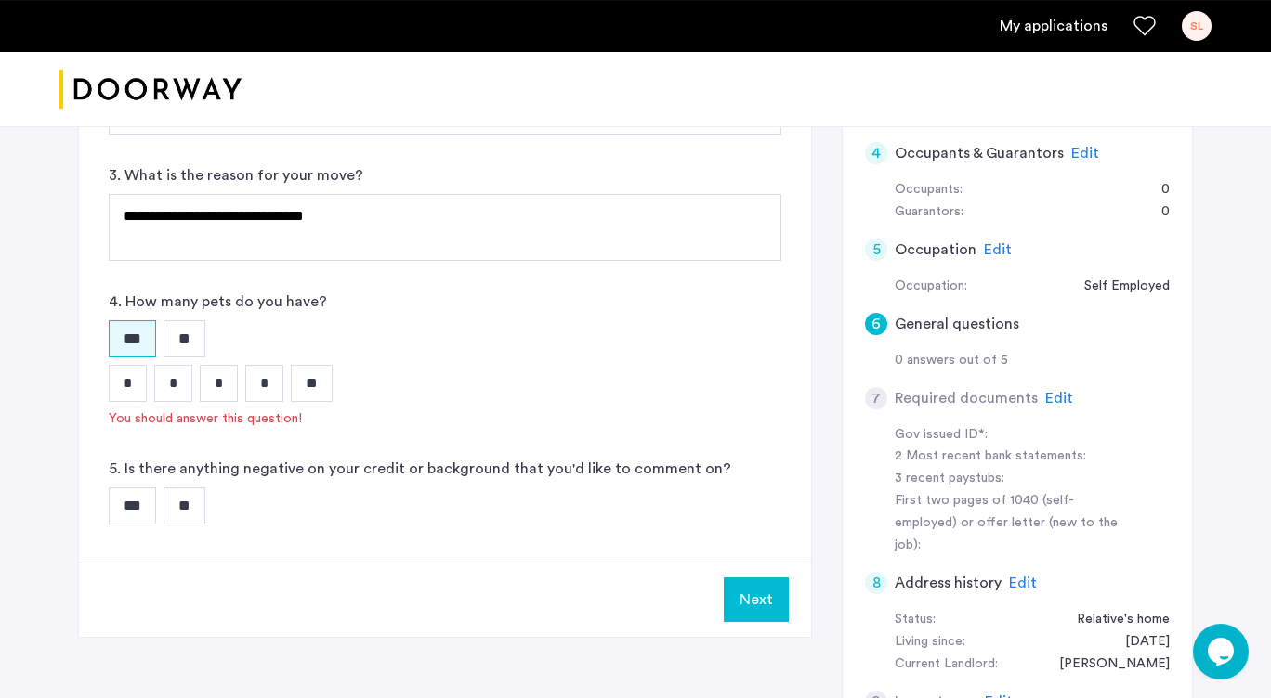
scroll to position [403, 0]
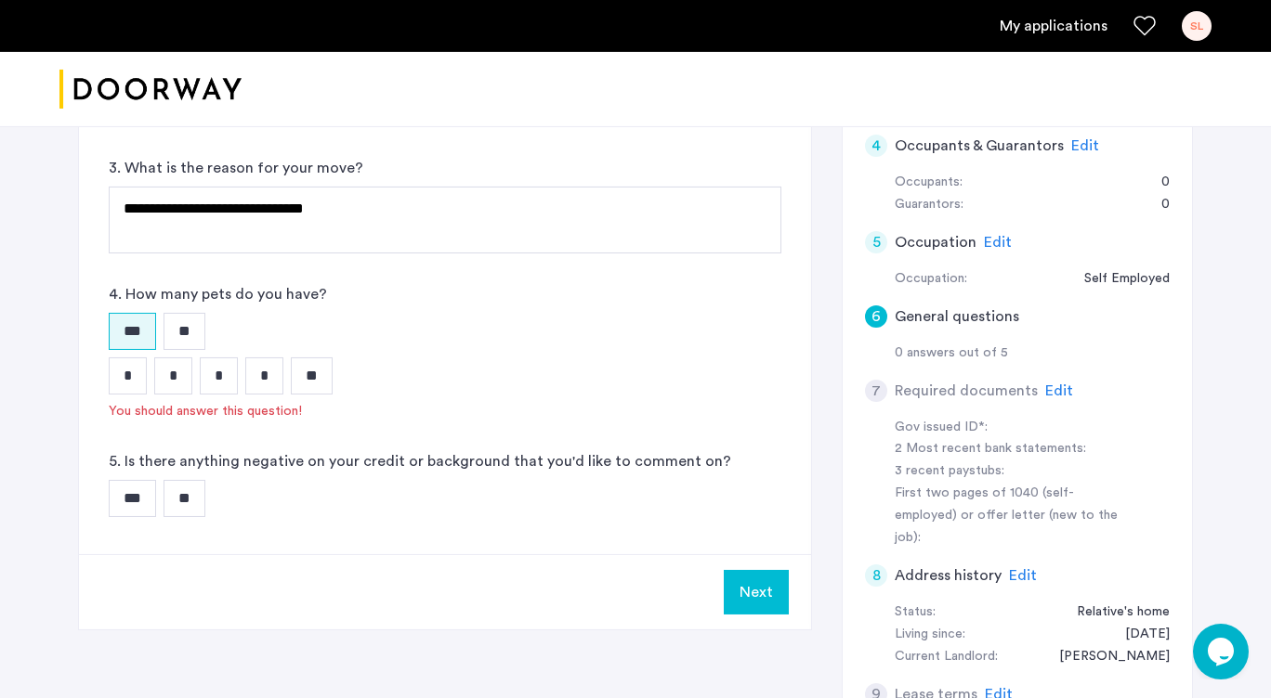
click at [167, 372] on input "*" at bounding box center [173, 376] width 38 height 37
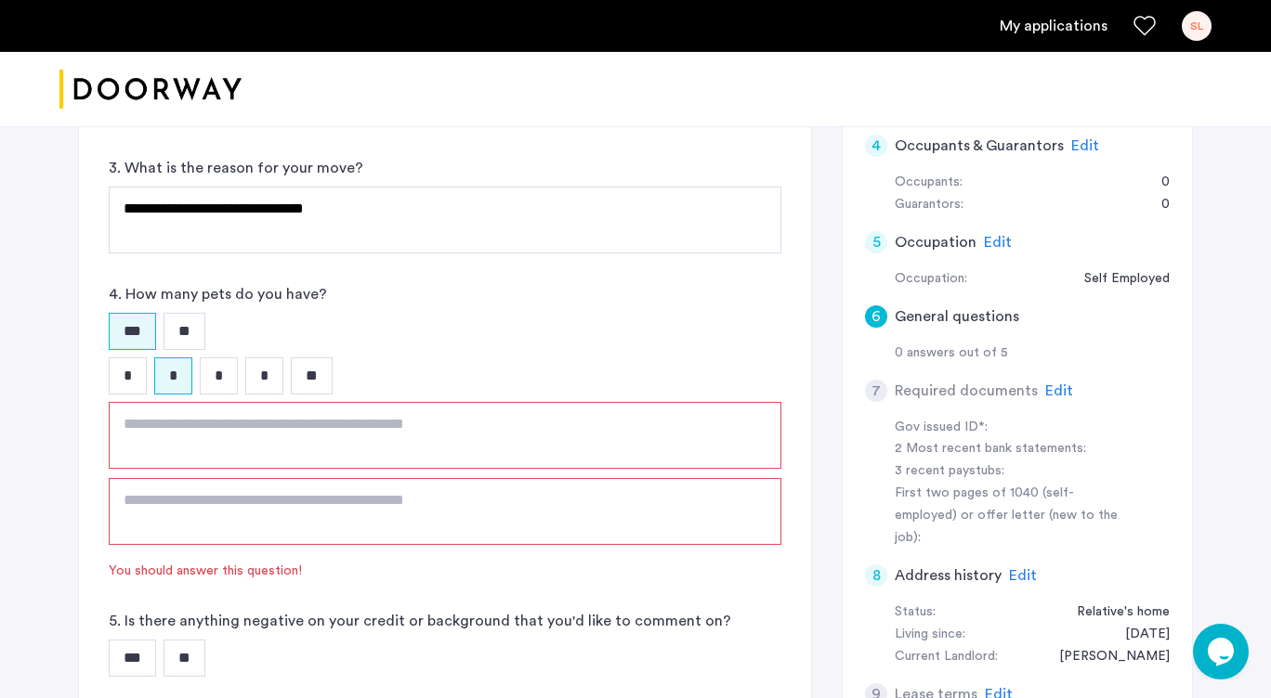
click at [196, 431] on textarea at bounding box center [445, 435] width 672 height 67
type textarea "**********"
click at [249, 517] on textarea at bounding box center [445, 511] width 672 height 67
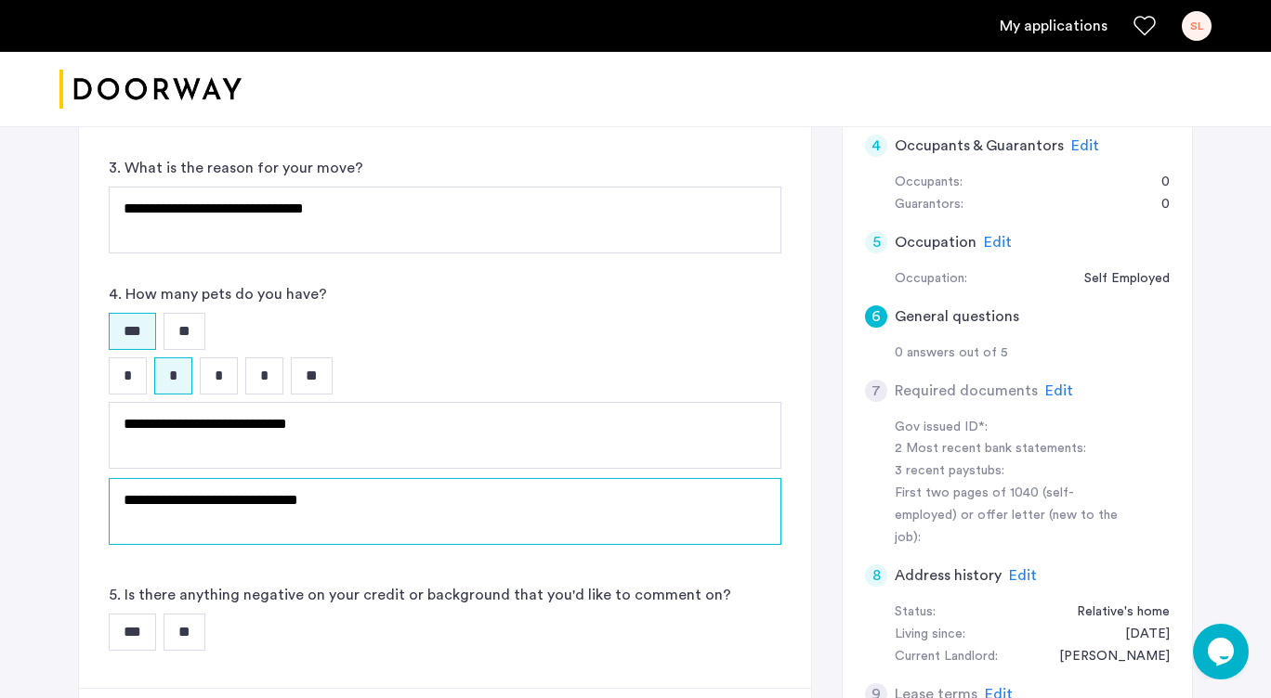
type textarea "**********"
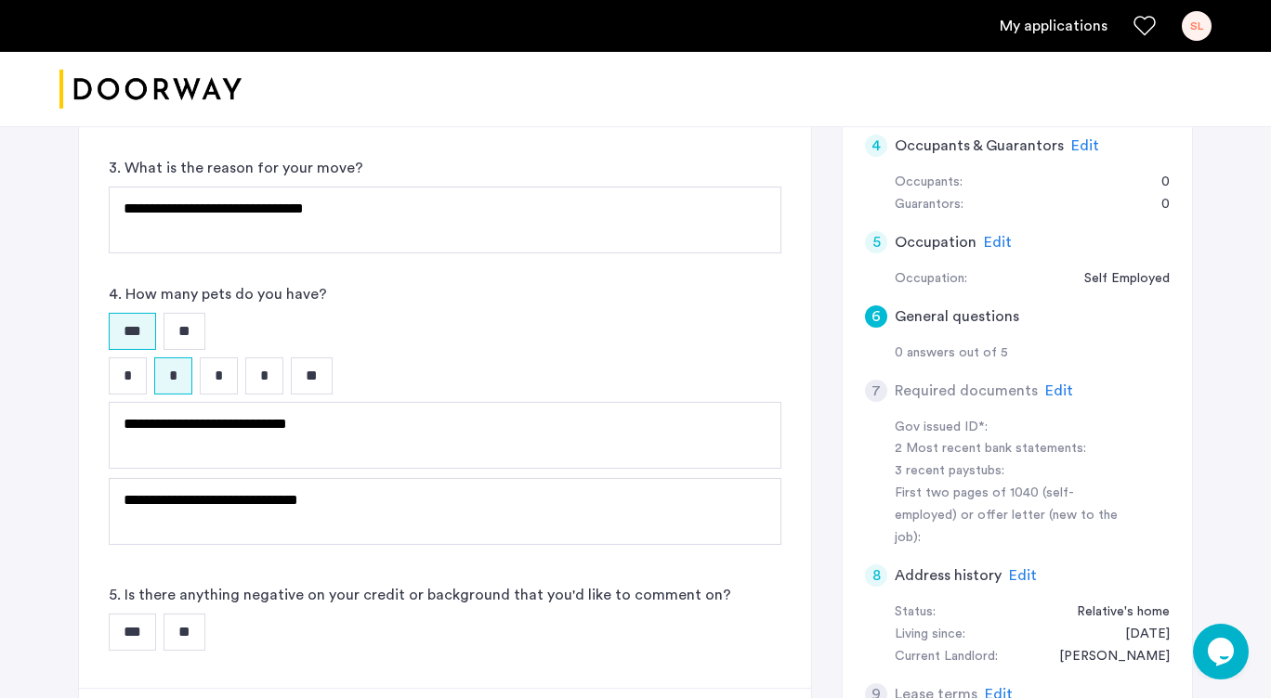
click at [201, 639] on input "**" at bounding box center [184, 632] width 42 height 37
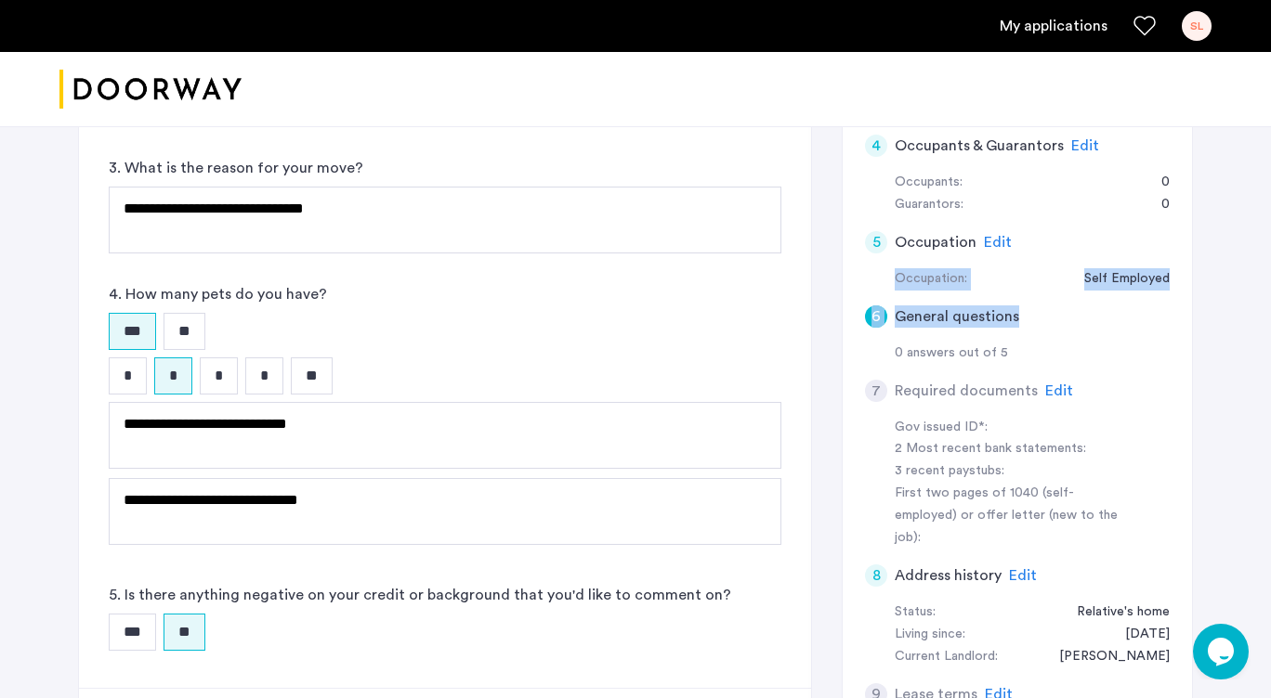
drag, startPoint x: 1257, startPoint y: 234, endPoint x: 1271, endPoint y: 321, distance: 88.4
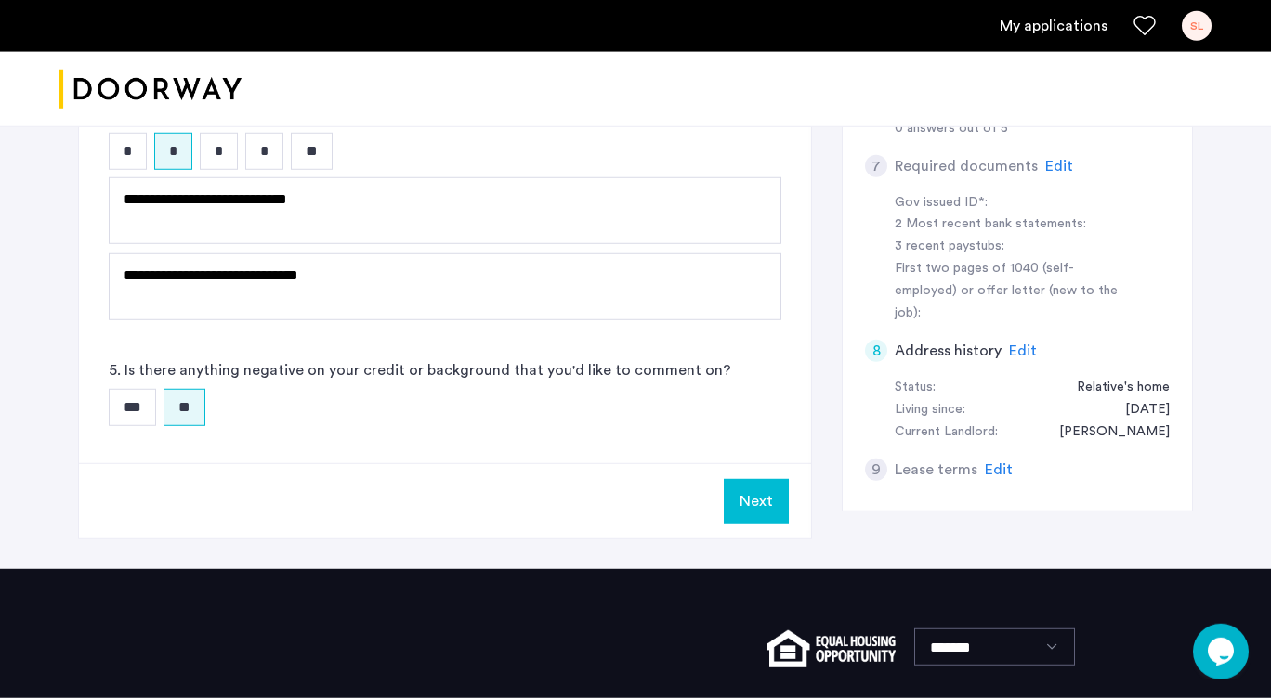
scroll to position [630, 0]
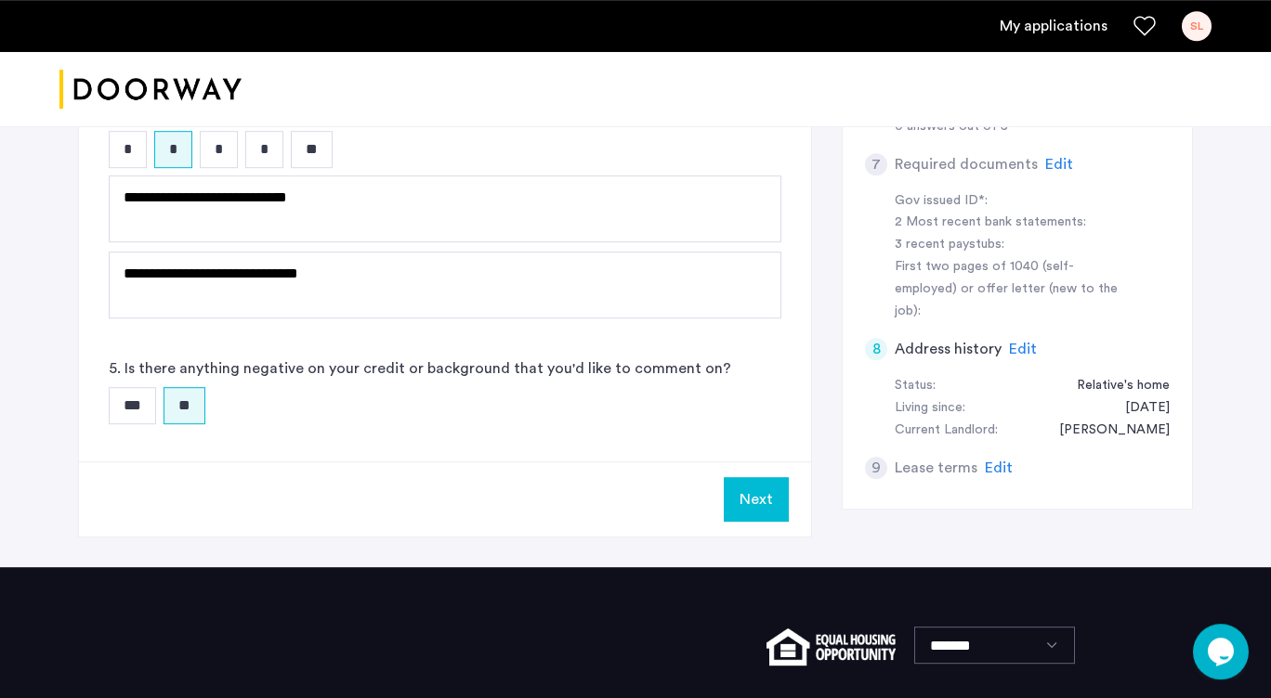
click at [748, 520] on button "Next" at bounding box center [756, 499] width 65 height 45
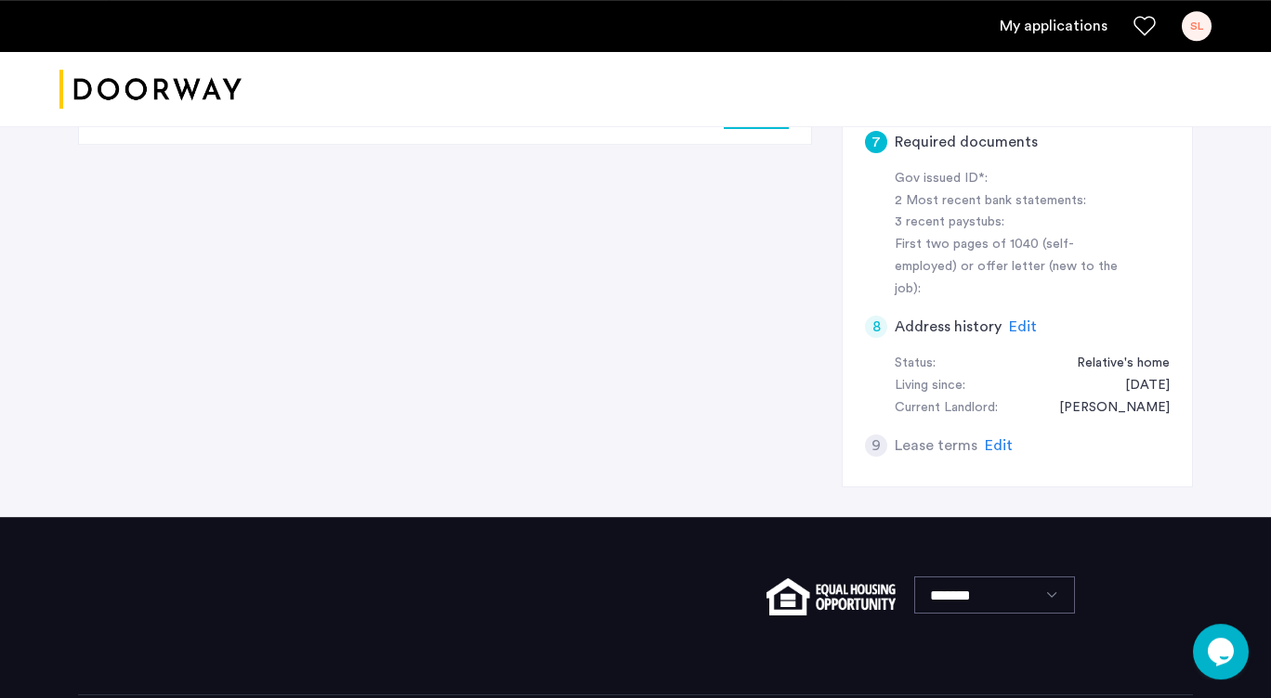
scroll to position [0, 0]
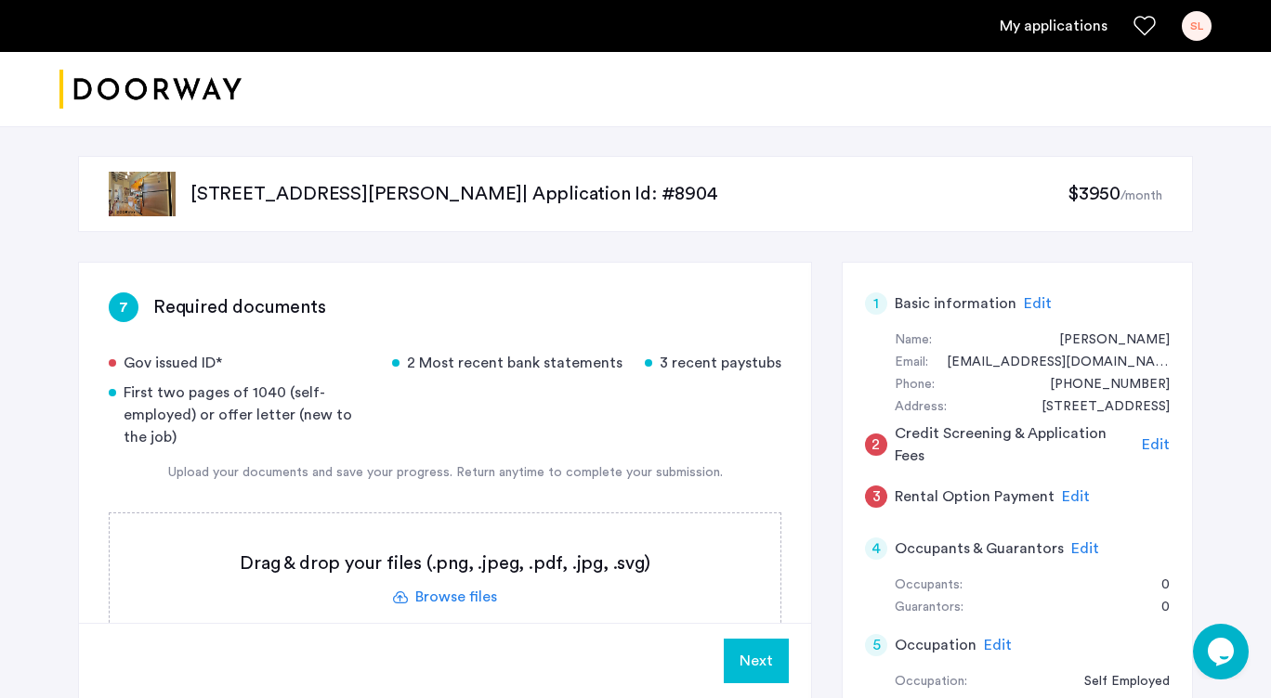
click at [1091, 206] on div "$3950 /month" at bounding box center [1114, 194] width 95 height 27
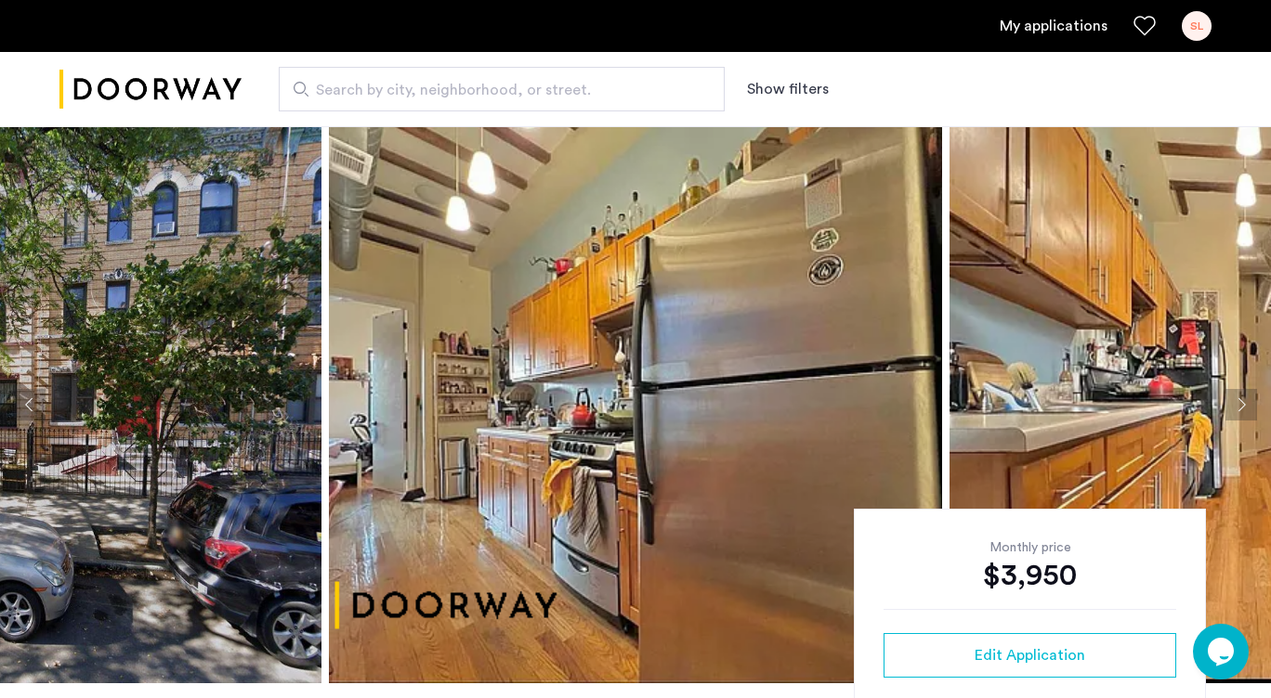
click at [1035, 24] on link "My applications" at bounding box center [1053, 26] width 108 height 22
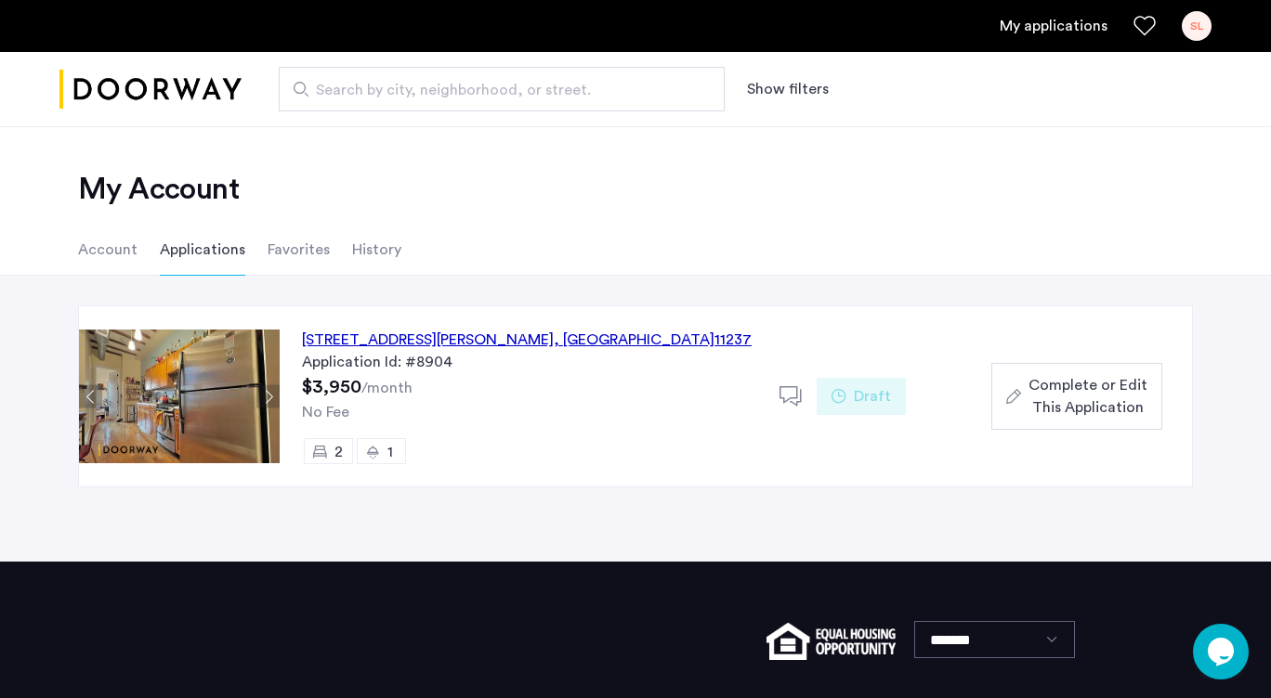
click at [780, 396] on use at bounding box center [790, 396] width 22 height 20
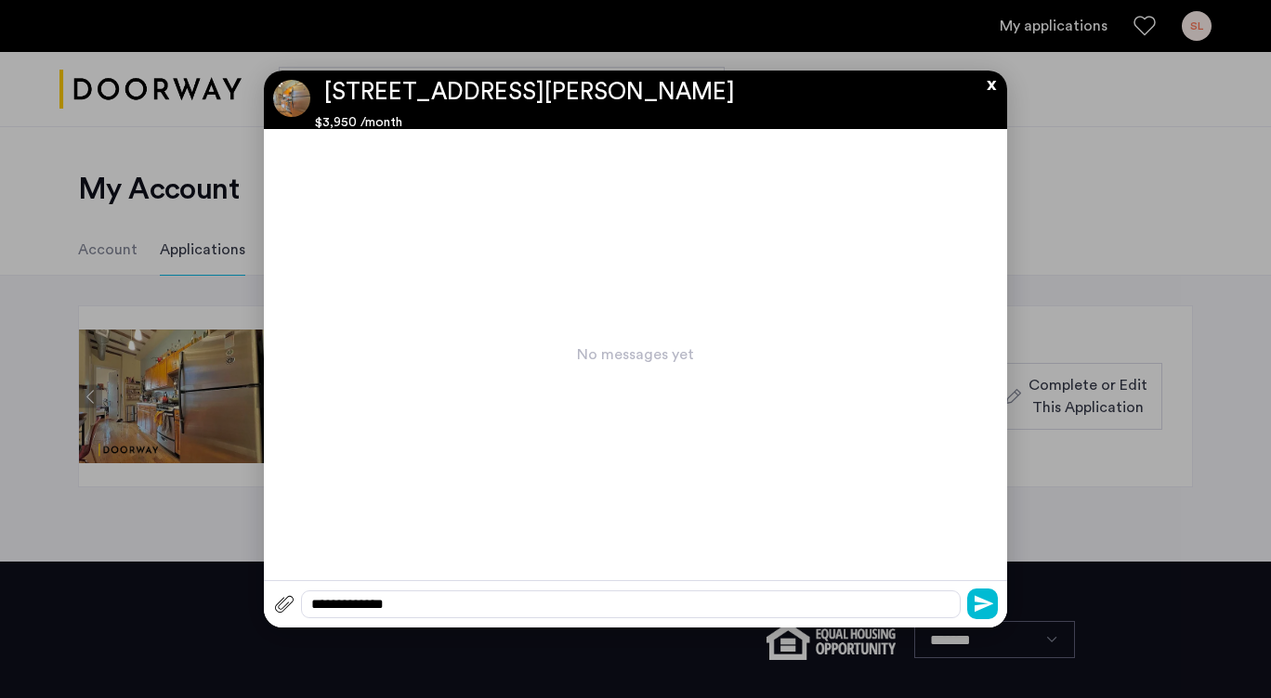
click at [997, 85] on button "x" at bounding box center [986, 81] width 28 height 20
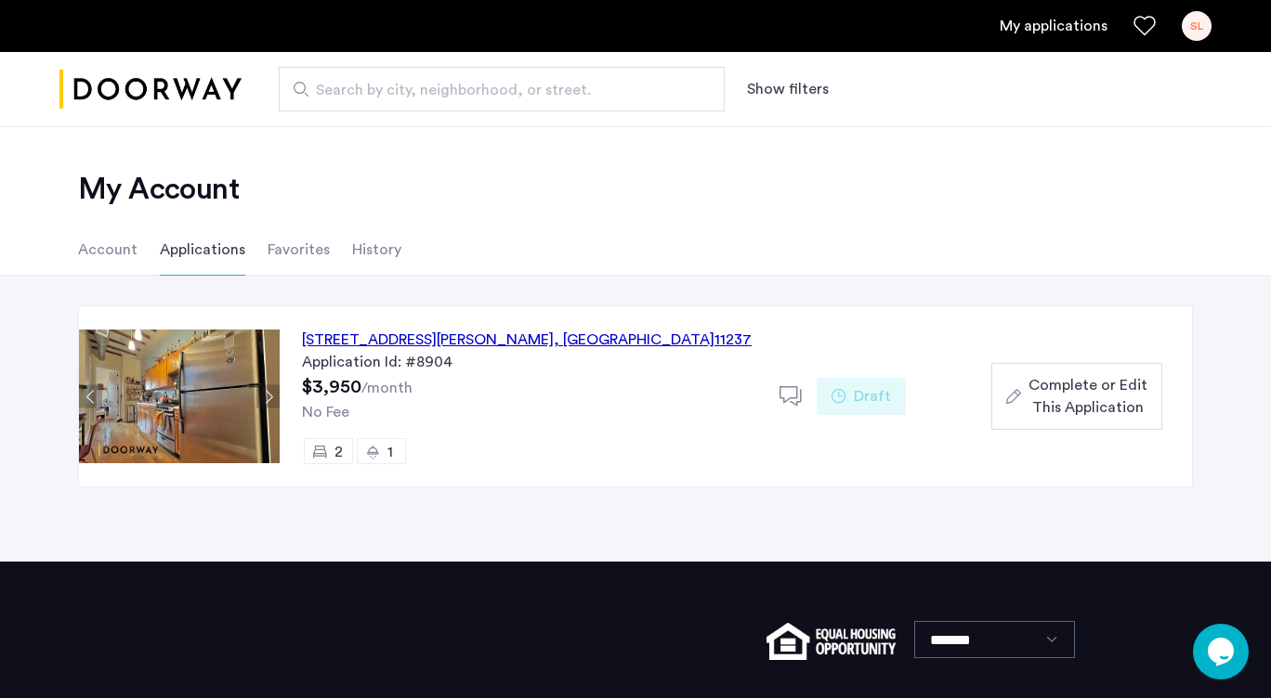
click at [1087, 386] on span "Complete or Edit This Application" at bounding box center [1087, 396] width 119 height 45
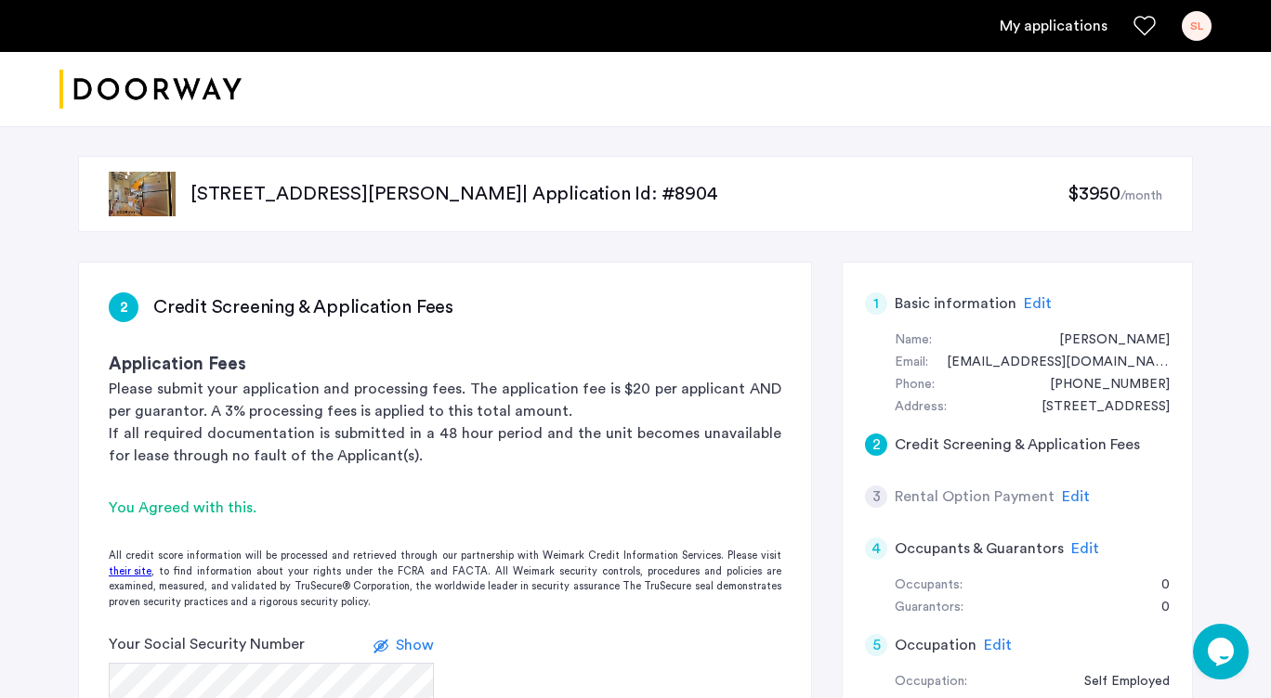
click at [1116, 193] on span "$3950" at bounding box center [1093, 194] width 53 height 19
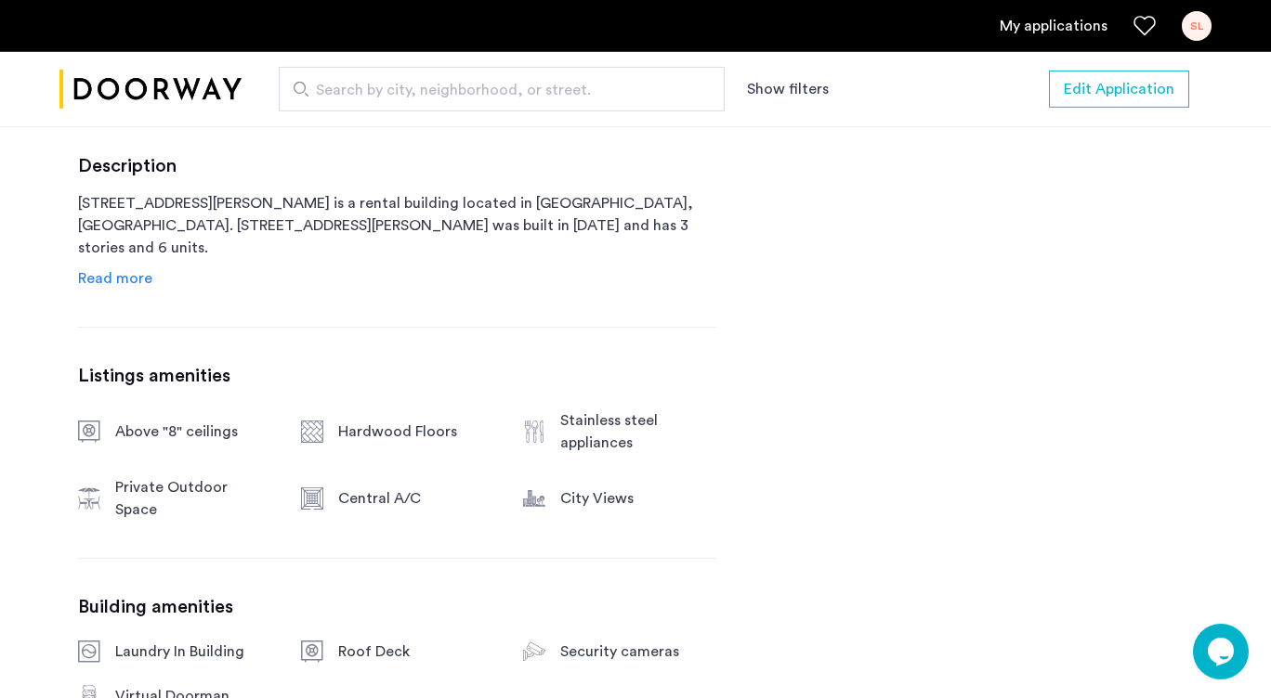
scroll to position [898, 0]
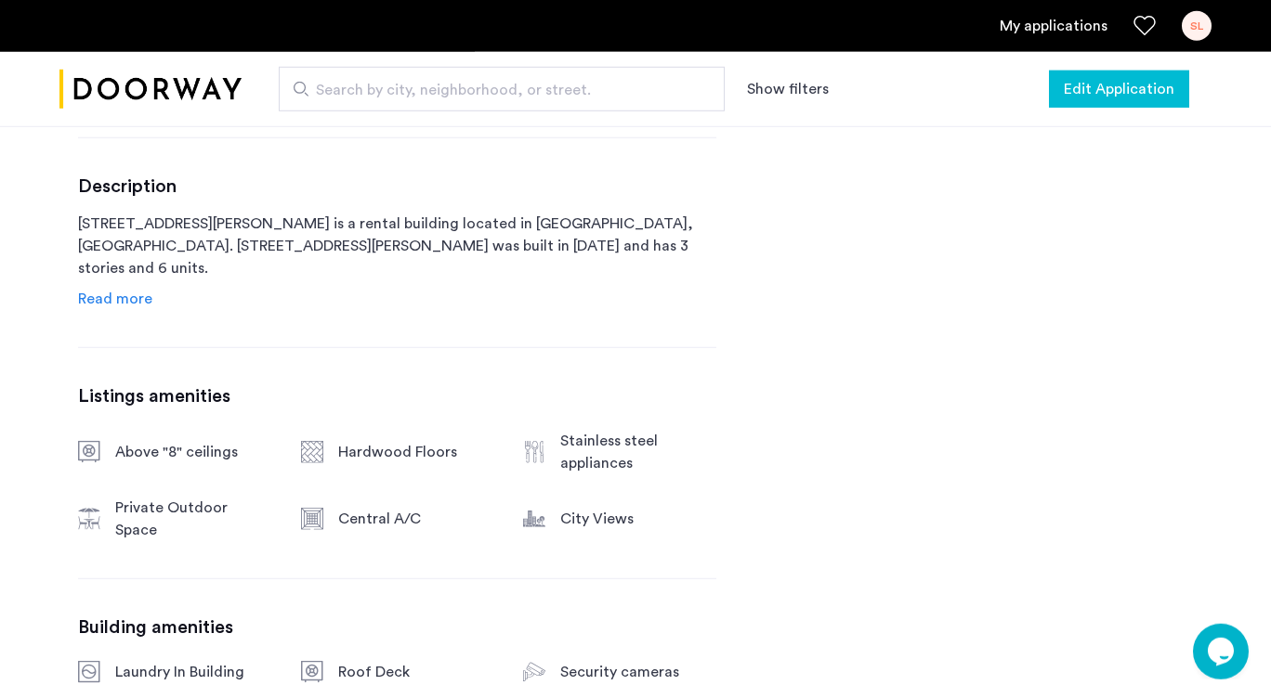
click at [1107, 93] on span "Edit Application" at bounding box center [1118, 89] width 111 height 22
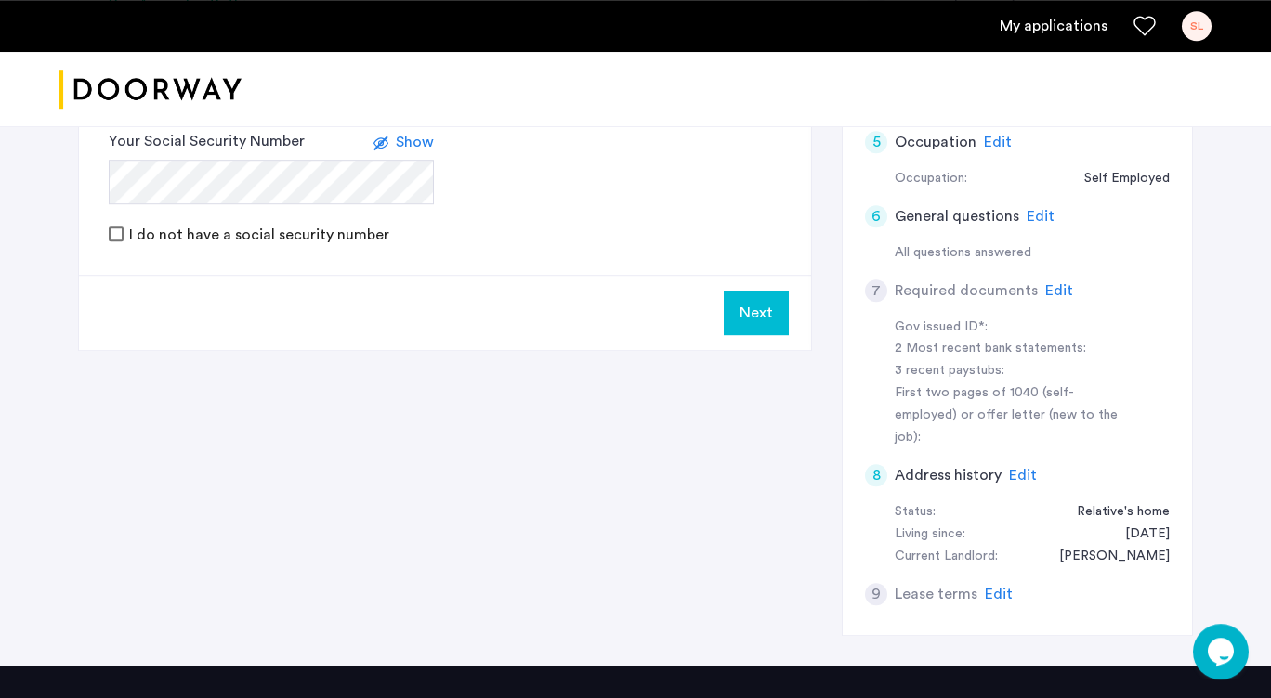
scroll to position [502, 0]
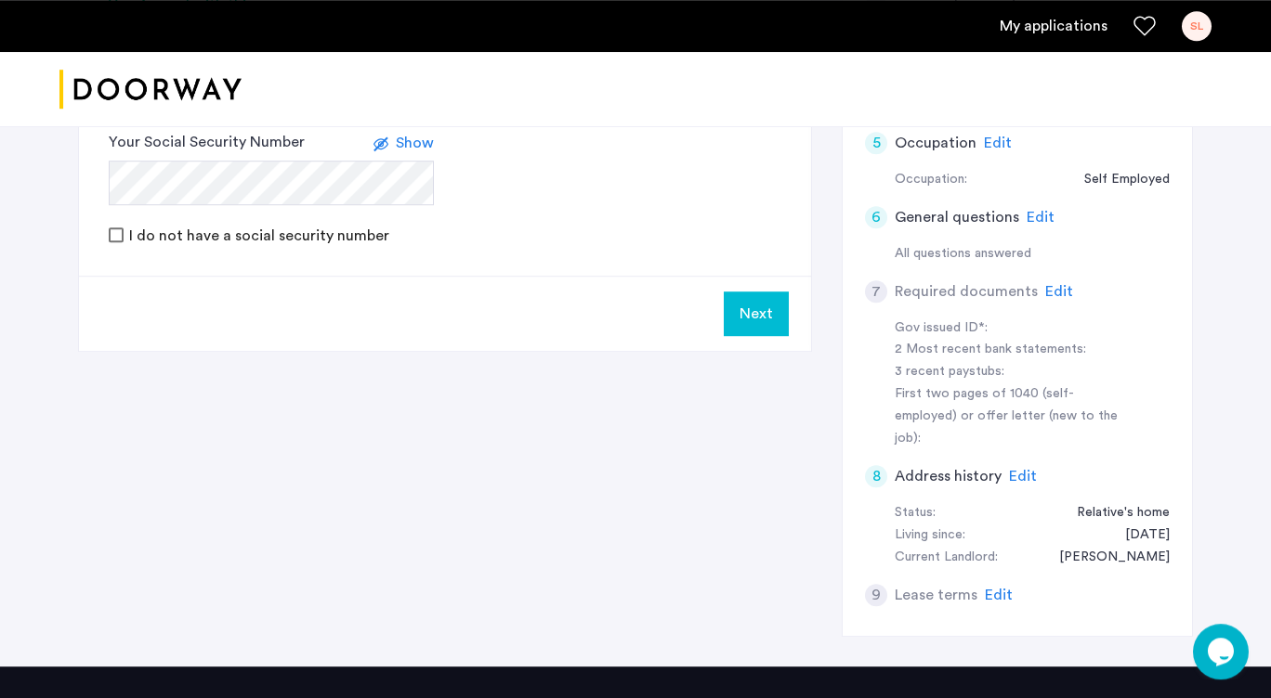
click at [998, 588] on span "Edit" at bounding box center [999, 595] width 28 height 15
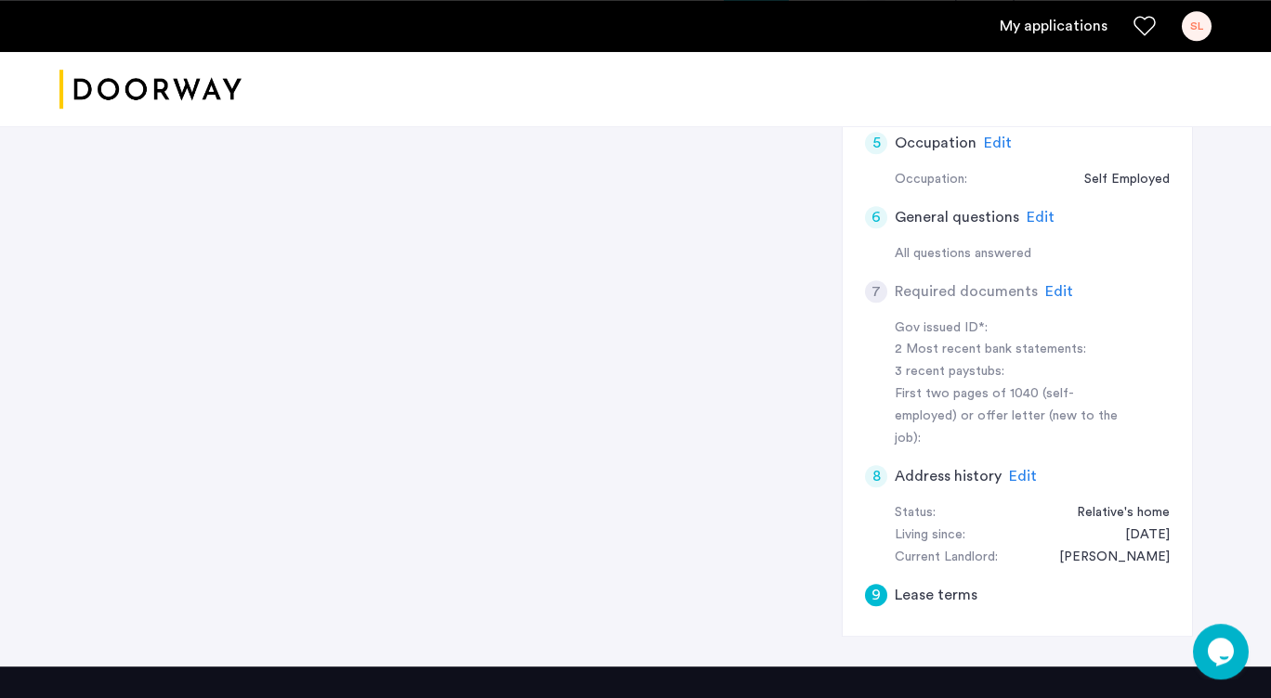
click at [911, 584] on h5 "Lease terms" at bounding box center [935, 595] width 83 height 22
click at [876, 584] on div "9" at bounding box center [876, 595] width 22 height 22
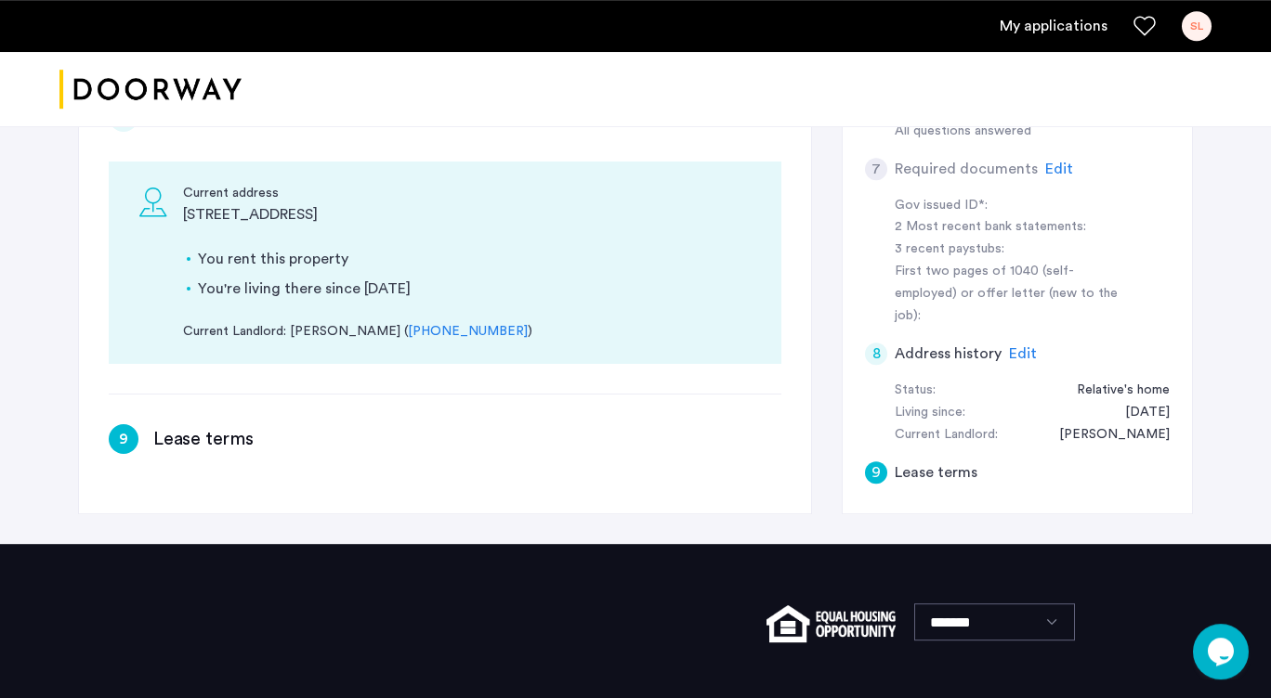
scroll to position [457, 0]
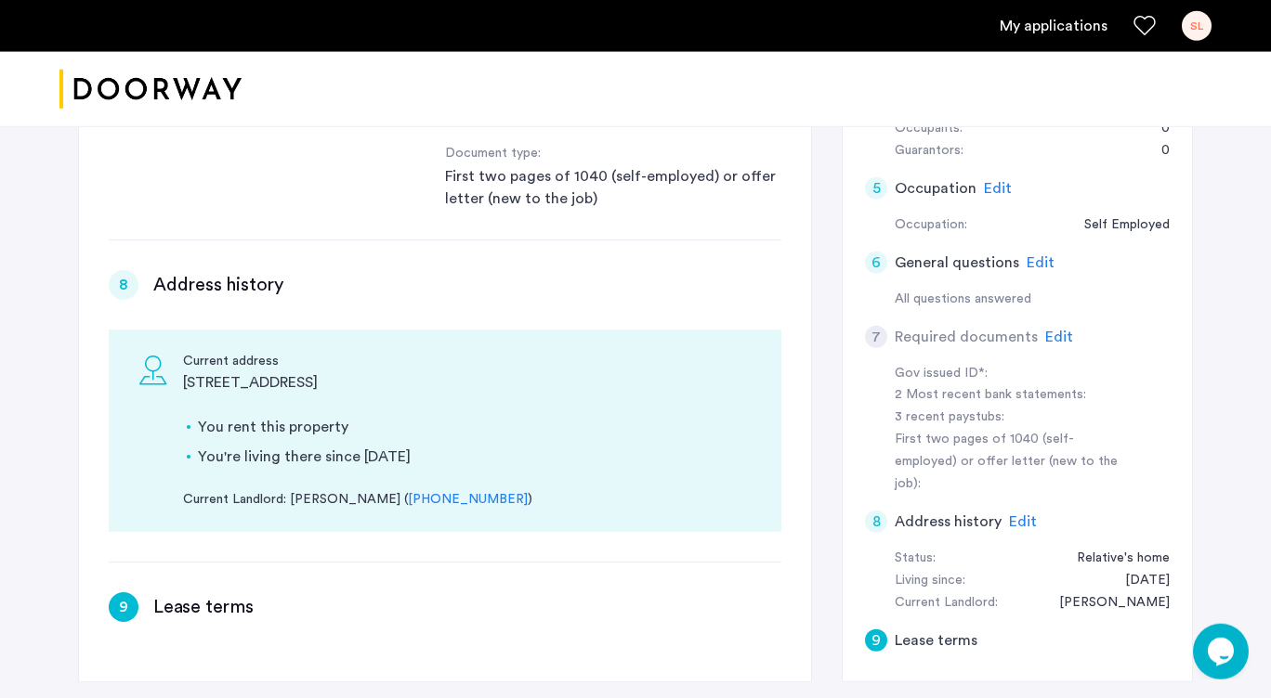
click at [119, 593] on div "9" at bounding box center [124, 608] width 30 height 30
click at [166, 594] on h3 "Lease terms" at bounding box center [203, 607] width 100 height 26
click at [126, 593] on div "9" at bounding box center [124, 608] width 30 height 30
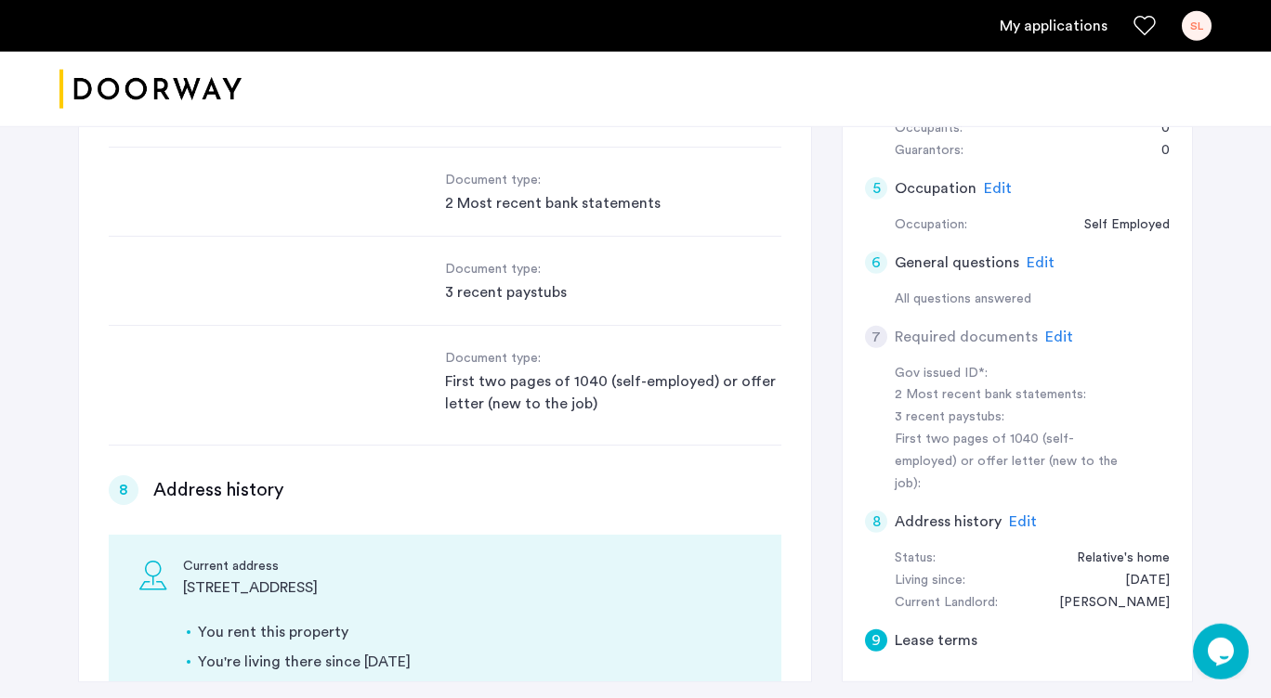
scroll to position [1453, 0]
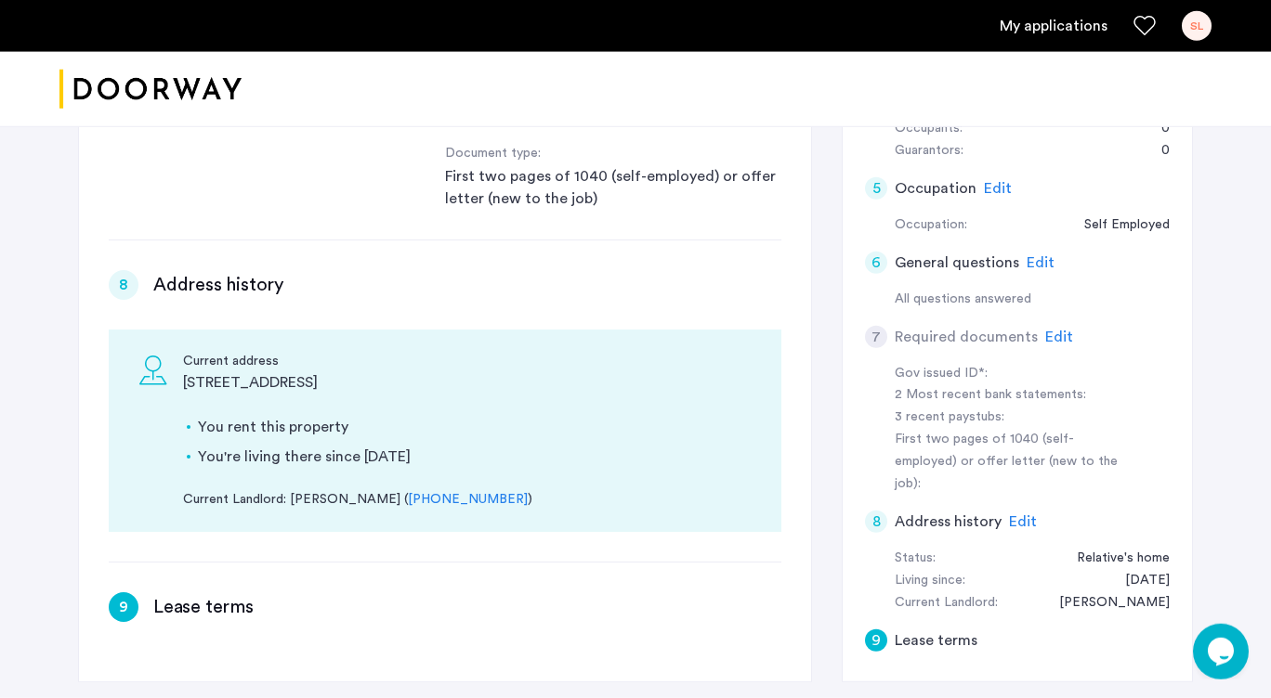
click at [121, 593] on div "9" at bounding box center [124, 608] width 30 height 30
click at [198, 594] on h3 "Lease terms" at bounding box center [203, 607] width 100 height 26
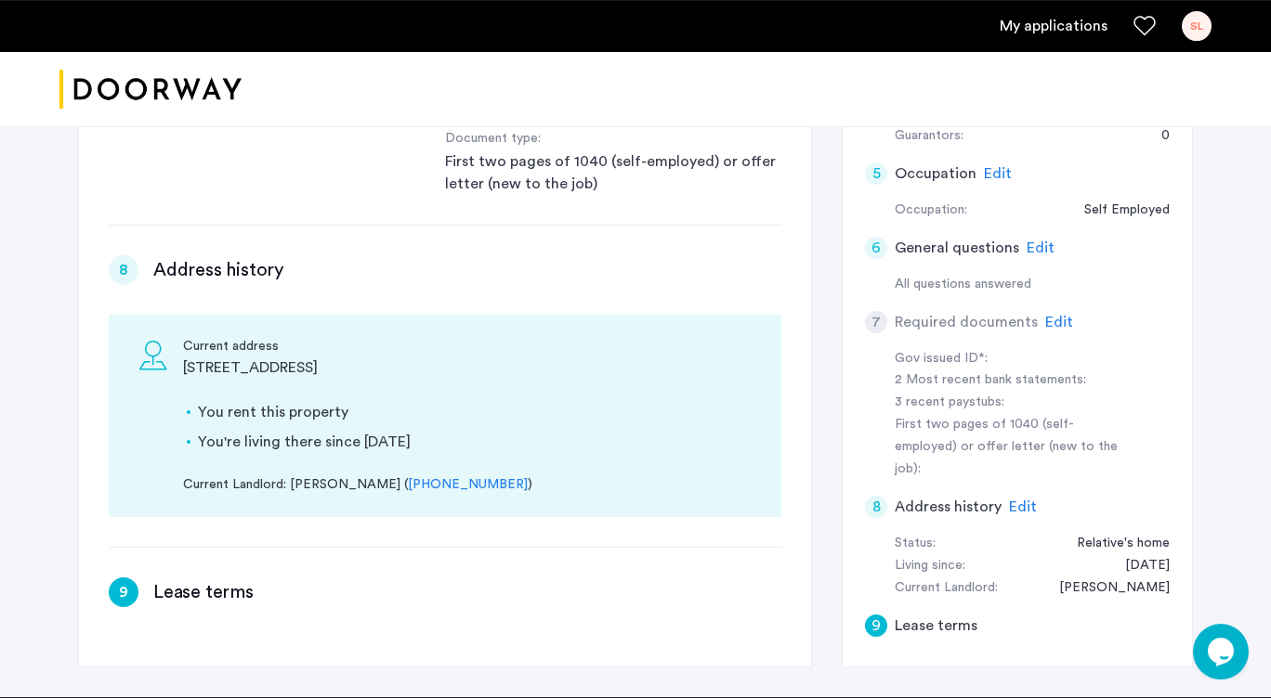
scroll to position [475, 0]
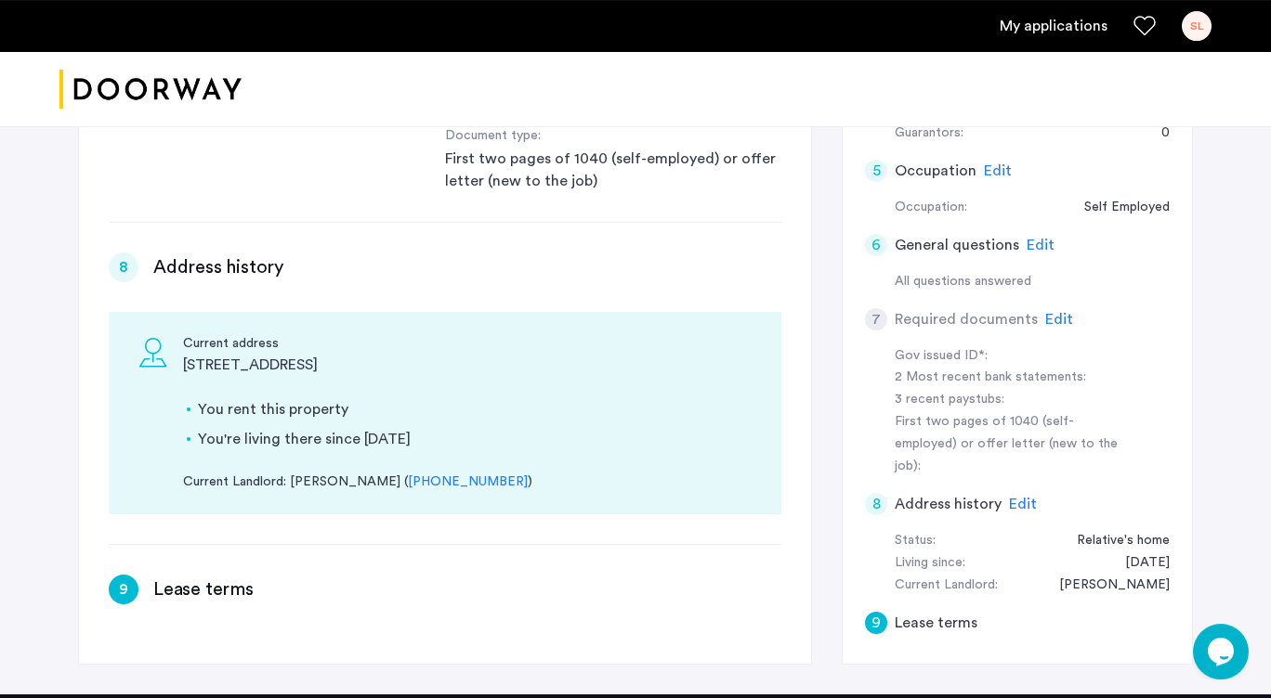
click at [206, 577] on h3 "Lease terms" at bounding box center [203, 590] width 100 height 26
click at [122, 575] on div "9" at bounding box center [124, 590] width 30 height 30
click at [879, 612] on div "9" at bounding box center [876, 623] width 22 height 22
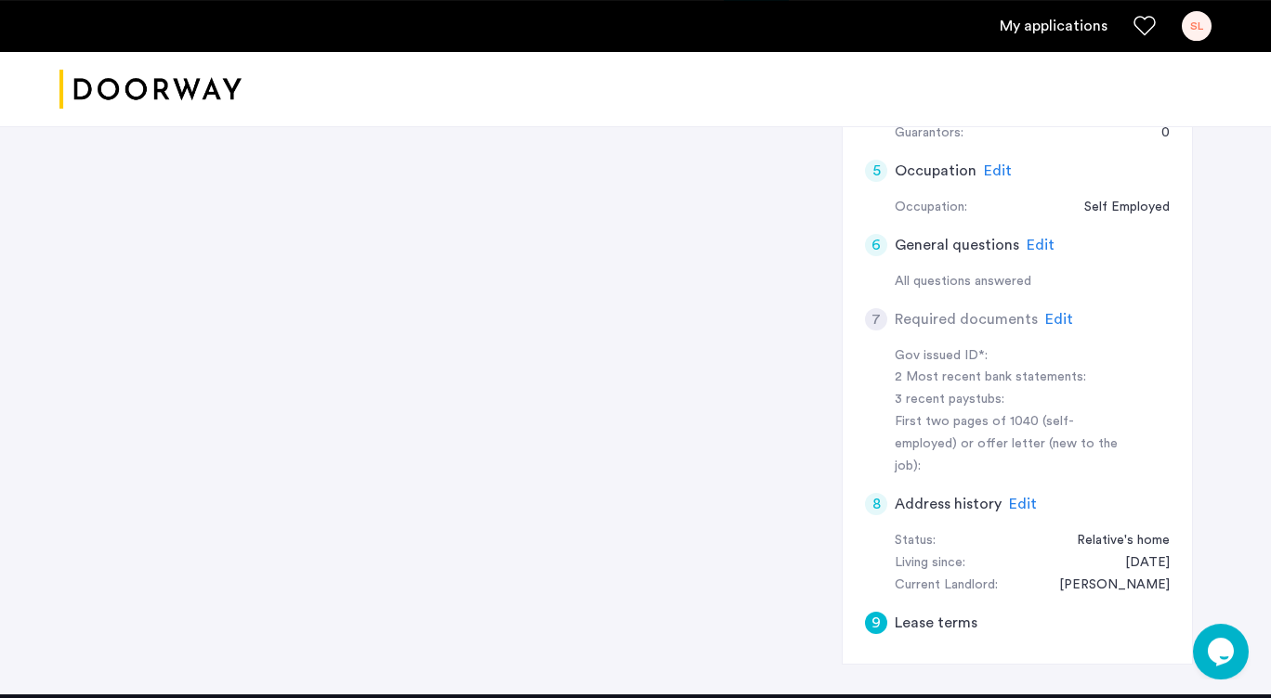
click at [879, 612] on div "9" at bounding box center [876, 623] width 22 height 22
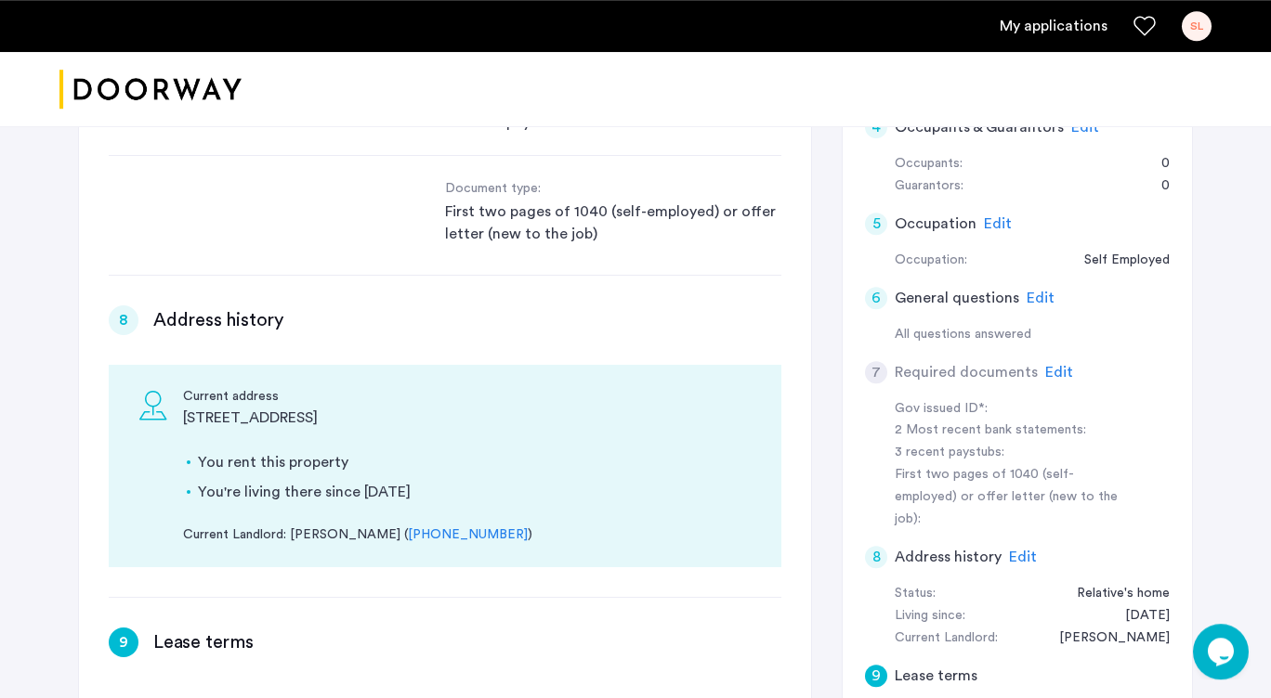
scroll to position [454, 0]
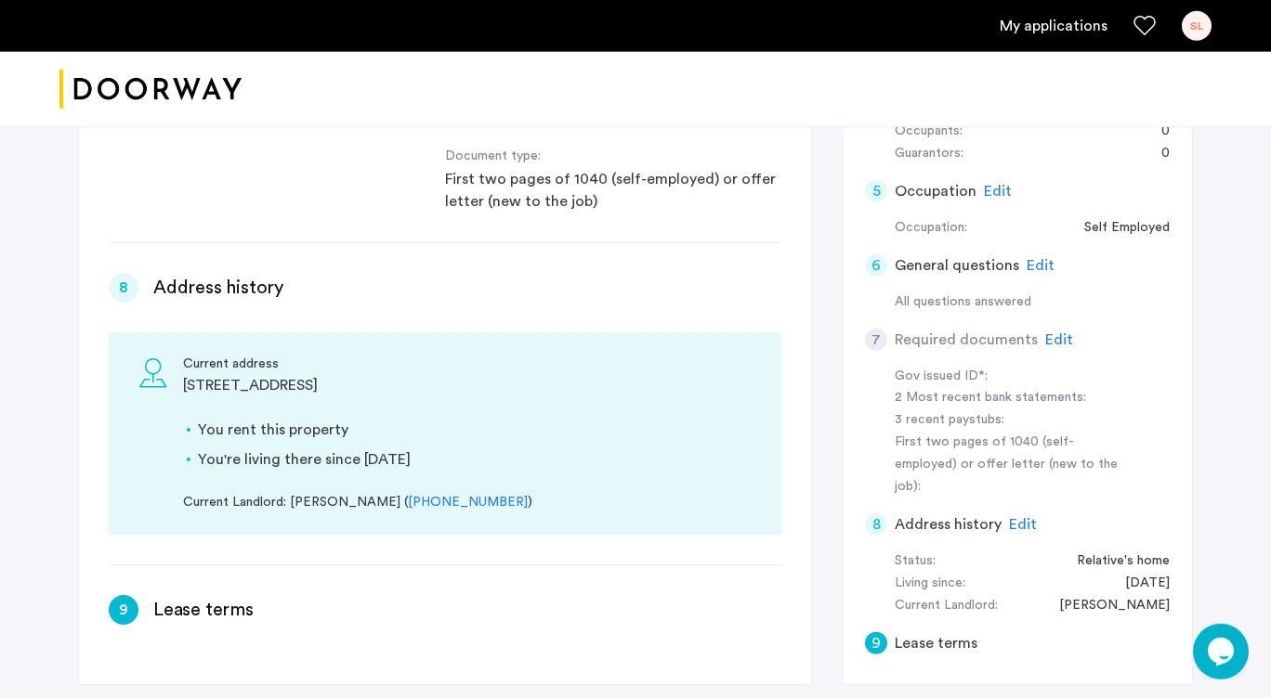
click at [187, 597] on h3 "Lease terms" at bounding box center [203, 610] width 100 height 26
click at [125, 595] on div "9" at bounding box center [124, 610] width 30 height 30
click at [123, 595] on div "9" at bounding box center [124, 610] width 30 height 30
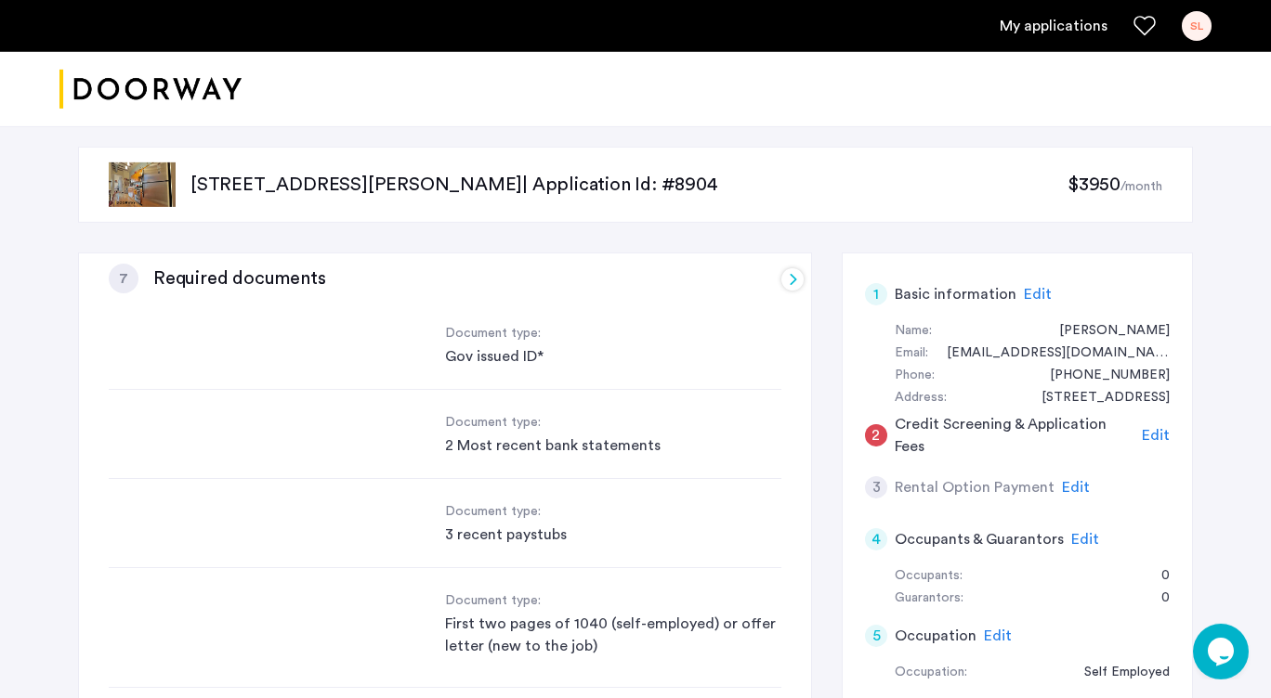
scroll to position [0, 0]
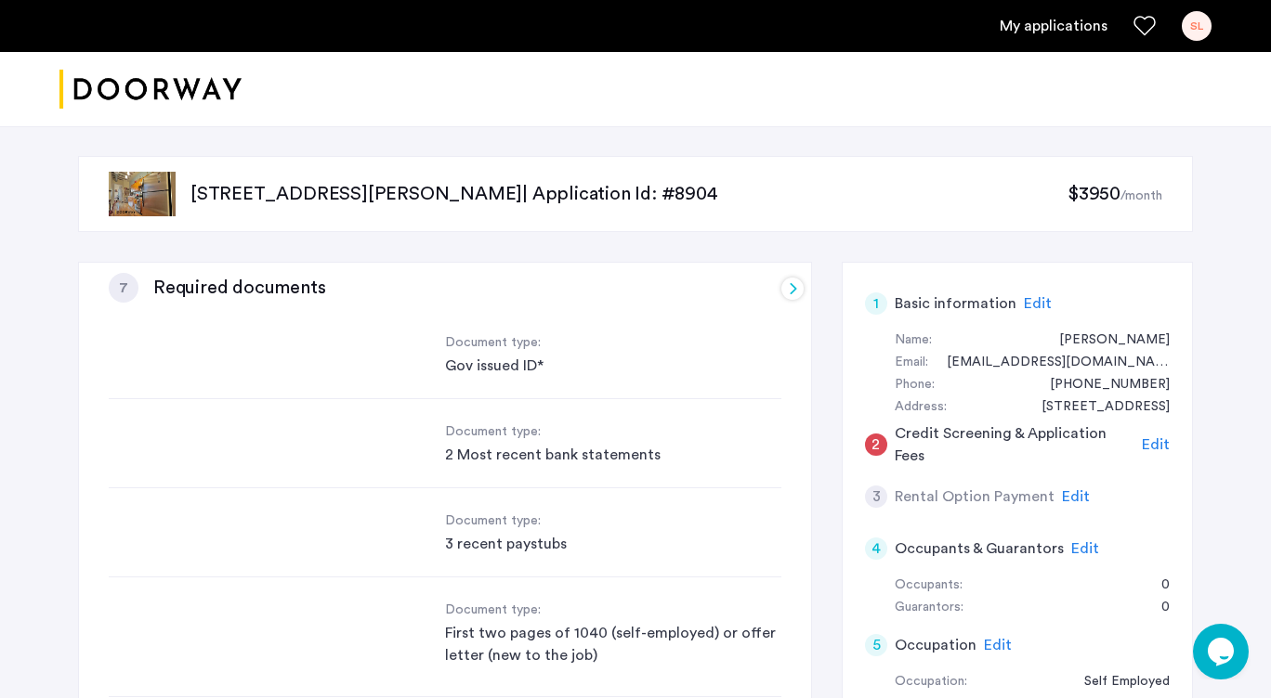
click at [1143, 22] on icon "Favorites" at bounding box center [1144, 26] width 22 height 22
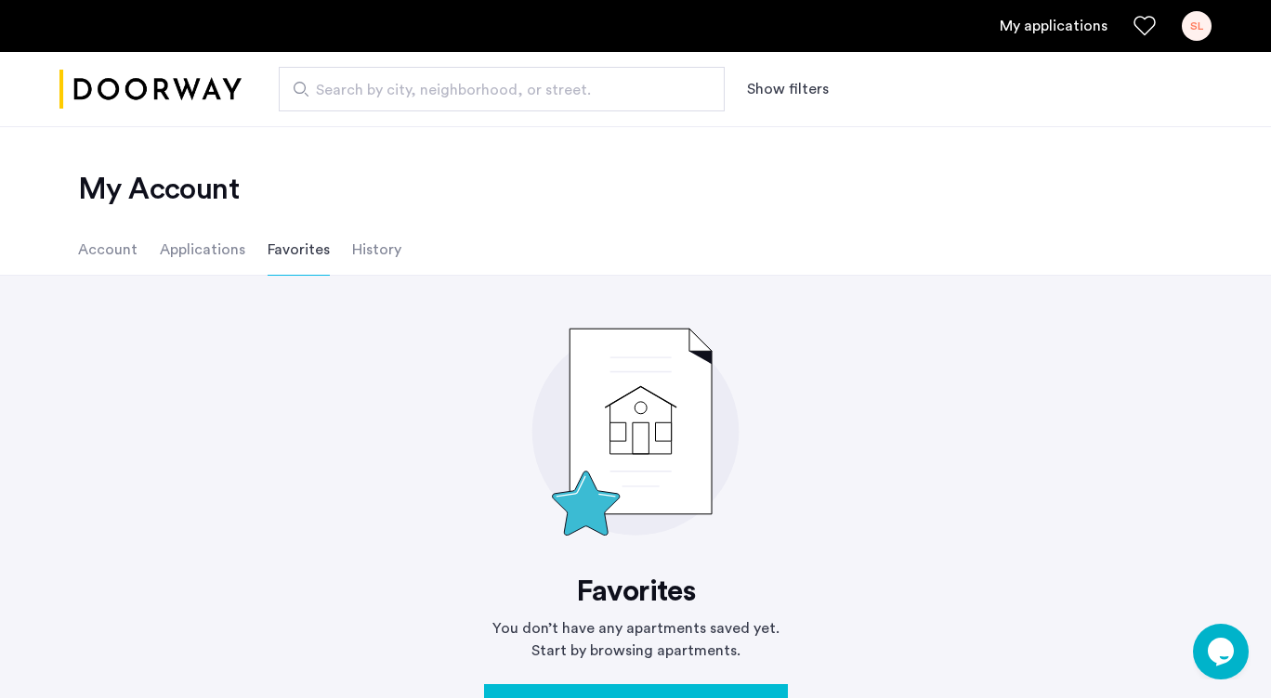
click at [204, 239] on li "Applications" at bounding box center [202, 250] width 85 height 52
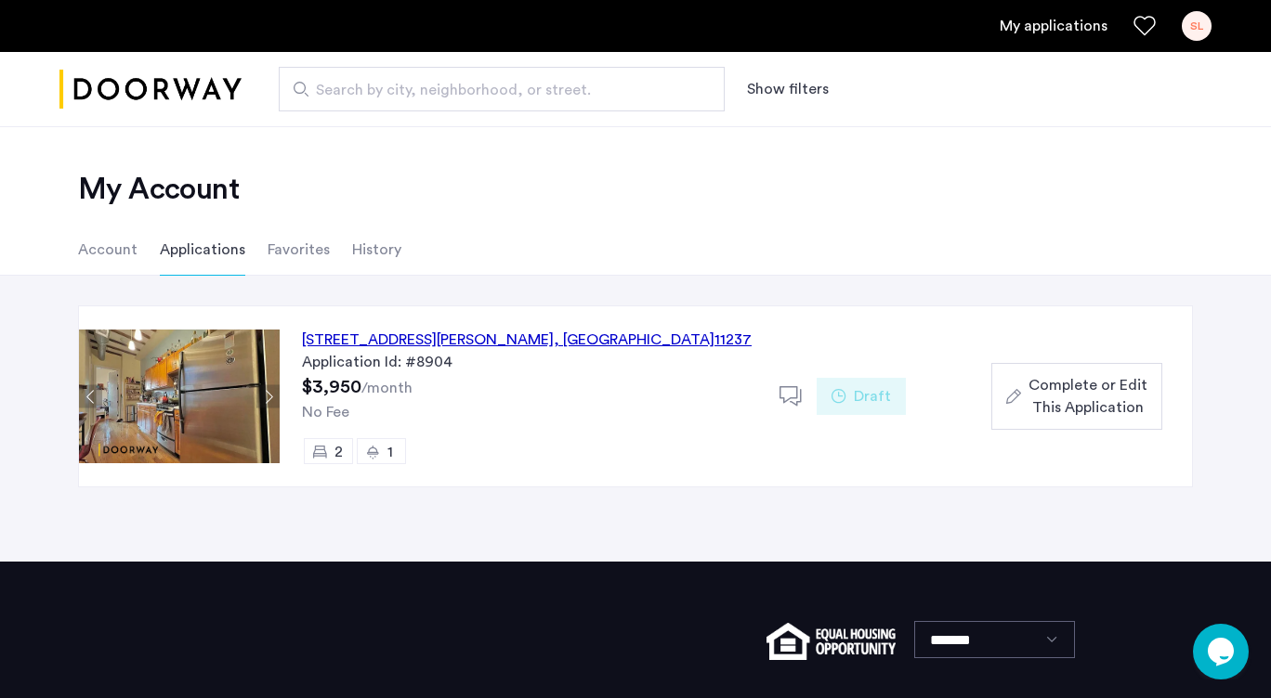
click at [791, 394] on icon at bounding box center [790, 396] width 23 height 23
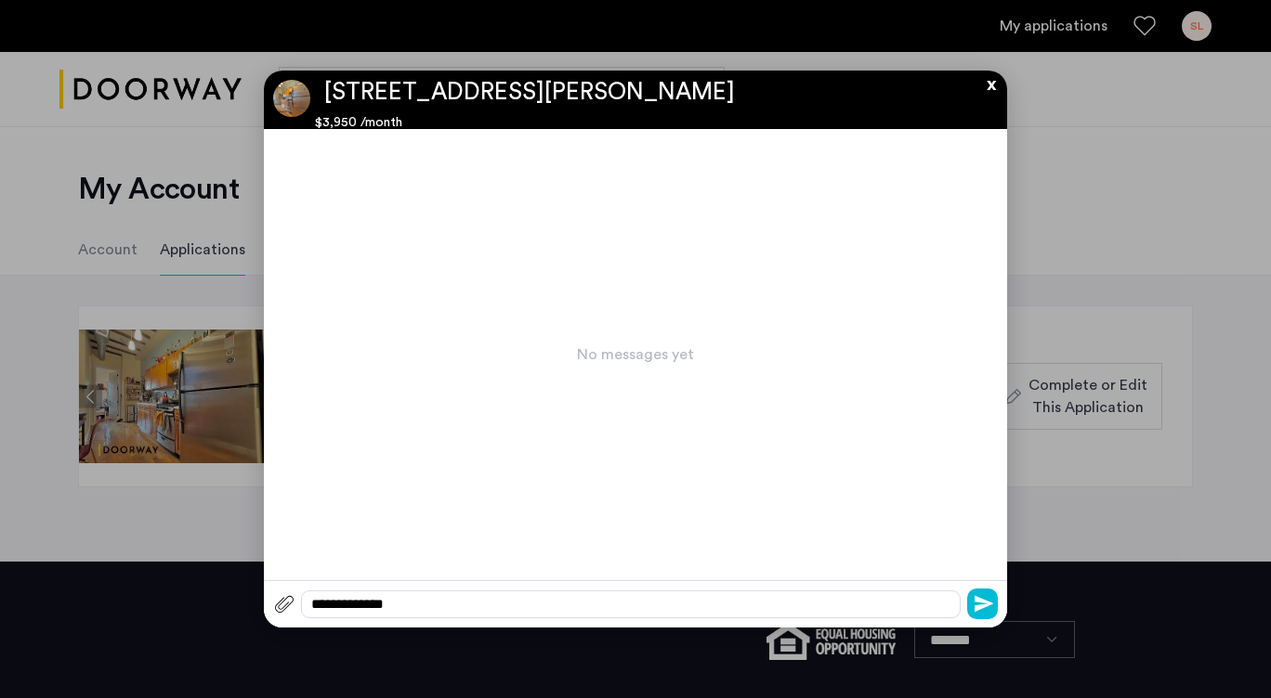
click at [987, 89] on button "x" at bounding box center [986, 81] width 28 height 20
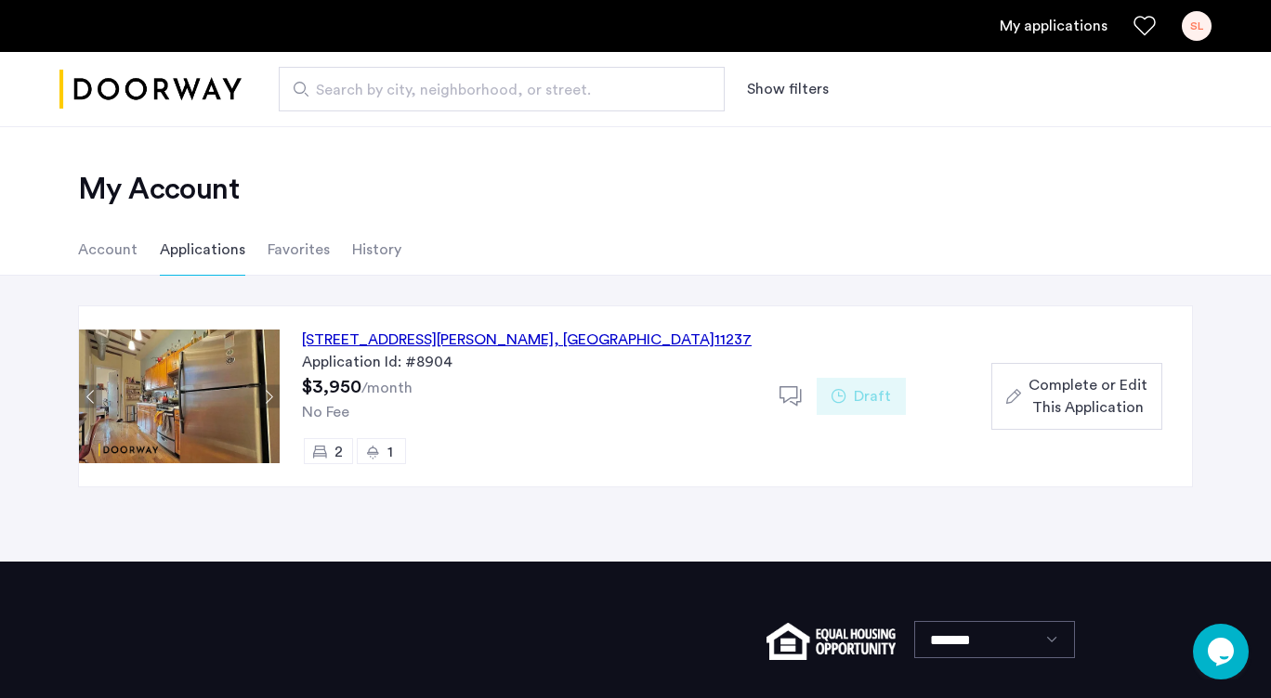
click at [469, 342] on div "407 Suydam Street, Unit 3R, Brooklyn , NY 11237" at bounding box center [527, 340] width 450 height 22
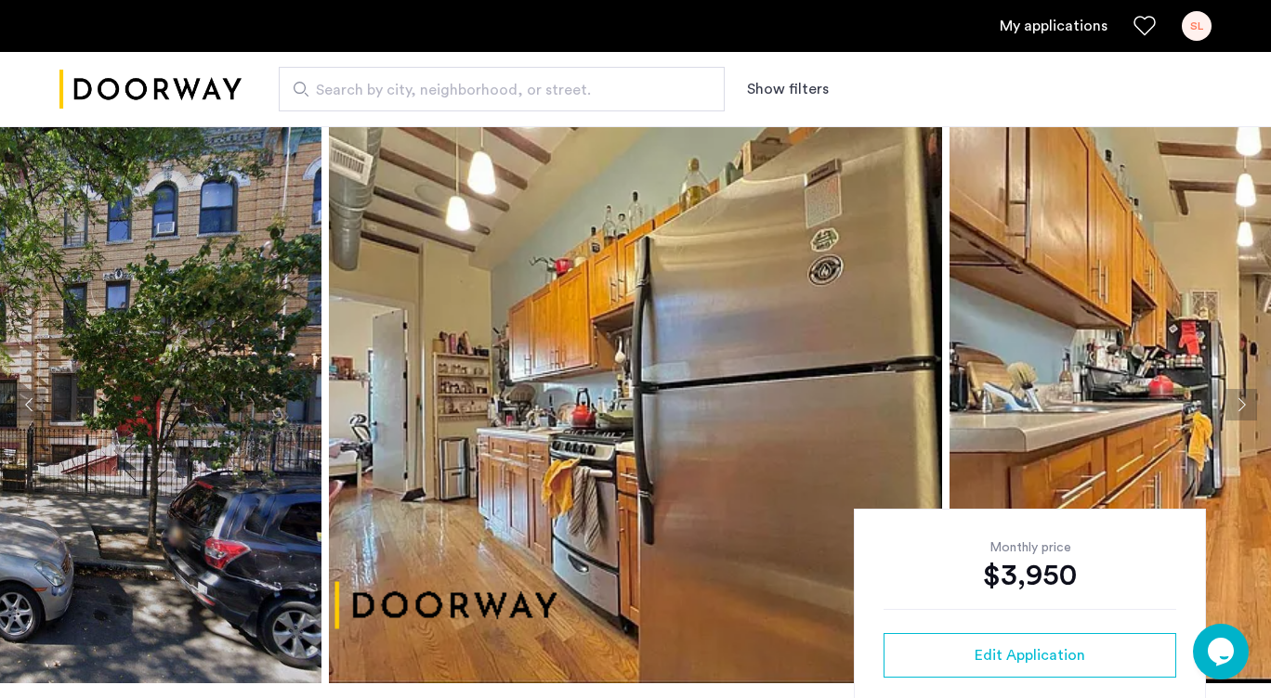
click at [779, 87] on button "Show filters" at bounding box center [788, 89] width 82 height 22
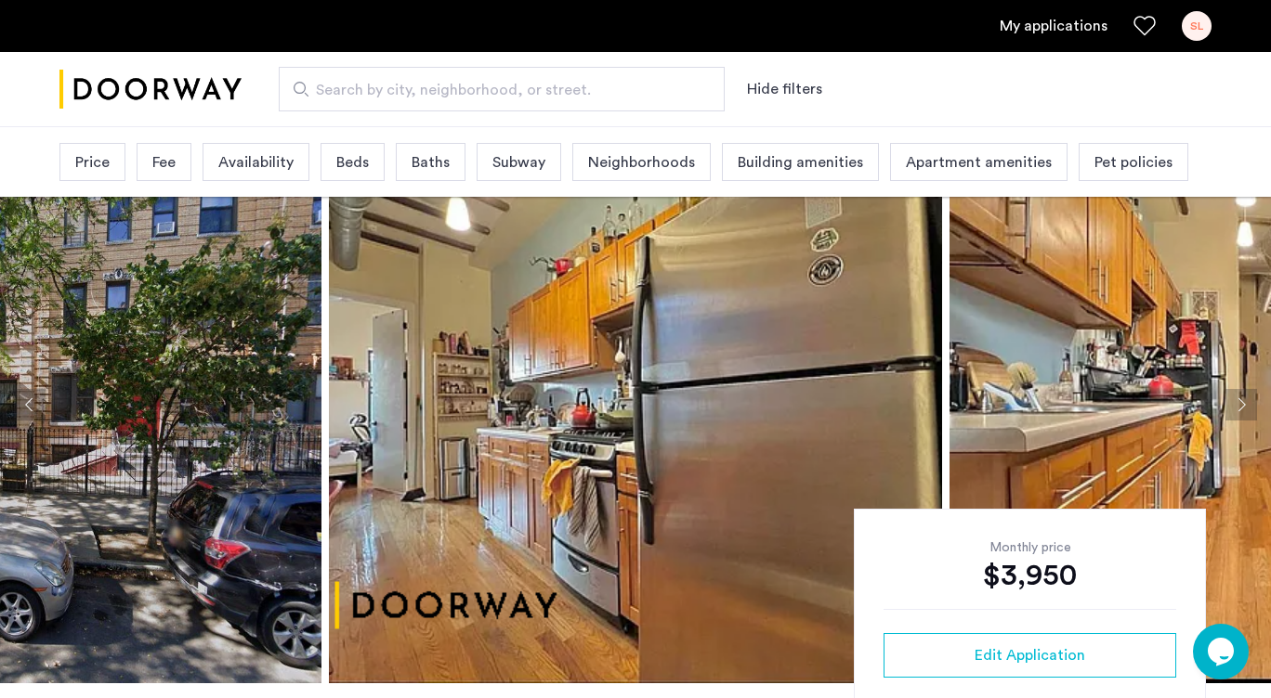
click at [87, 166] on span "Price" at bounding box center [92, 162] width 34 height 22
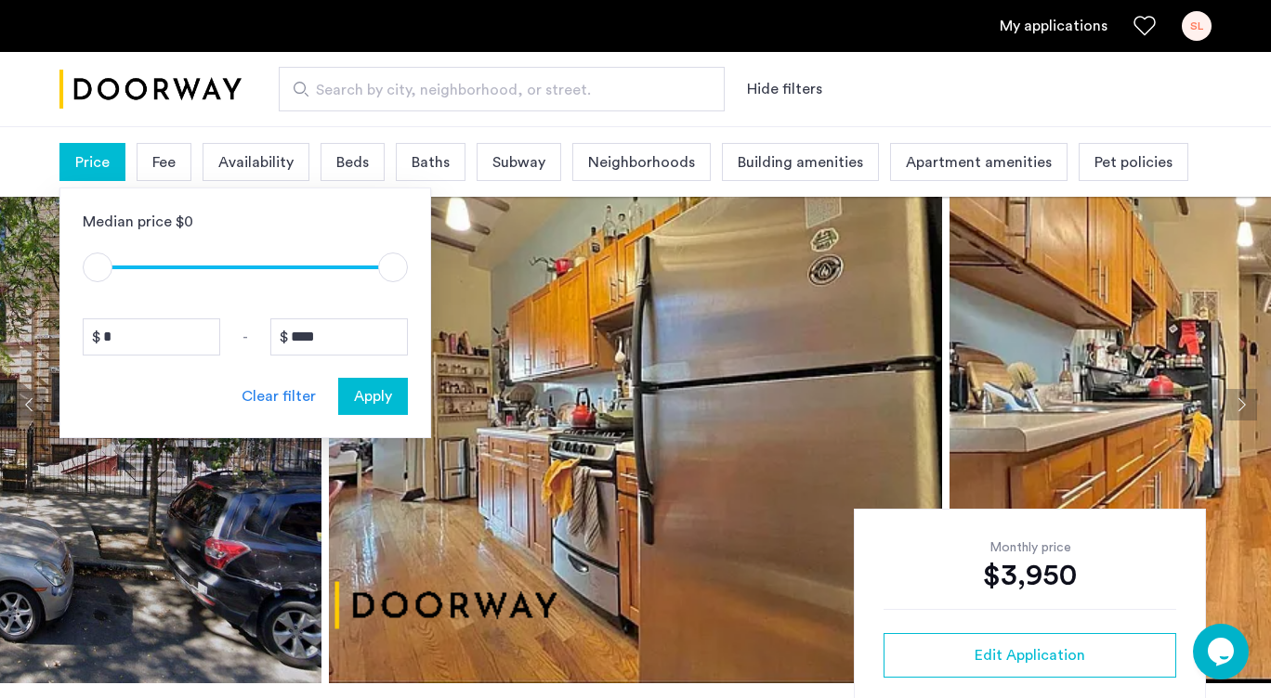
click at [18, 152] on div "Price Median price $0 $1 $8000 $1 $8000 * - **** Clear filter Apply Fee Availab…" at bounding box center [635, 162] width 1271 height 70
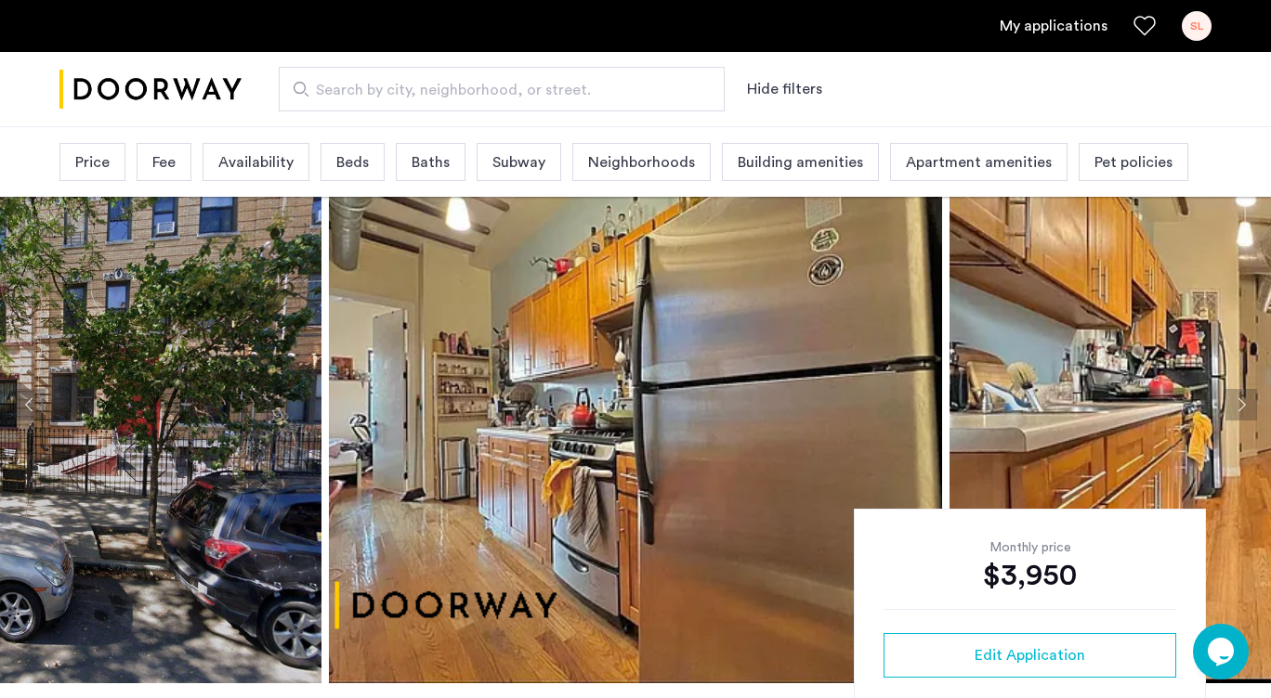
click at [1194, 29] on div "SL" at bounding box center [1196, 26] width 30 height 30
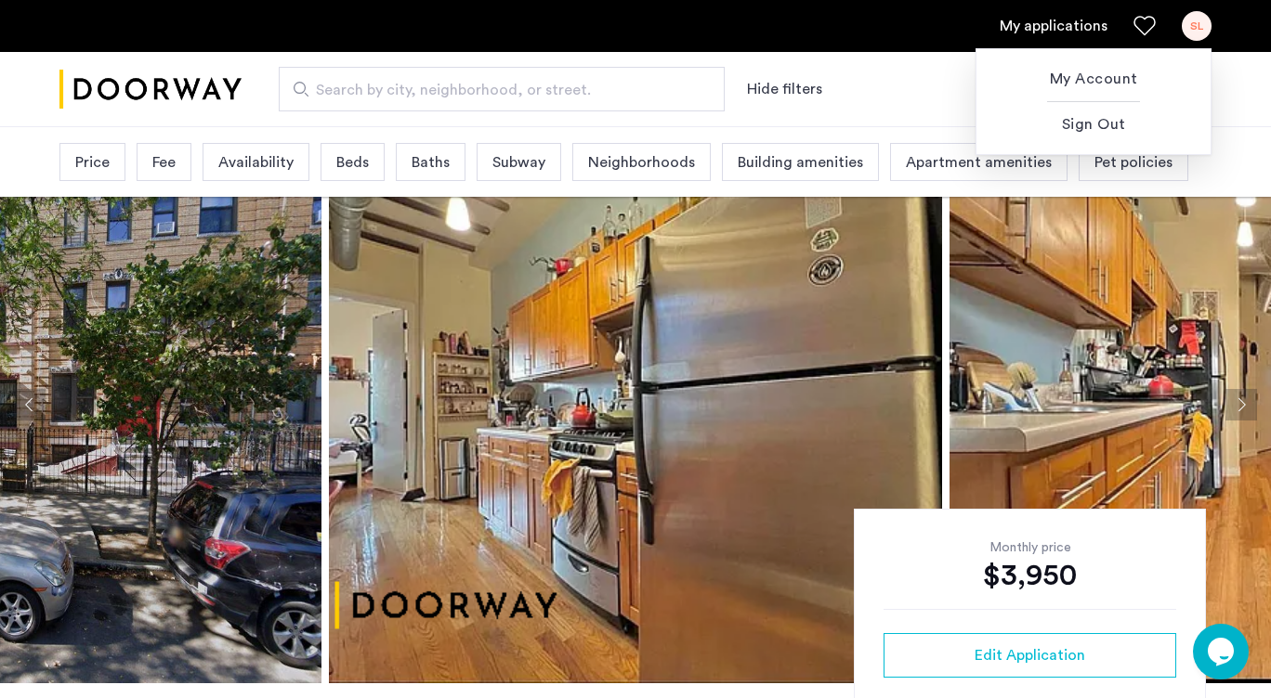
click at [1054, 25] on div at bounding box center [635, 349] width 1271 height 698
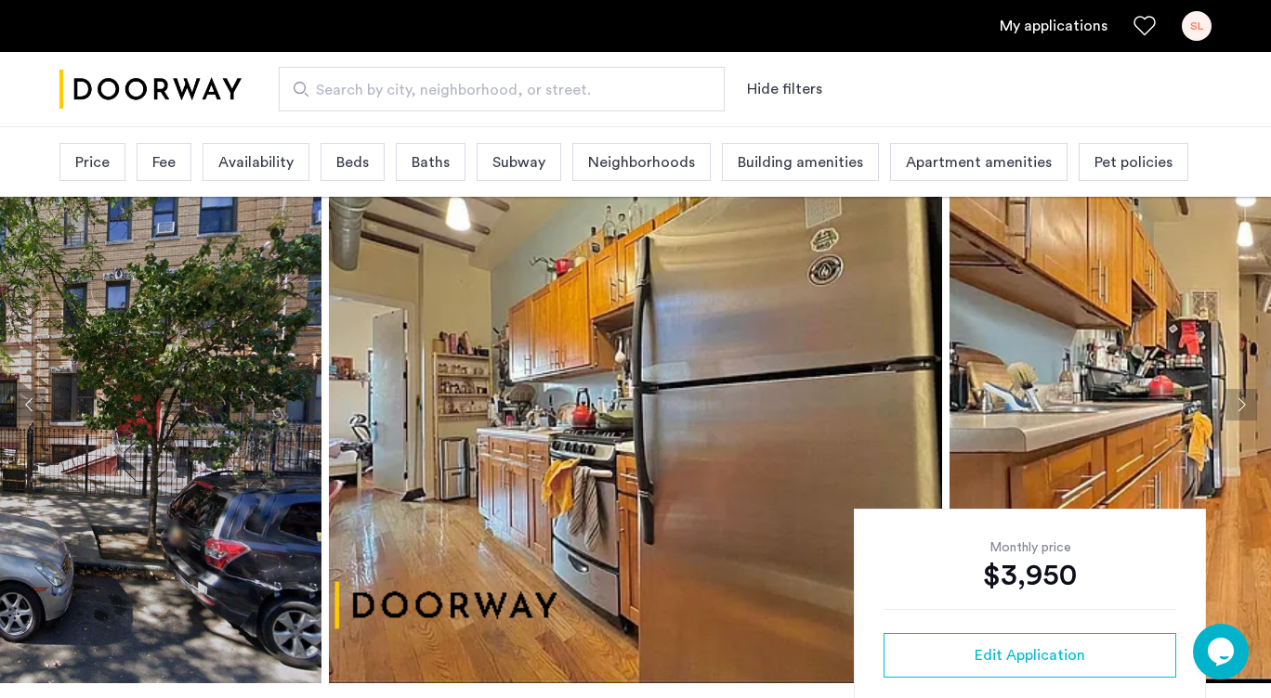
click at [1054, 25] on link "My applications" at bounding box center [1053, 26] width 108 height 22
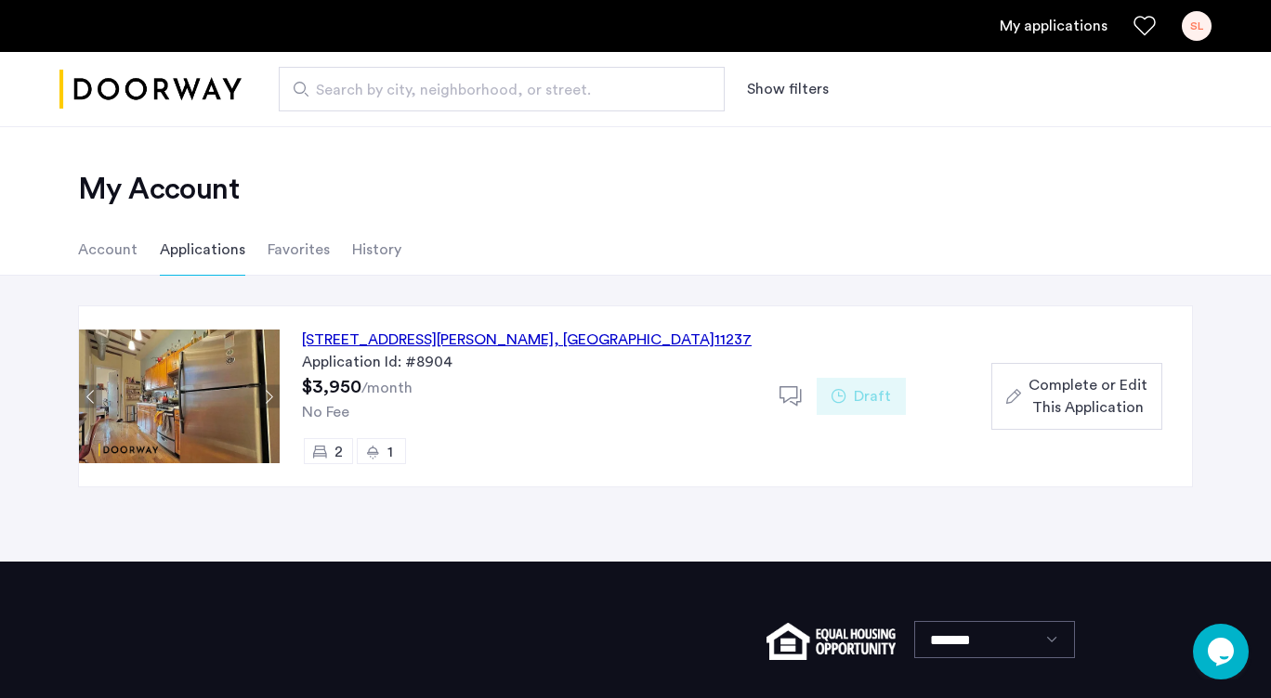
click at [1074, 390] on span "Complete or Edit This Application" at bounding box center [1087, 396] width 119 height 45
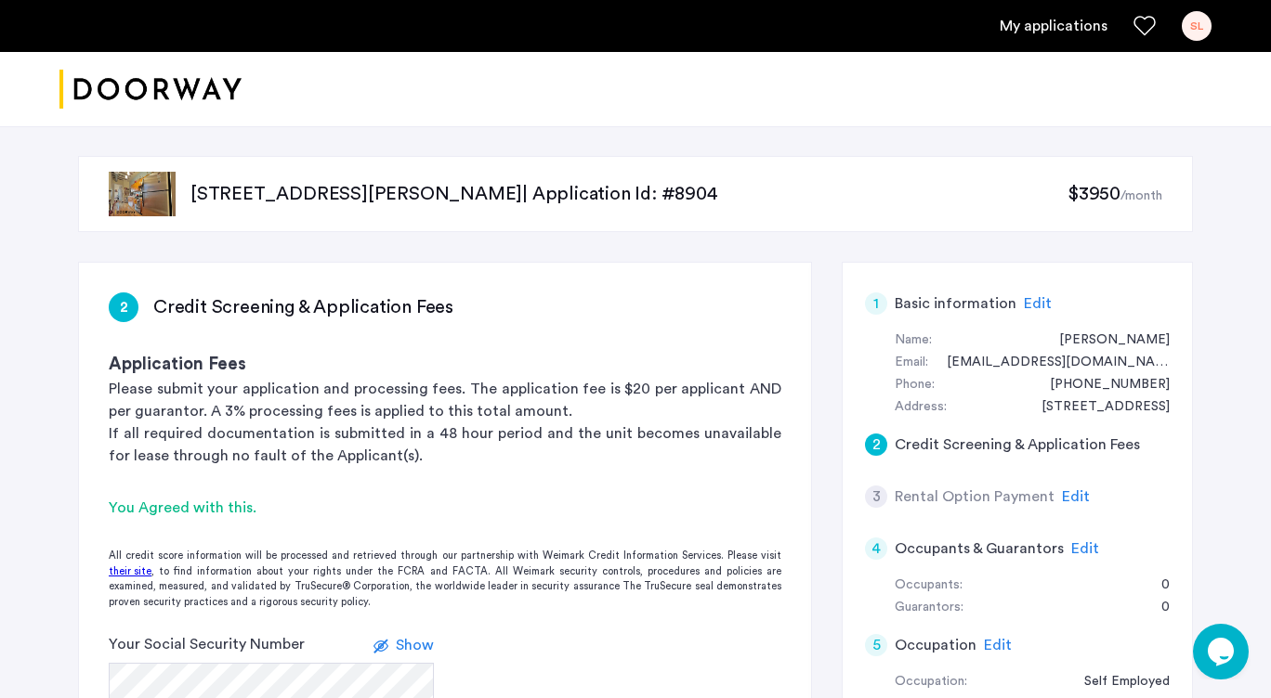
click at [1068, 492] on span "Edit" at bounding box center [1076, 496] width 28 height 15
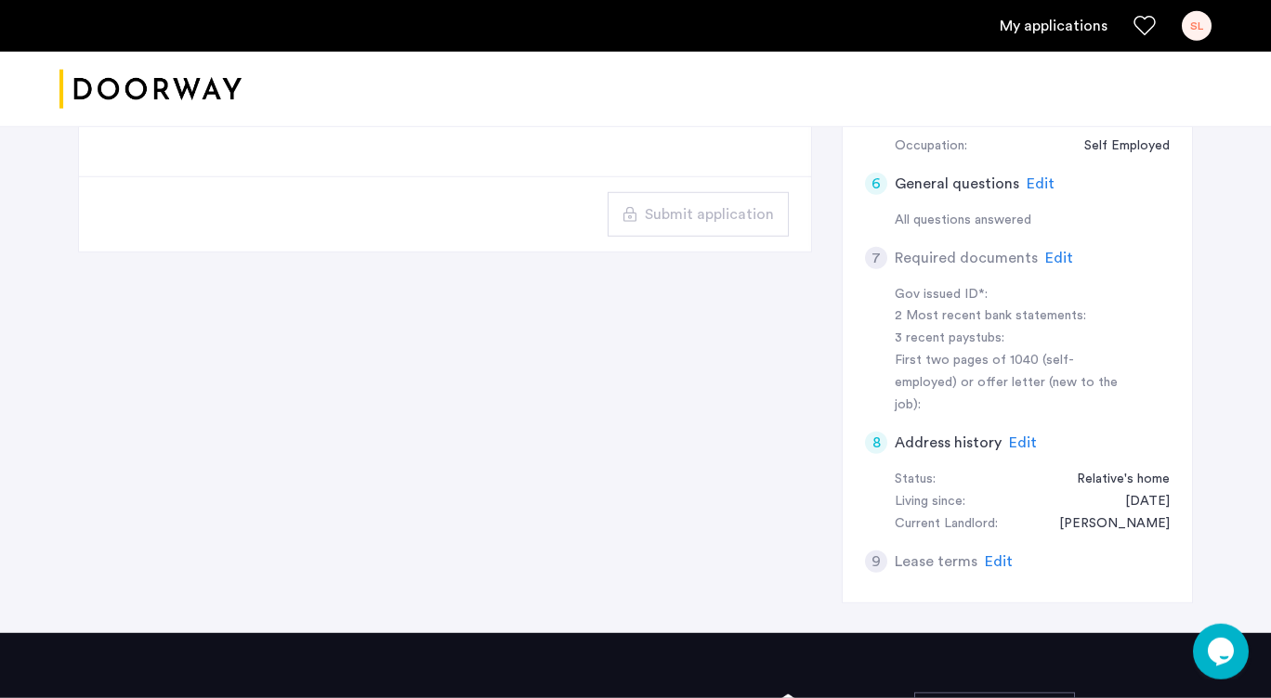
scroll to position [507, 0]
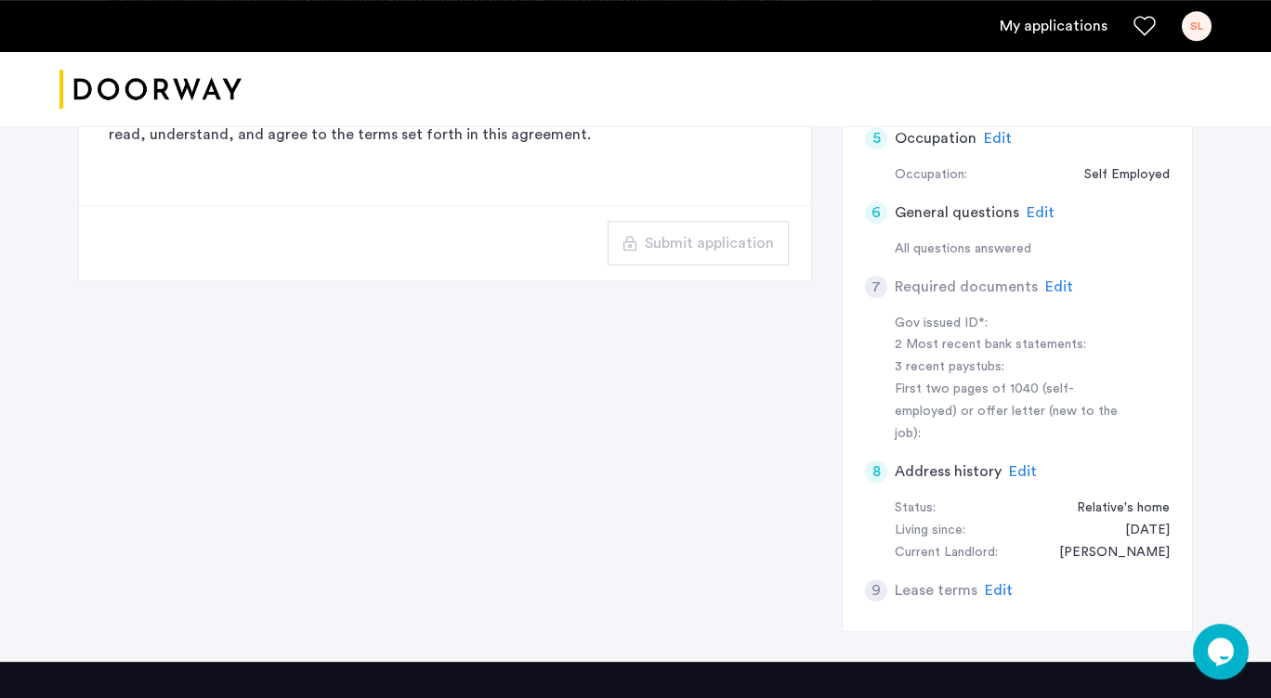
click at [993, 583] on span "Edit" at bounding box center [999, 590] width 28 height 15
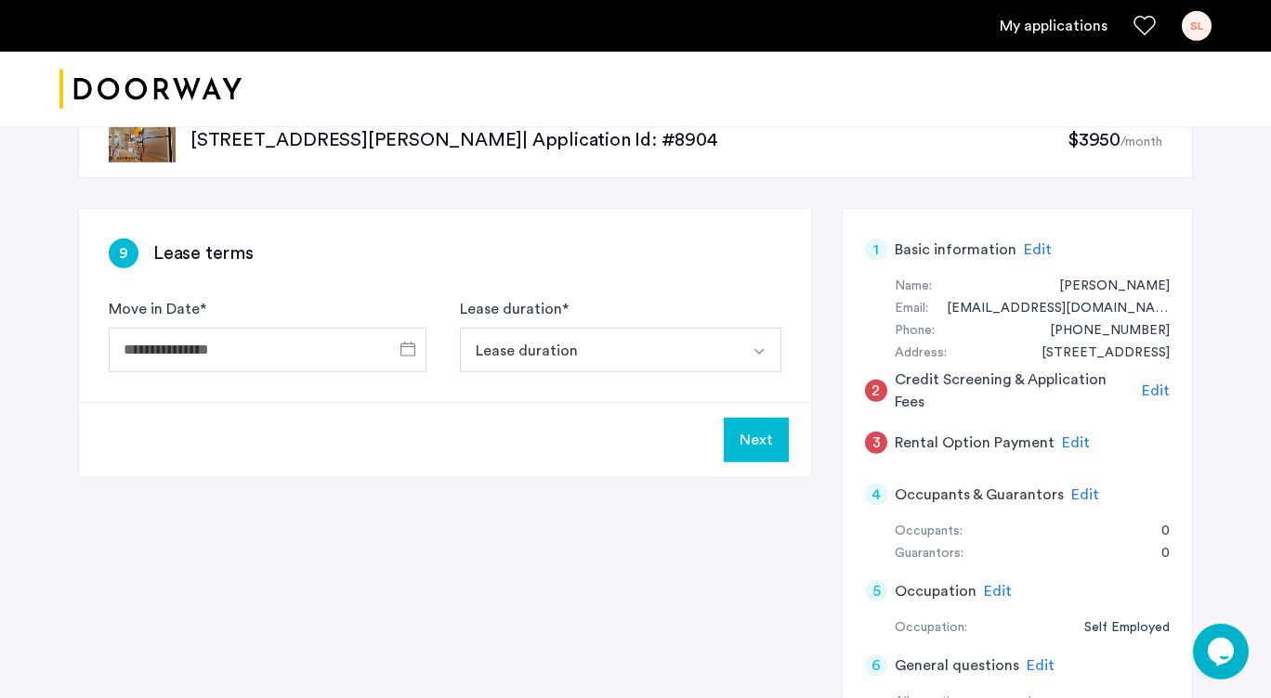
scroll to position [0, 0]
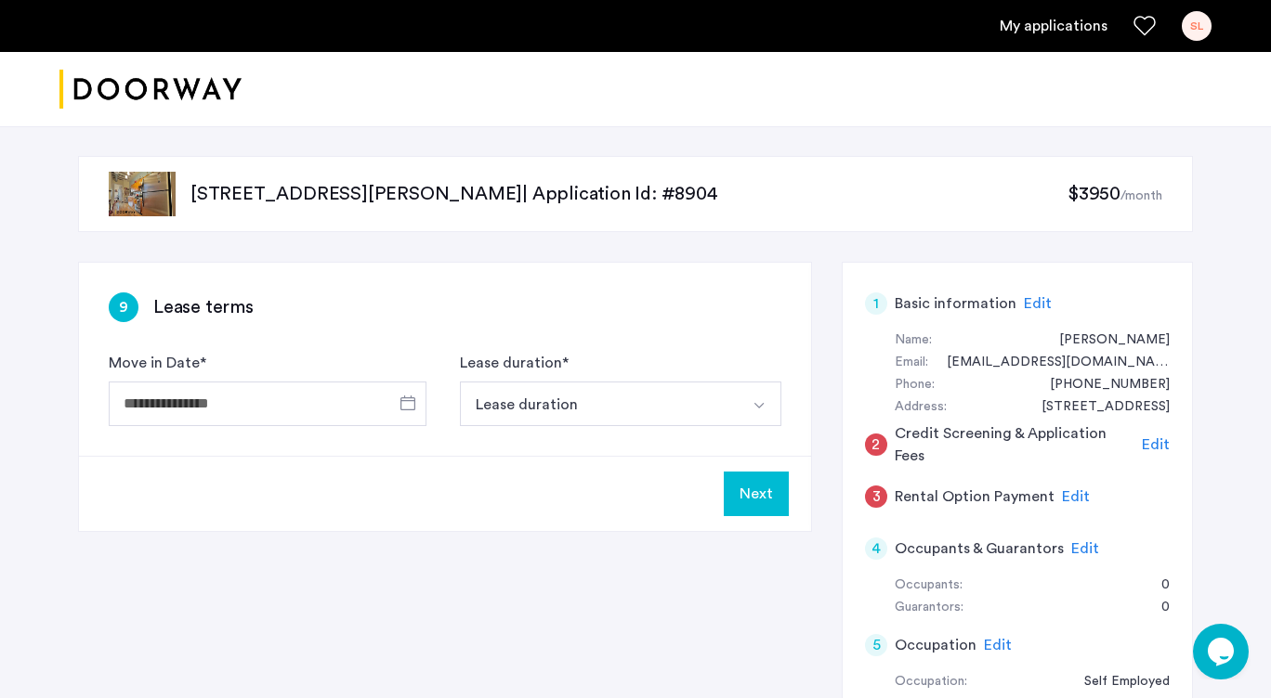
click at [754, 497] on button "Next" at bounding box center [756, 494] width 65 height 45
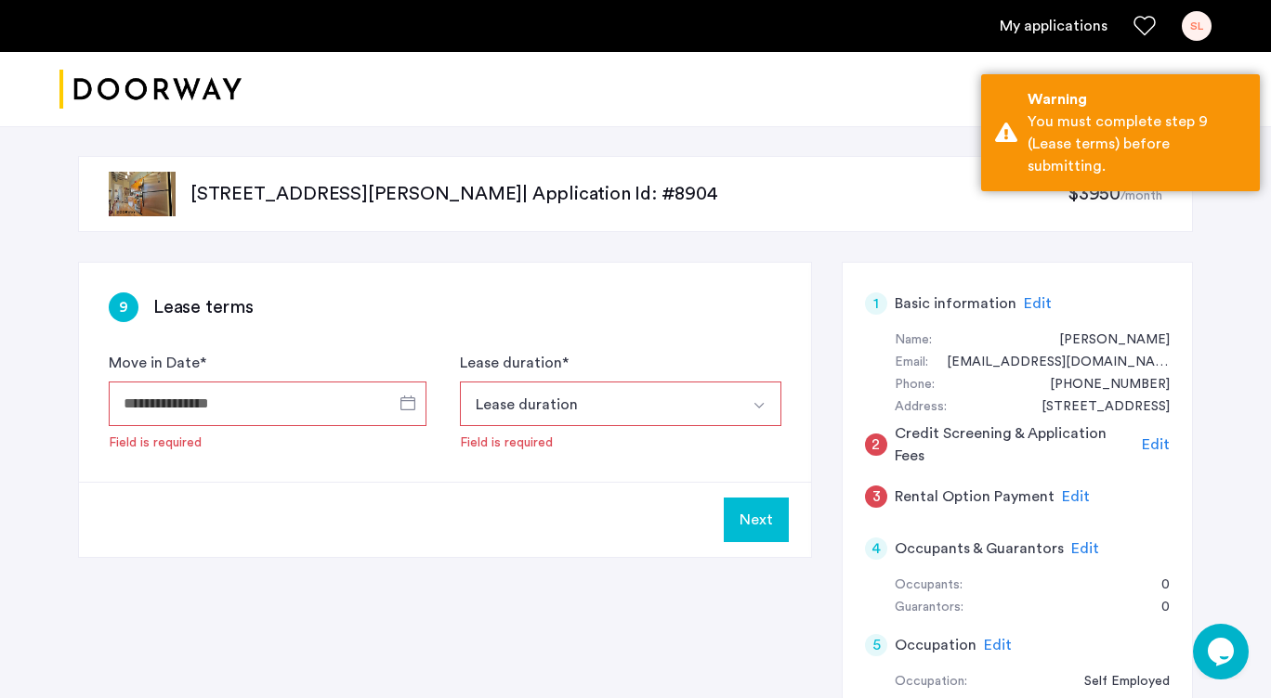
click at [760, 405] on img "Select option" at bounding box center [758, 405] width 15 height 15
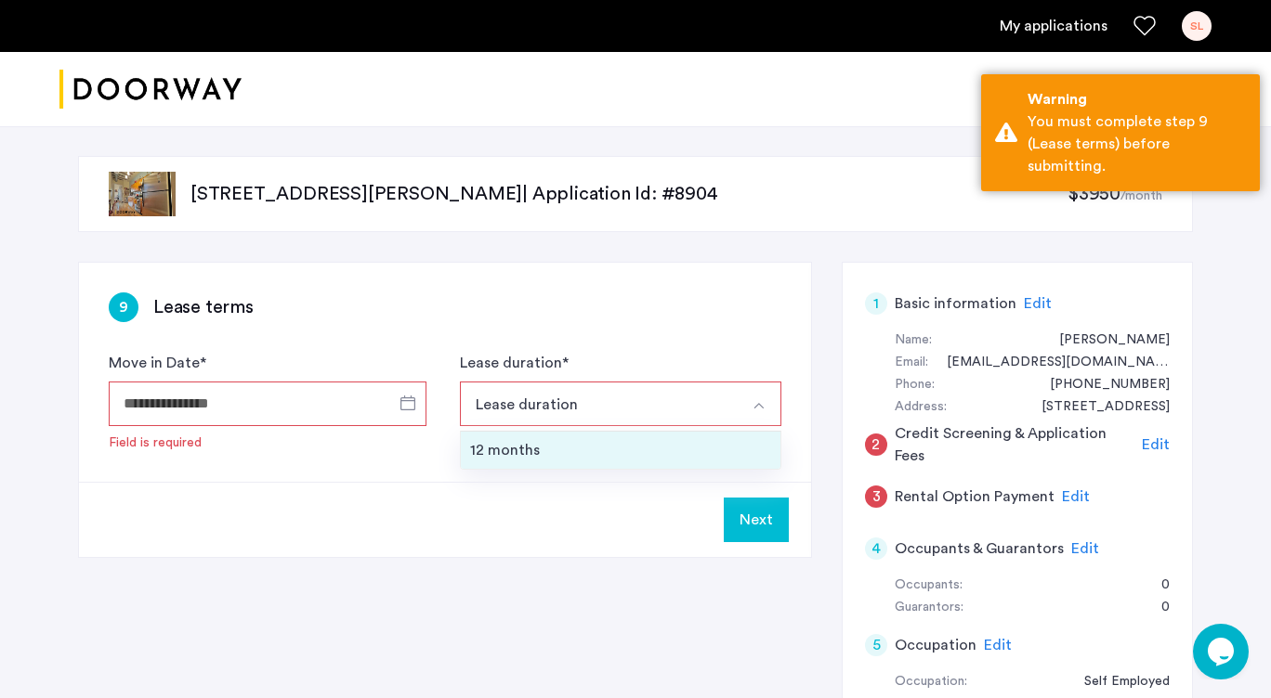
click at [700, 449] on div "12 months" at bounding box center [620, 450] width 301 height 22
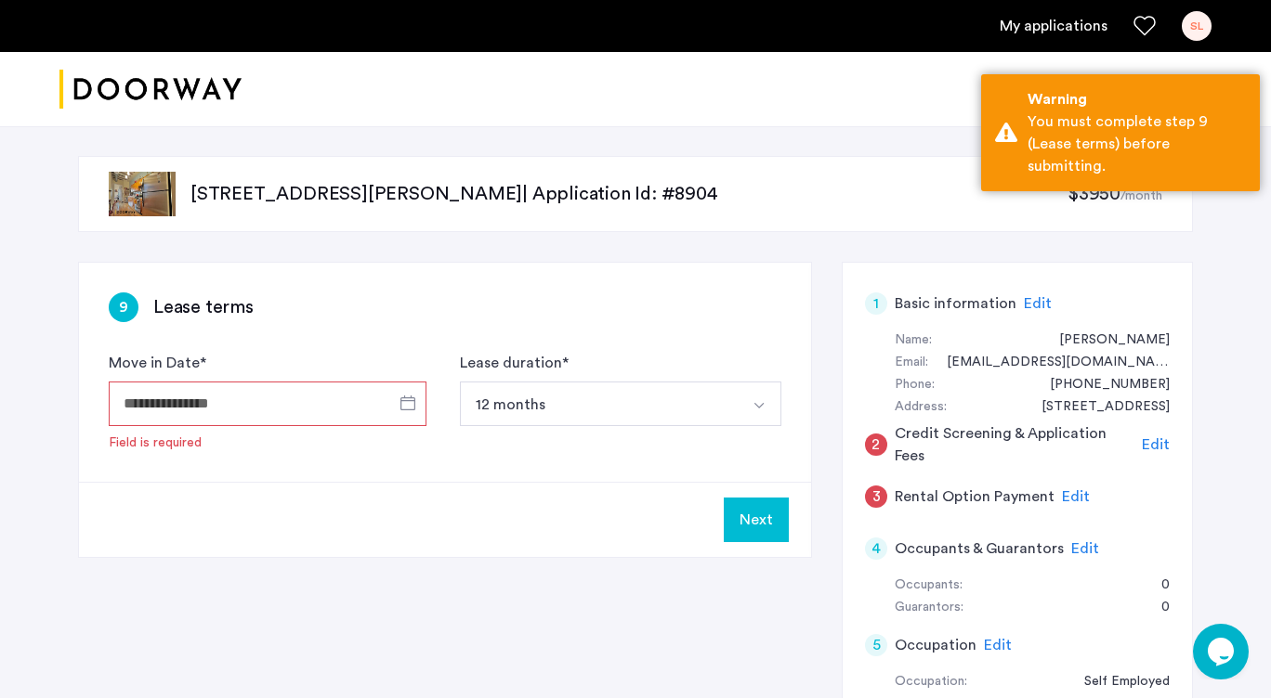
click at [279, 407] on input "Move in Date *" at bounding box center [268, 404] width 318 height 45
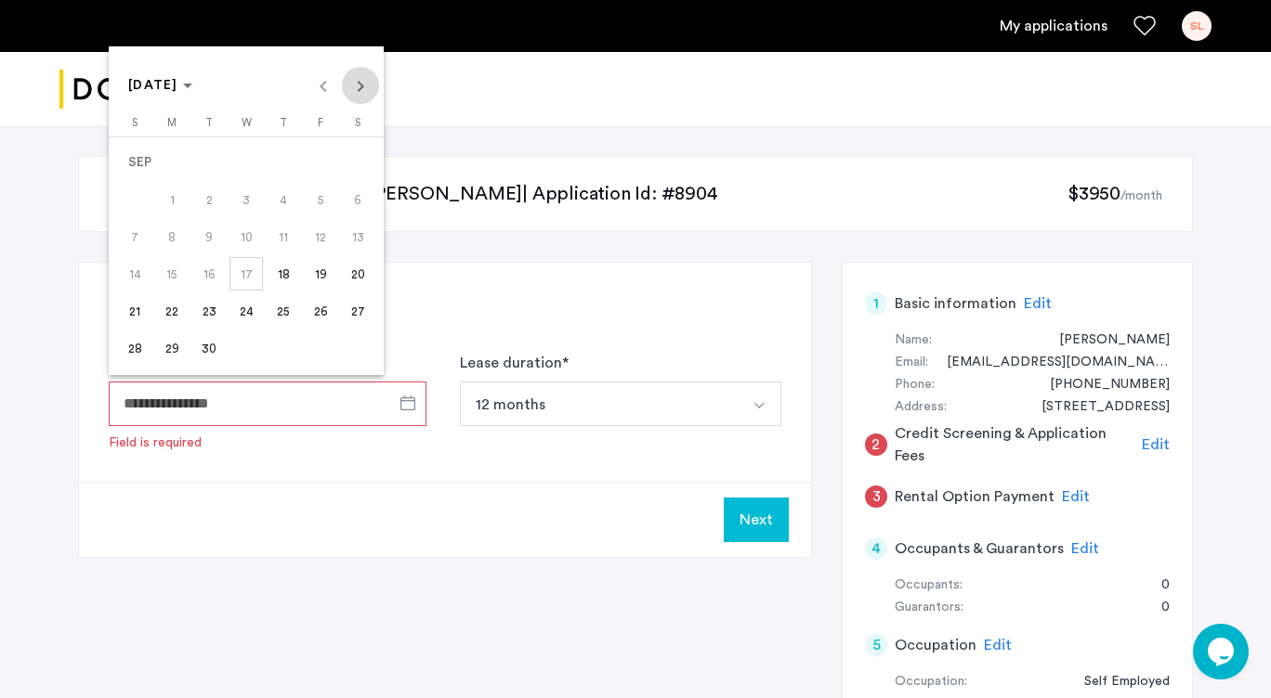
click at [354, 84] on span "Next month" at bounding box center [360, 85] width 37 height 37
click at [251, 165] on span "1" at bounding box center [245, 162] width 33 height 33
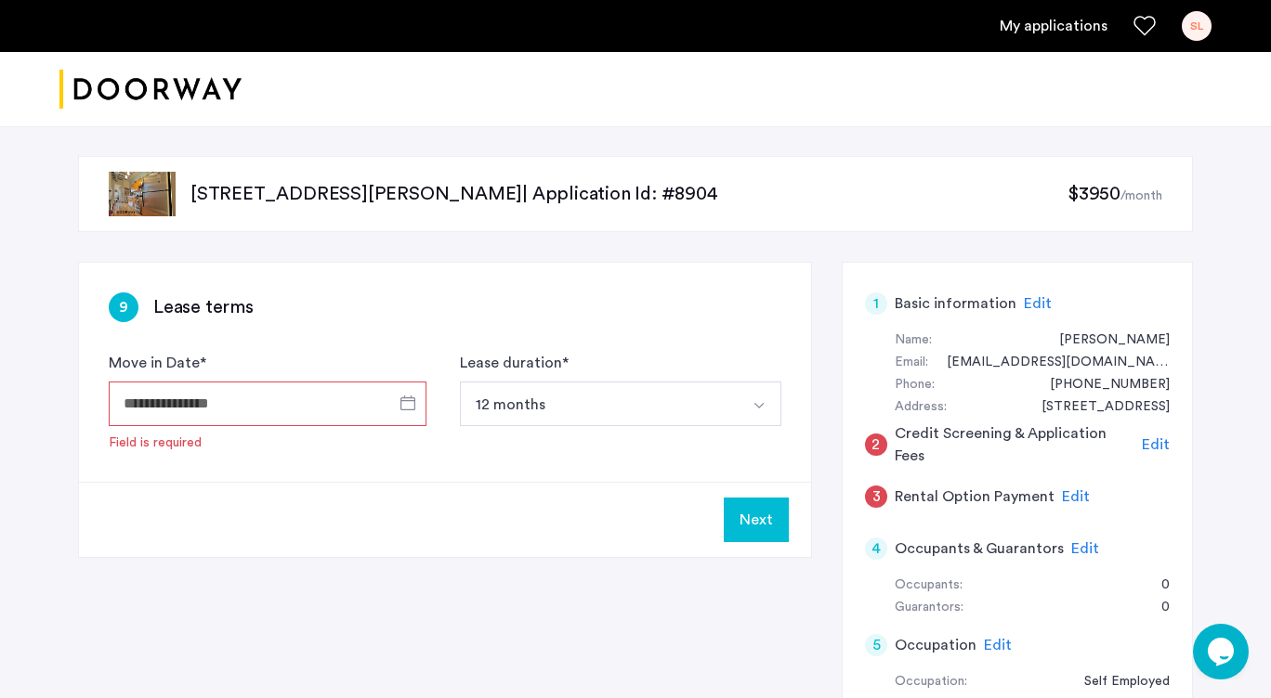
type input "**********"
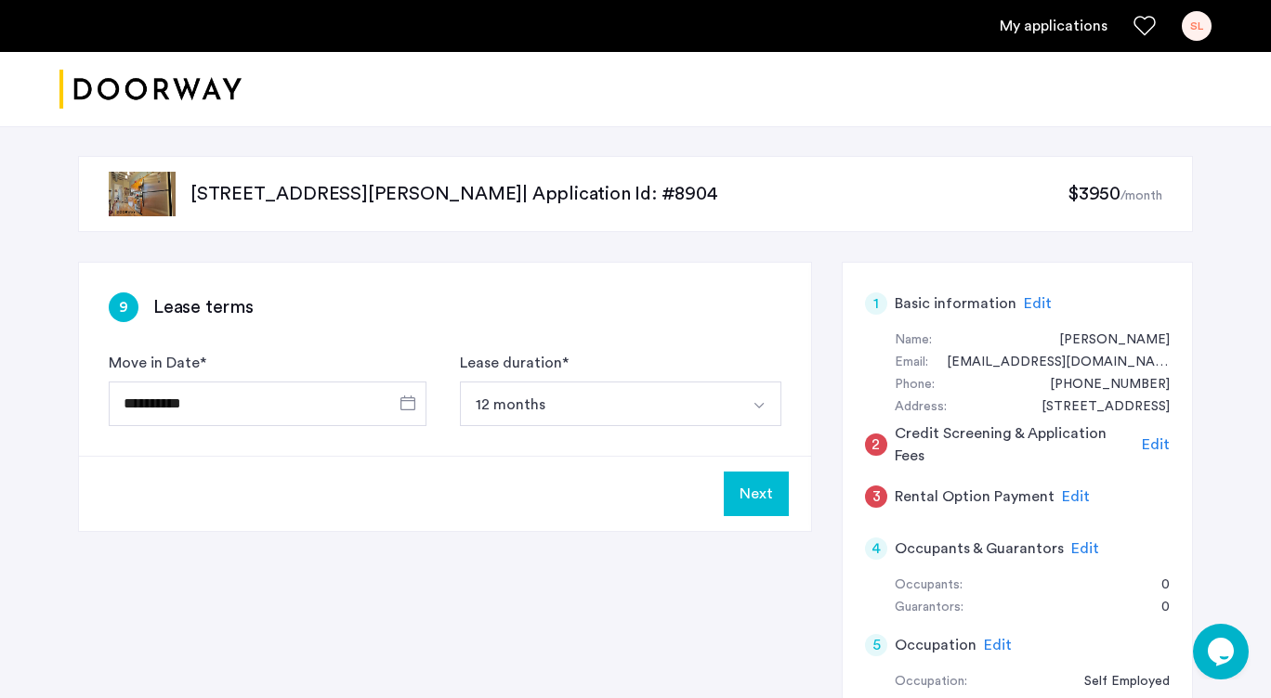
click at [753, 501] on button "Next" at bounding box center [756, 494] width 65 height 45
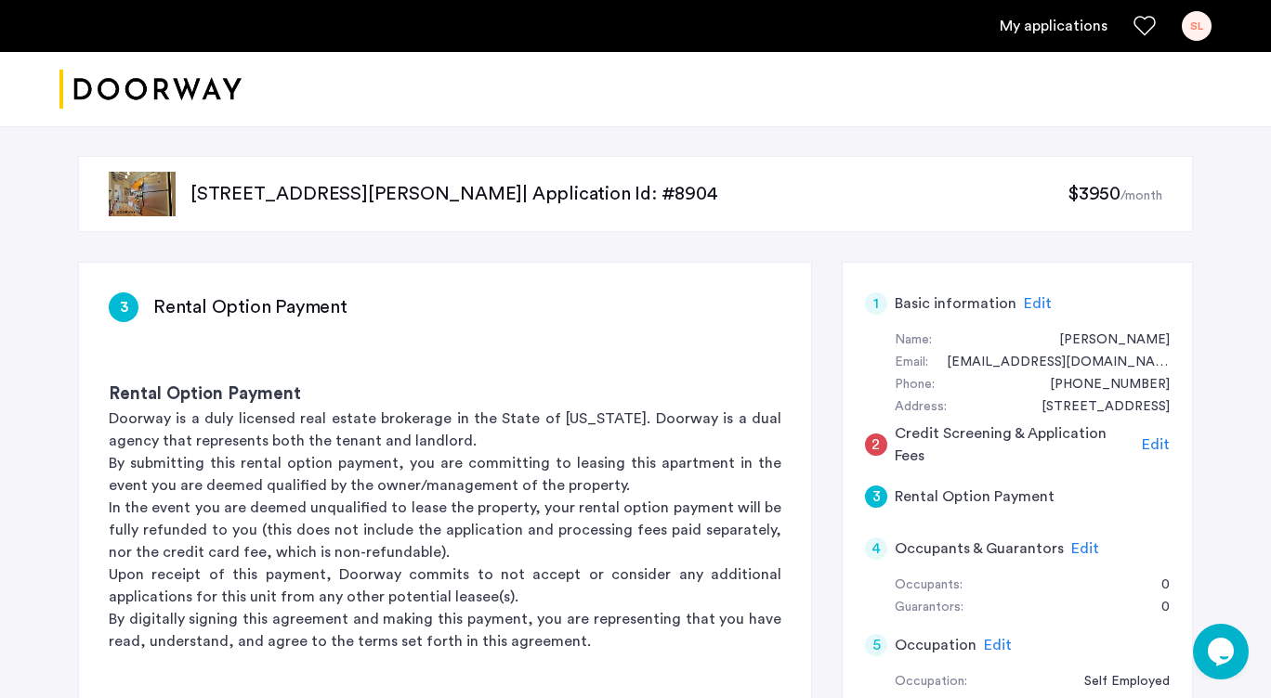
click at [604, 197] on p "407 Suydam Street, Unit 3R, Brooklyn, NY 11237 | Application Id: #8904" at bounding box center [628, 194] width 877 height 26
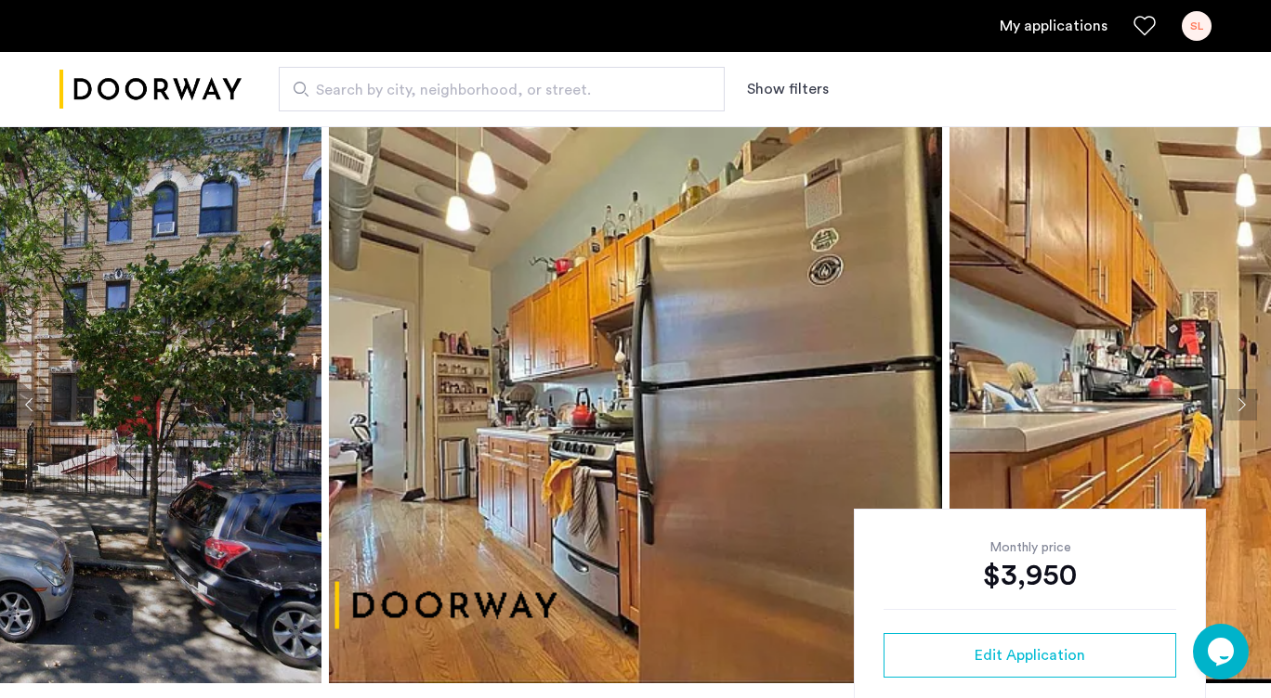
click at [1054, 582] on div "$3,950" at bounding box center [1029, 575] width 293 height 37
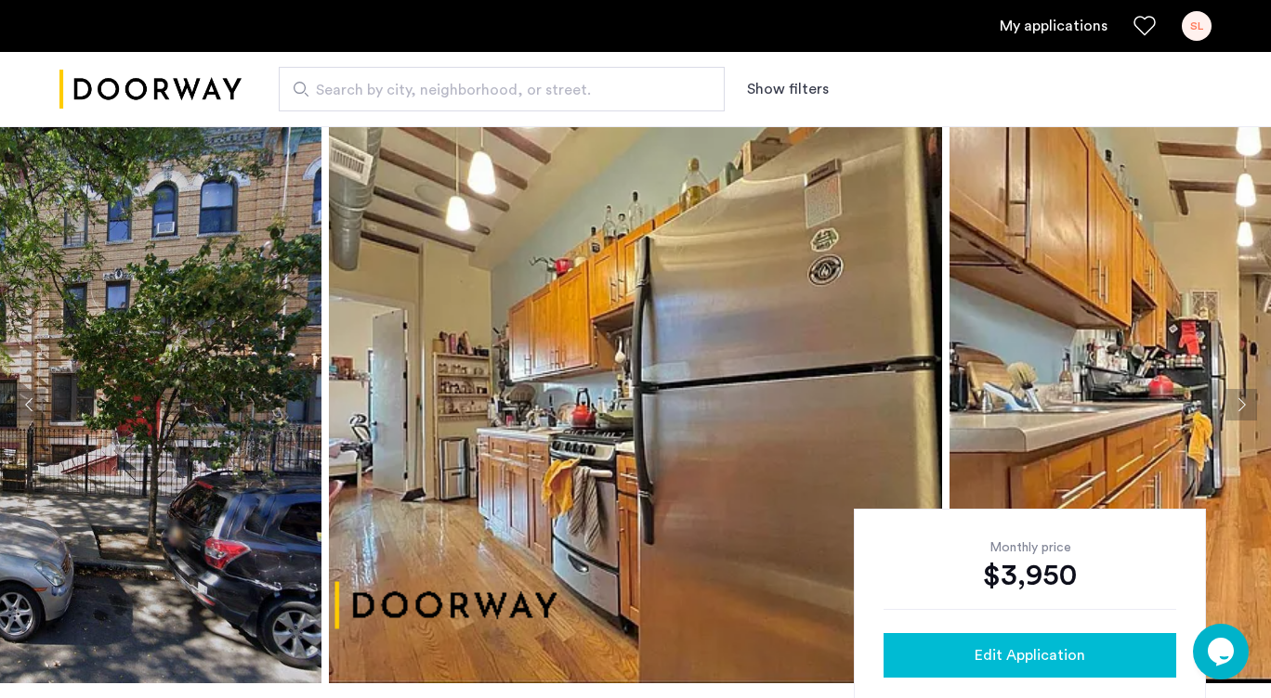
click at [1011, 657] on span "Edit Application" at bounding box center [1029, 656] width 111 height 22
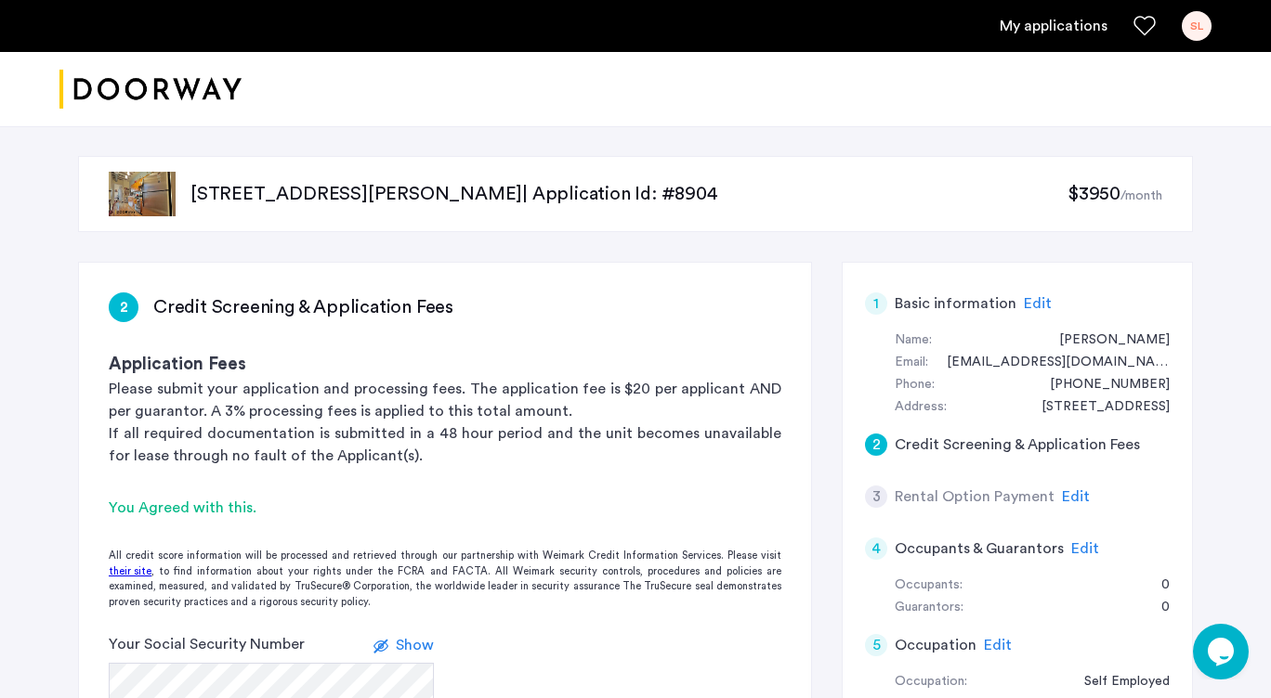
click at [1106, 192] on span "$3950" at bounding box center [1093, 194] width 53 height 19
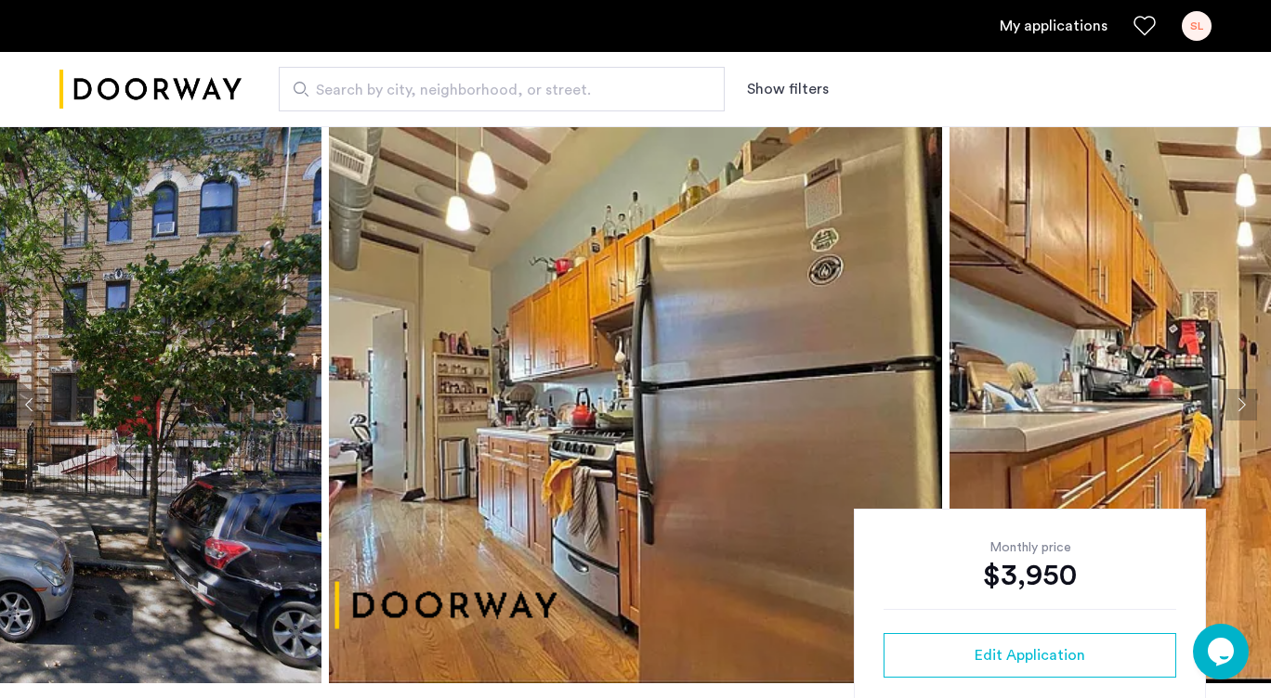
click at [1189, 32] on div "SL" at bounding box center [1196, 26] width 30 height 30
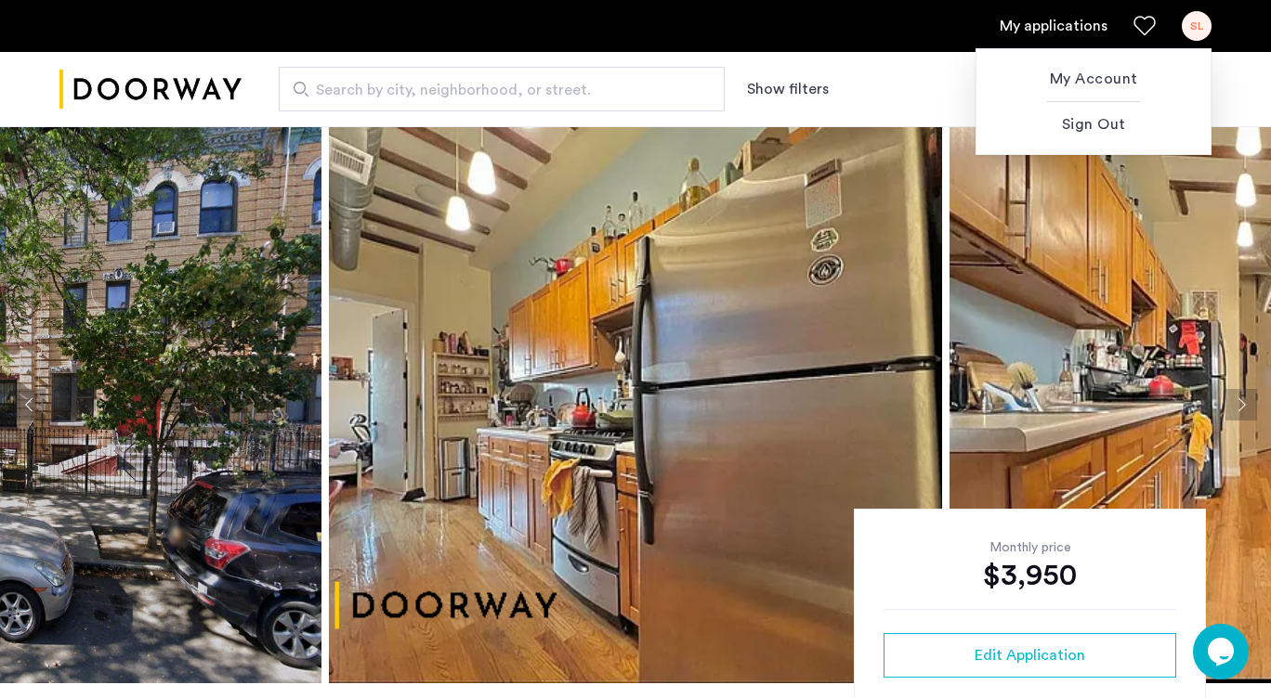
click at [1044, 29] on div at bounding box center [635, 349] width 1271 height 698
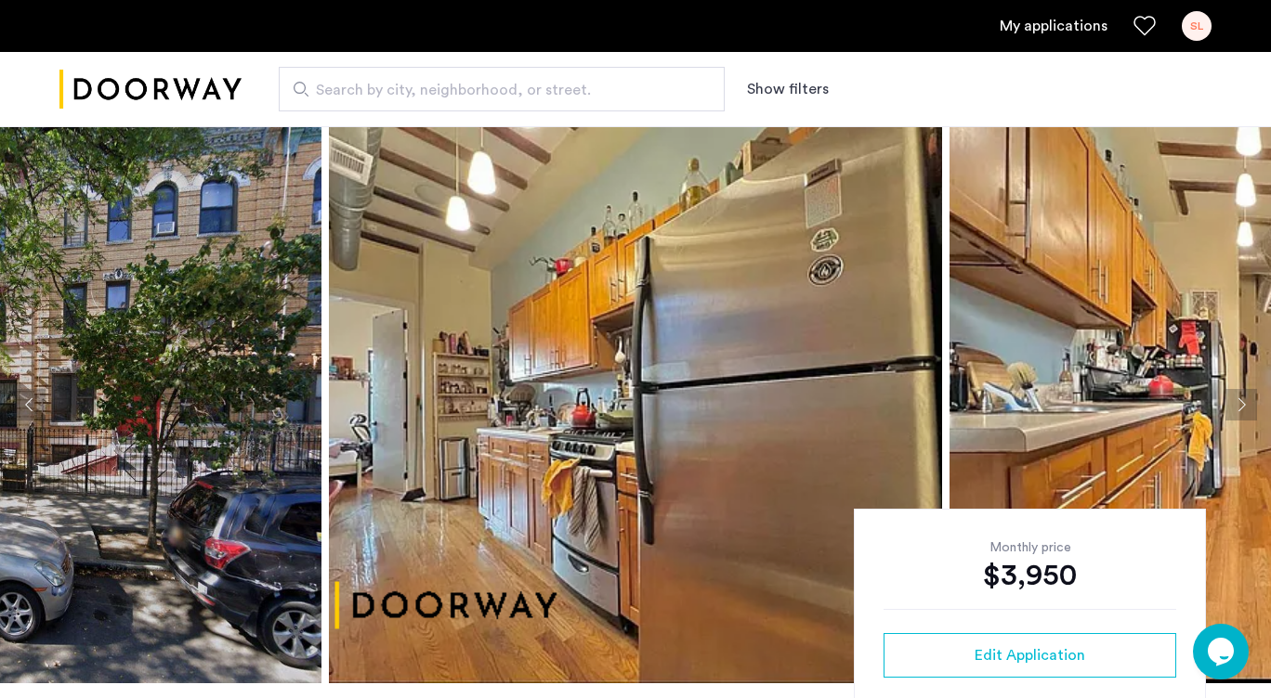
click at [1044, 29] on link "My applications" at bounding box center [1053, 26] width 108 height 22
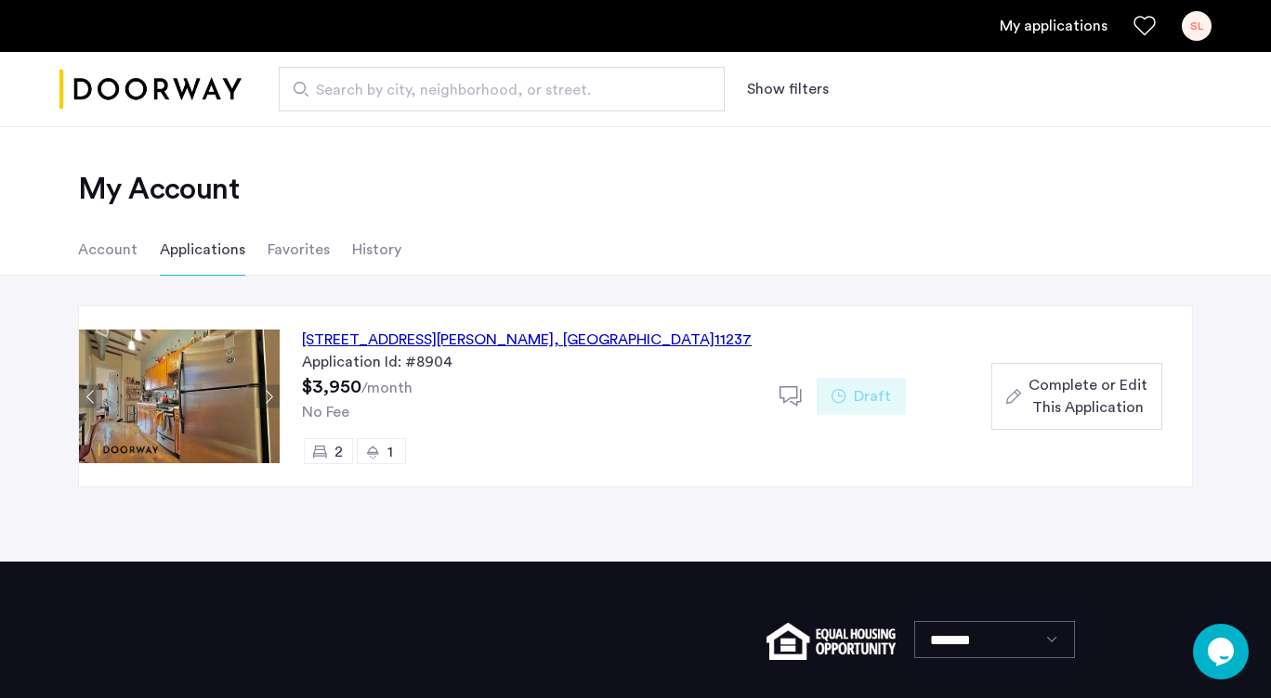
click at [346, 387] on span "$3,950" at bounding box center [331, 387] width 59 height 19
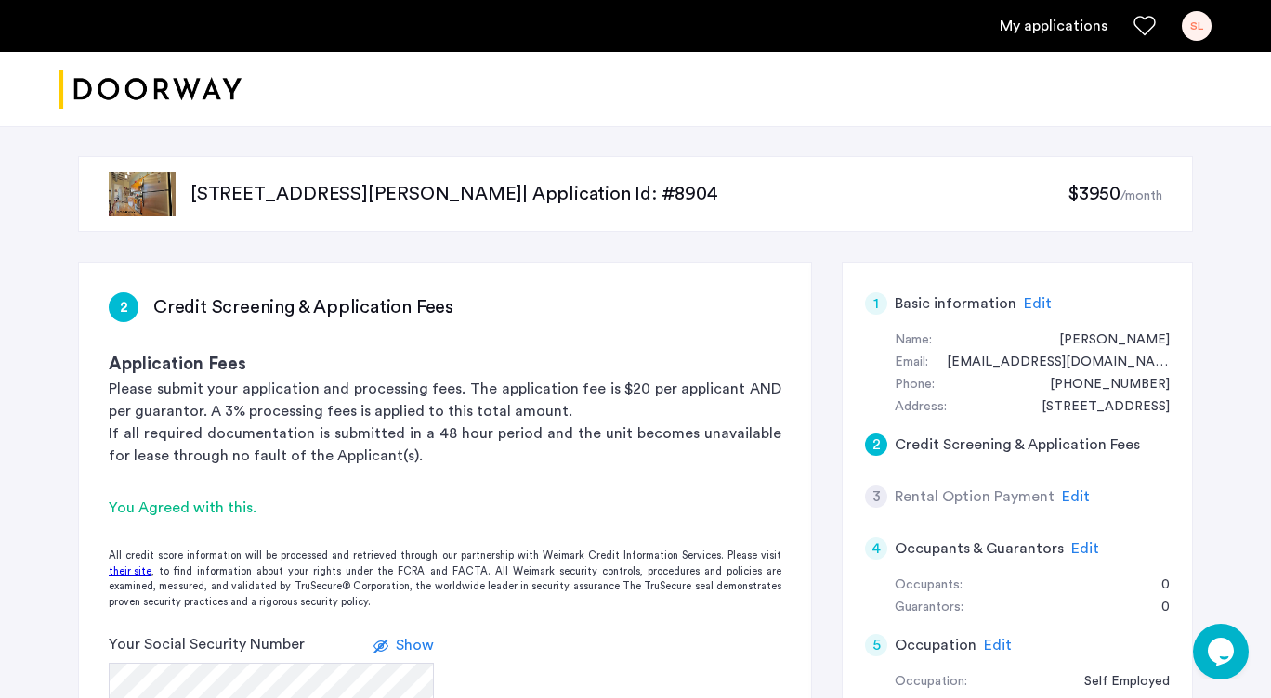
click at [1099, 195] on span "$3950" at bounding box center [1093, 194] width 53 height 19
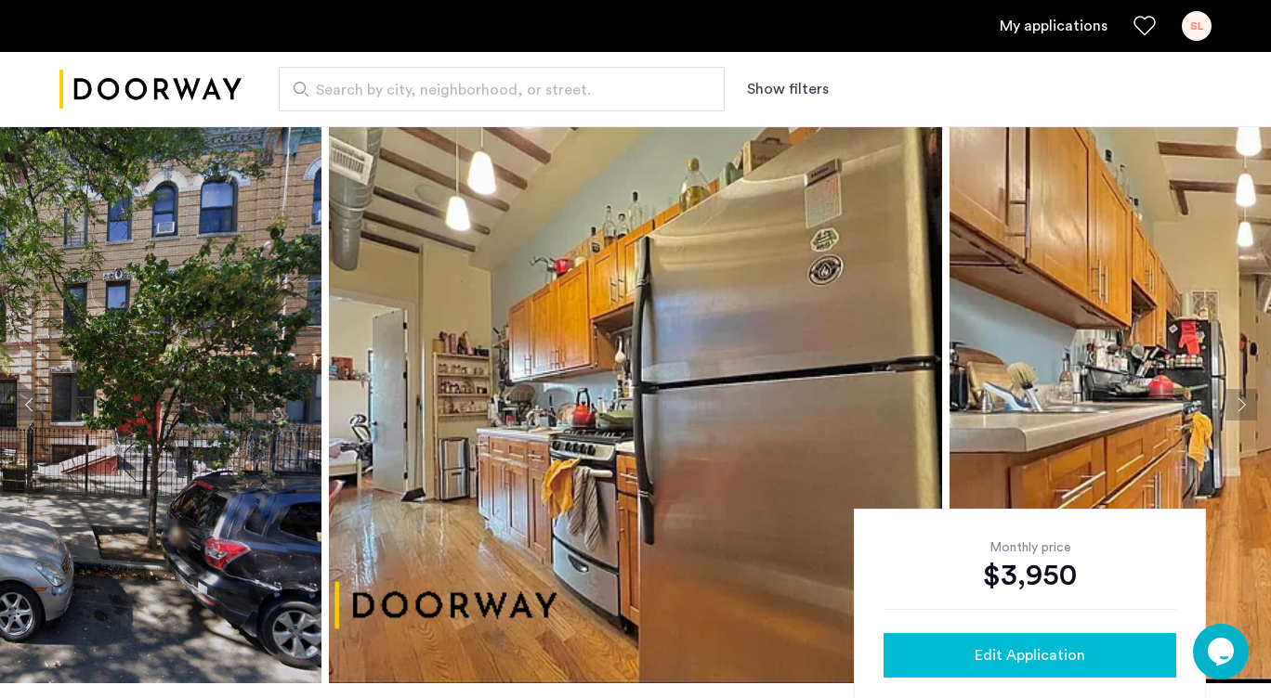
click at [1026, 656] on span "Edit Application" at bounding box center [1029, 656] width 111 height 22
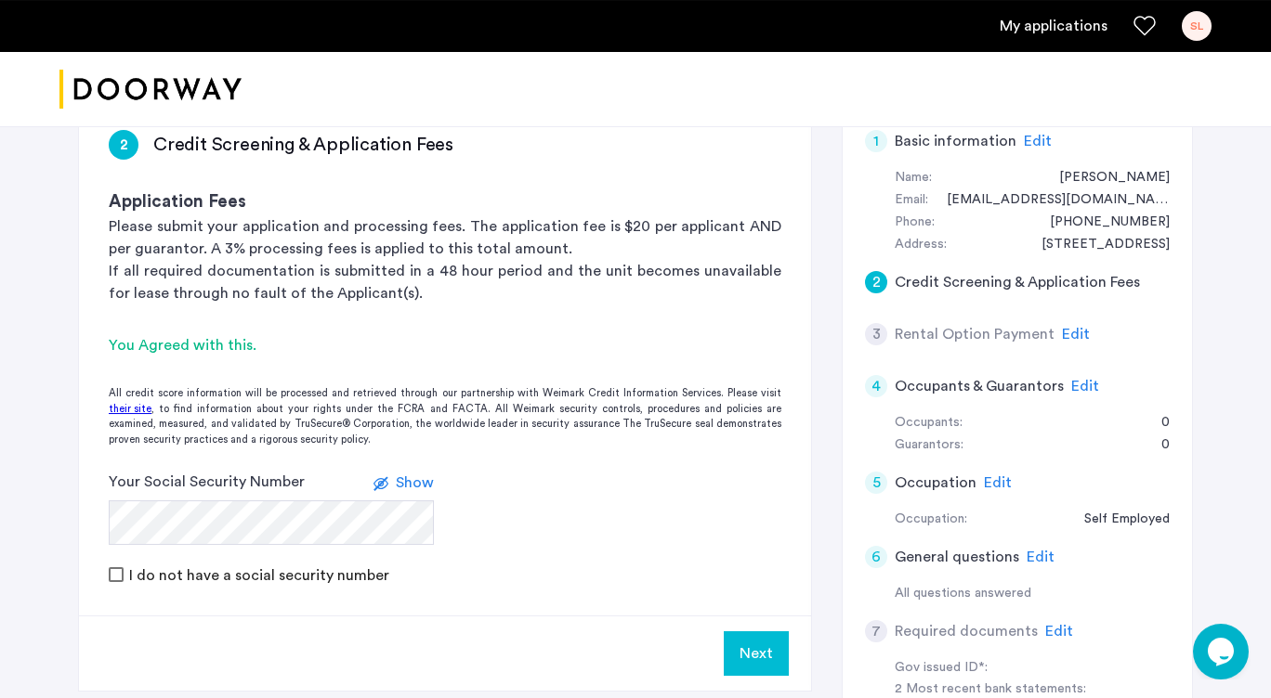
scroll to position [218, 0]
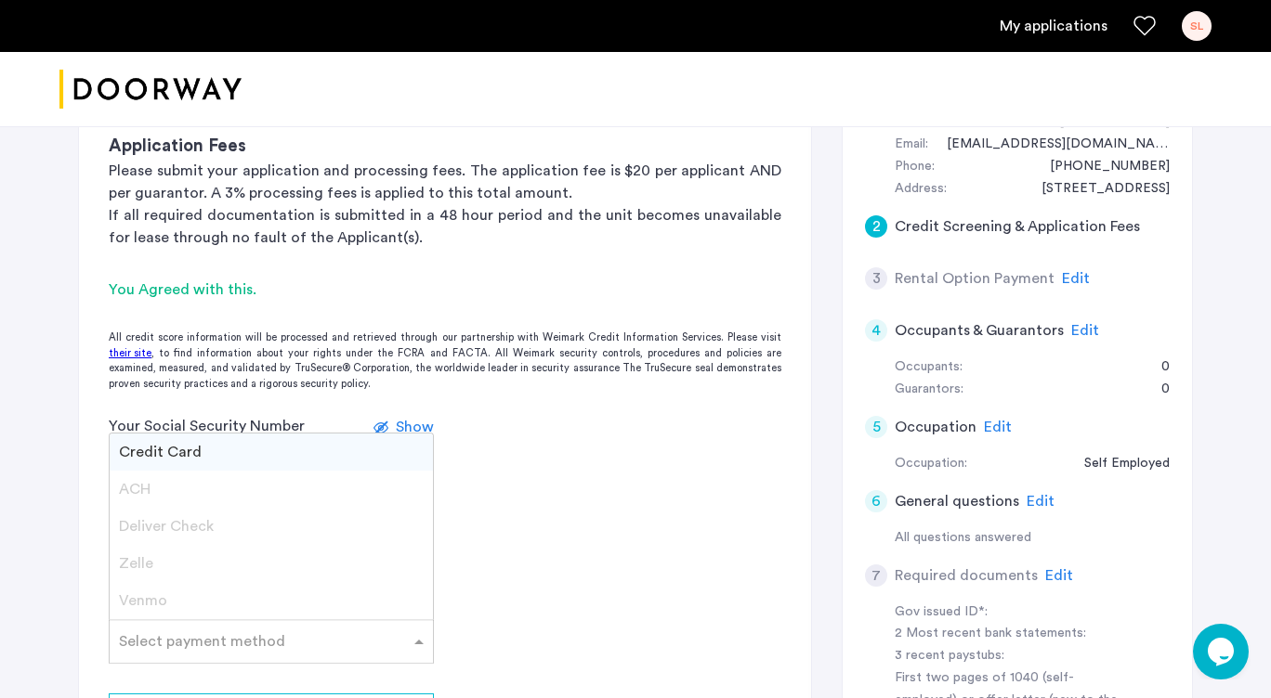
click at [196, 641] on input "text" at bounding box center [252, 638] width 267 height 13
click at [170, 595] on div "Venmo" at bounding box center [271, 600] width 323 height 37
click at [185, 455] on span "Credit Card" at bounding box center [160, 452] width 83 height 15
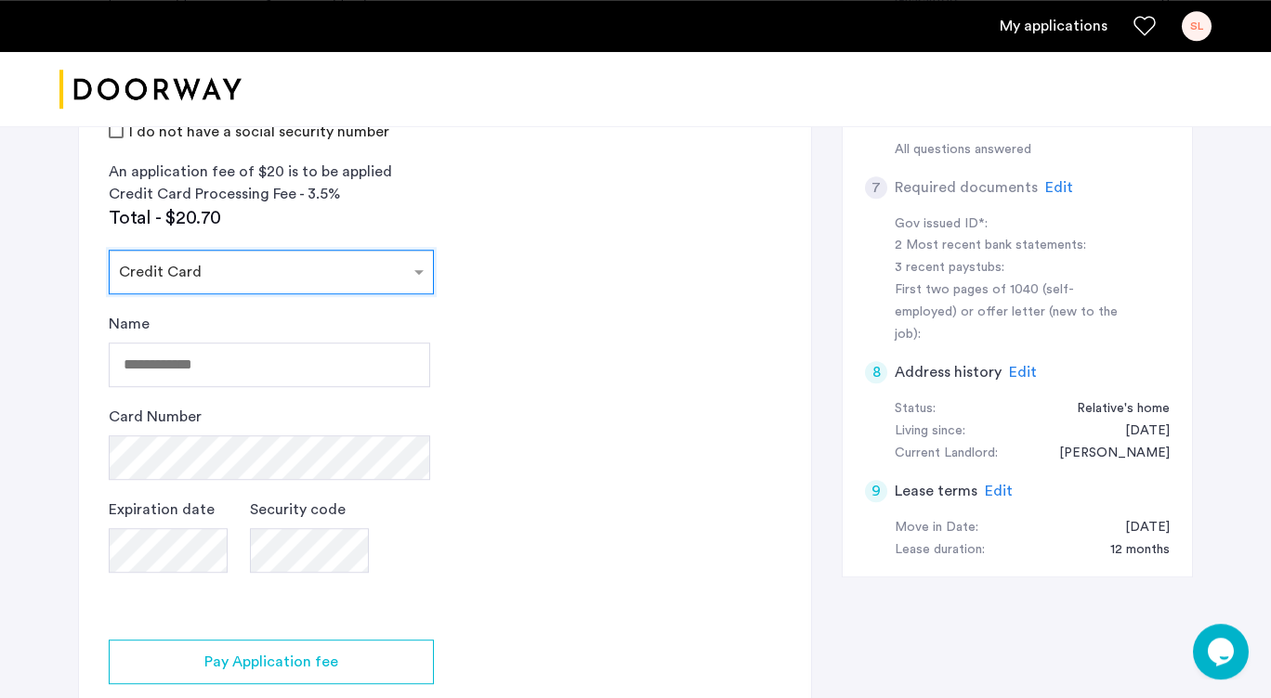
scroll to position [595, 0]
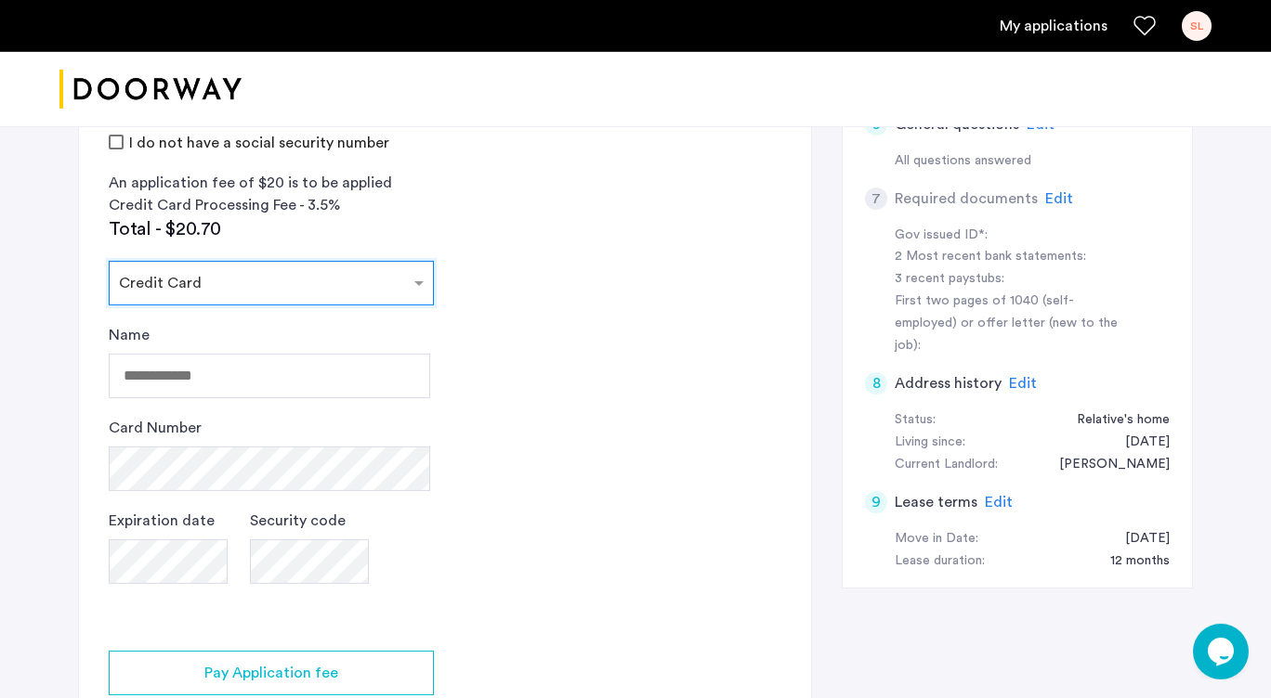
click at [1002, 495] on span "Edit" at bounding box center [999, 502] width 28 height 15
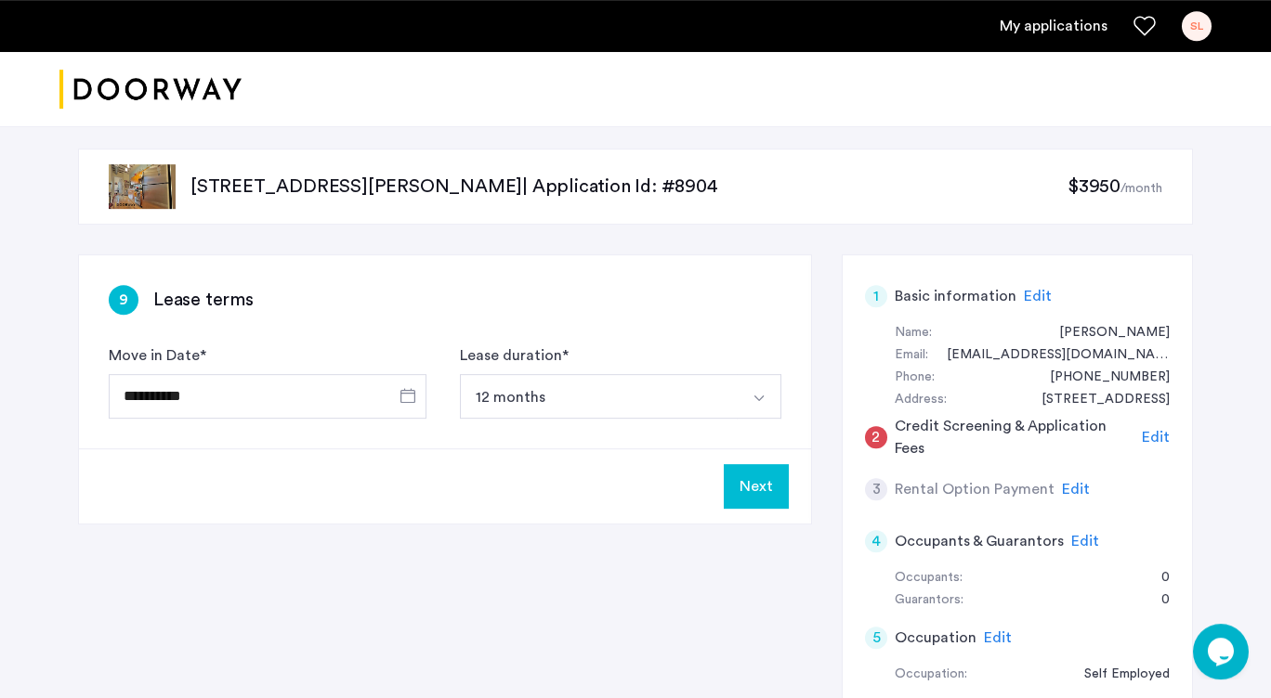
scroll to position [0, 0]
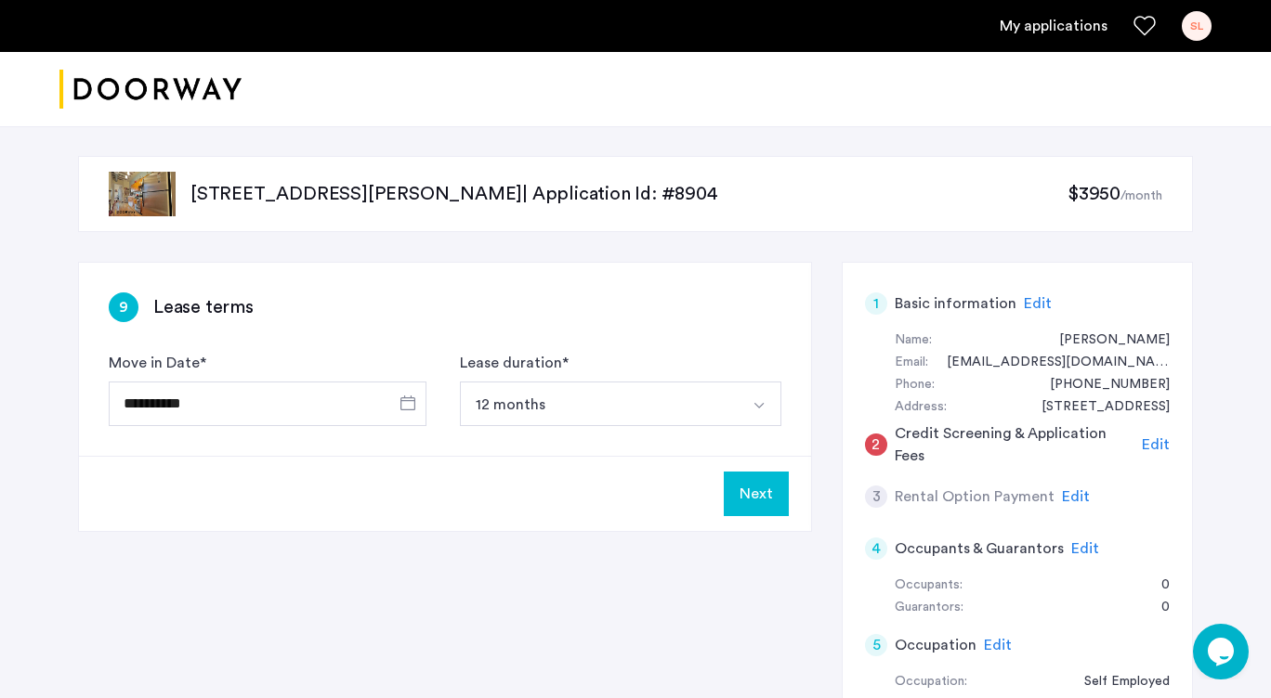
click at [758, 489] on button "Next" at bounding box center [756, 494] width 65 height 45
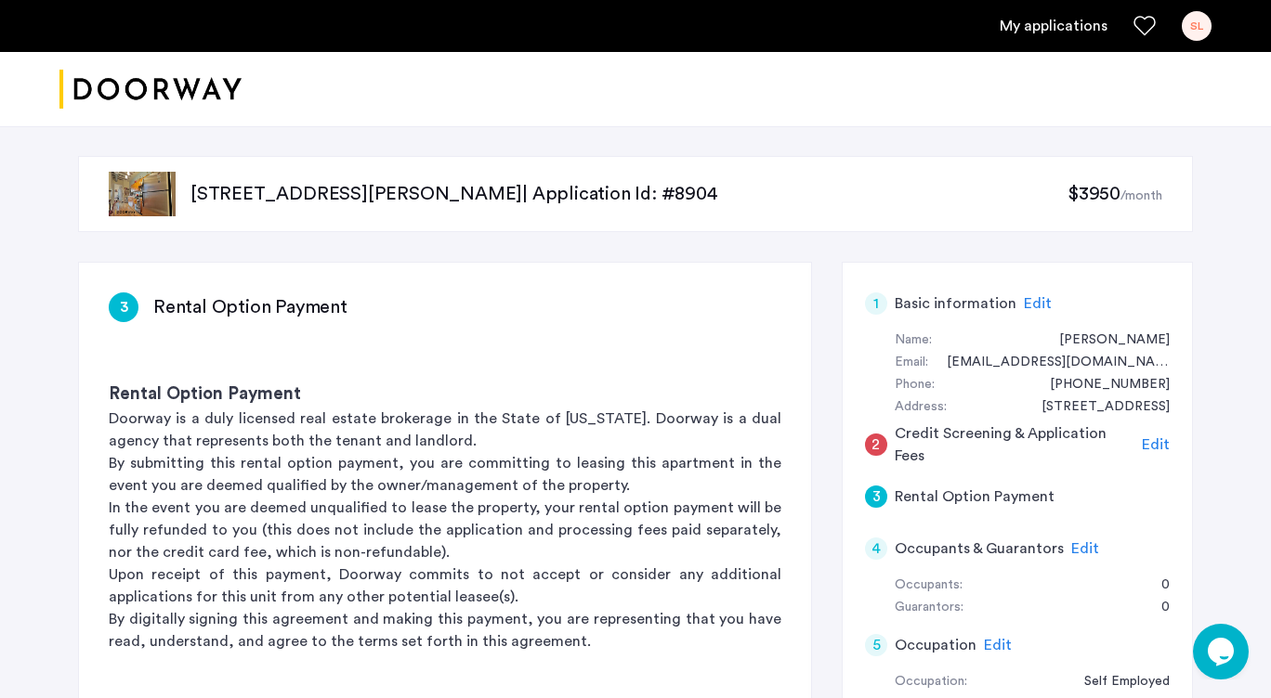
click at [1129, 187] on div "$3950 /month" at bounding box center [1114, 194] width 95 height 27
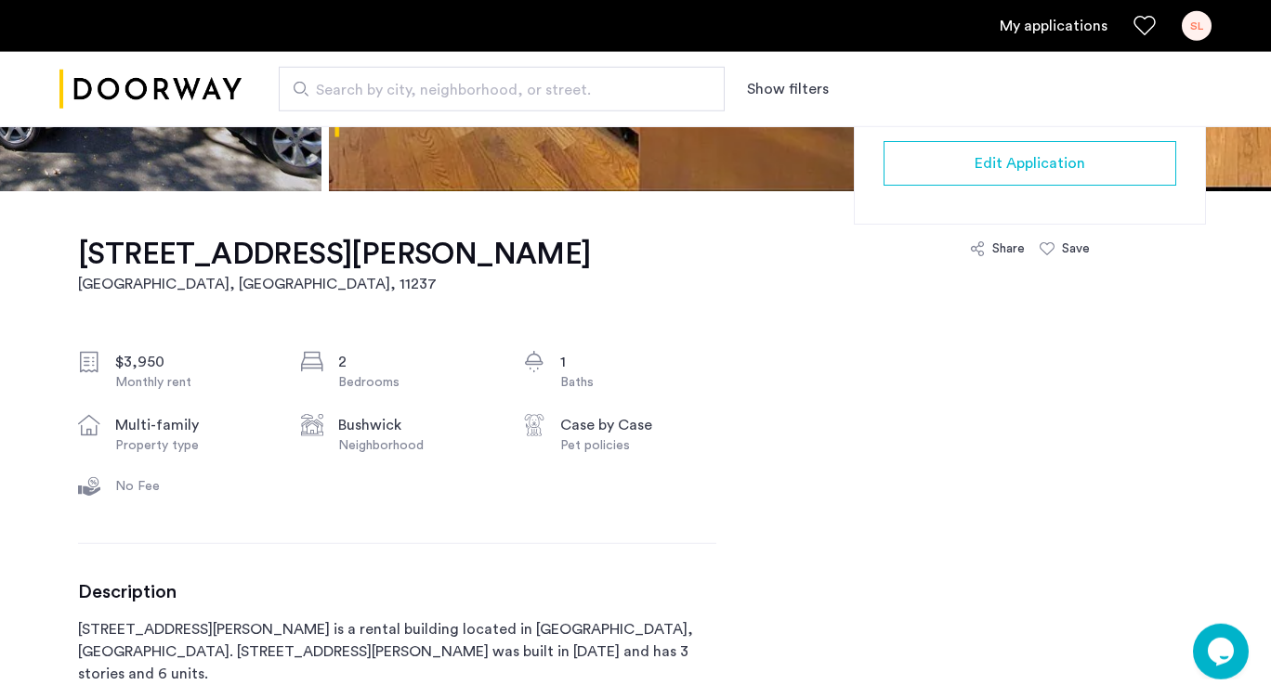
scroll to position [550, 0]
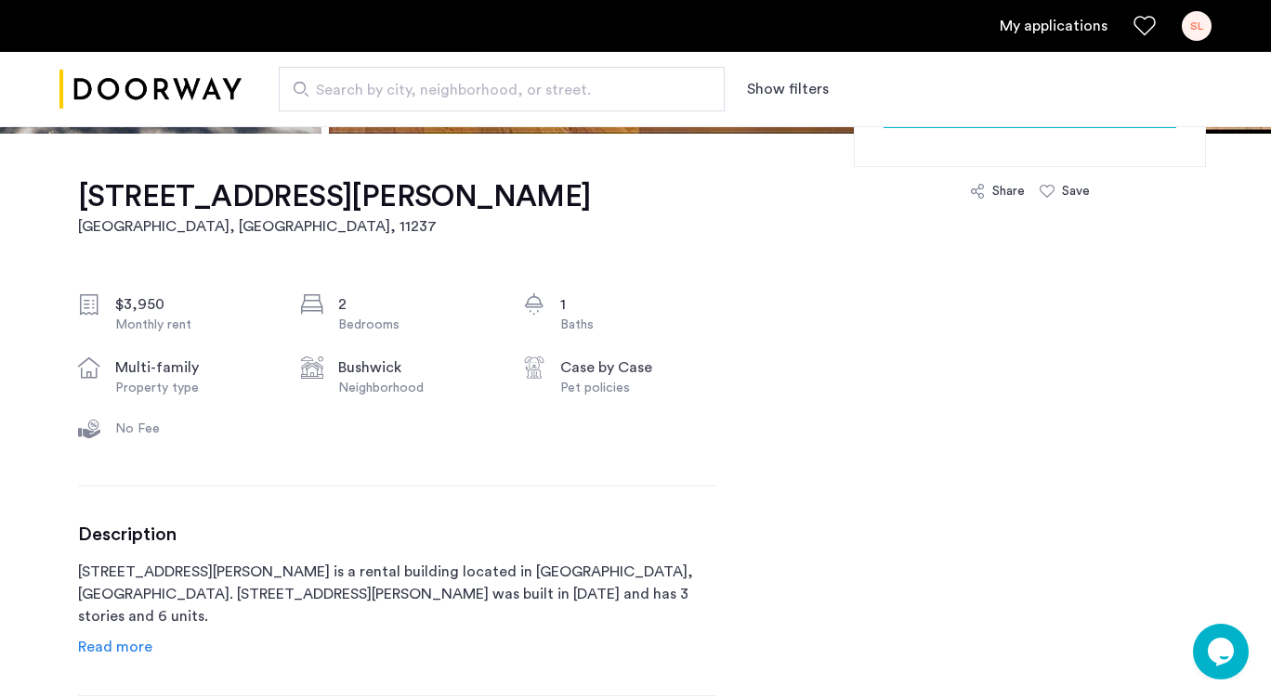
click at [1054, 30] on link "My applications" at bounding box center [1053, 26] width 108 height 22
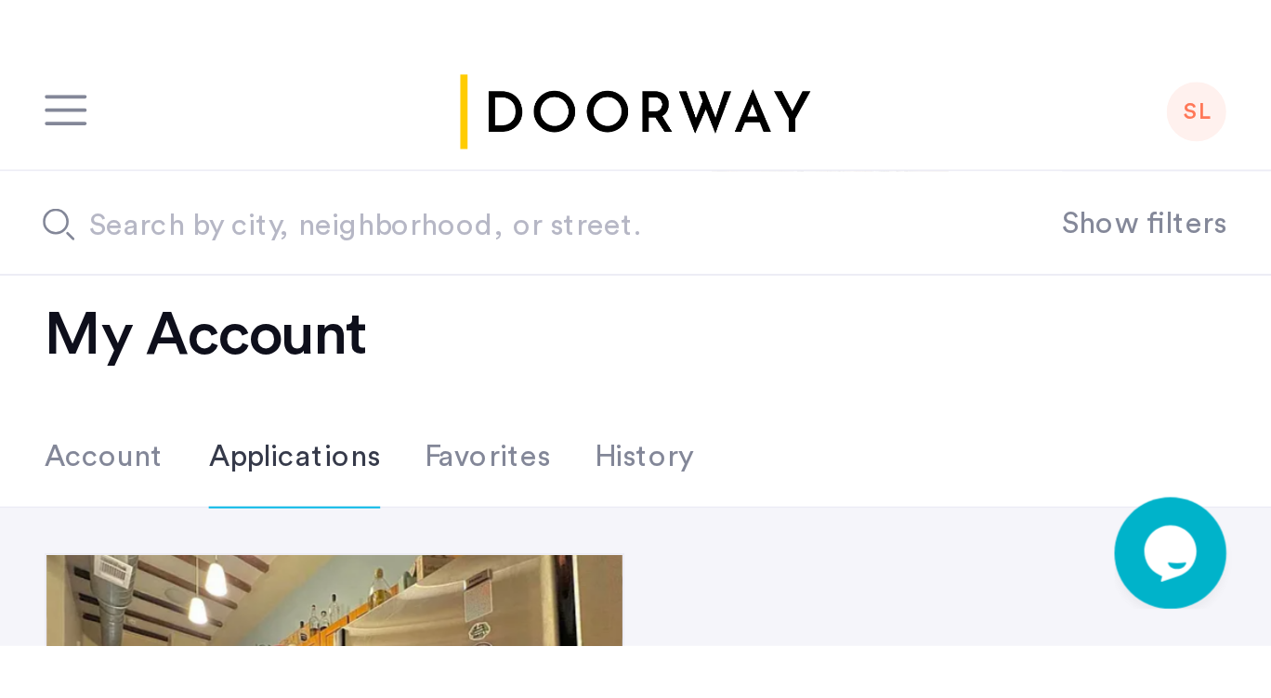
scroll to position [35, 0]
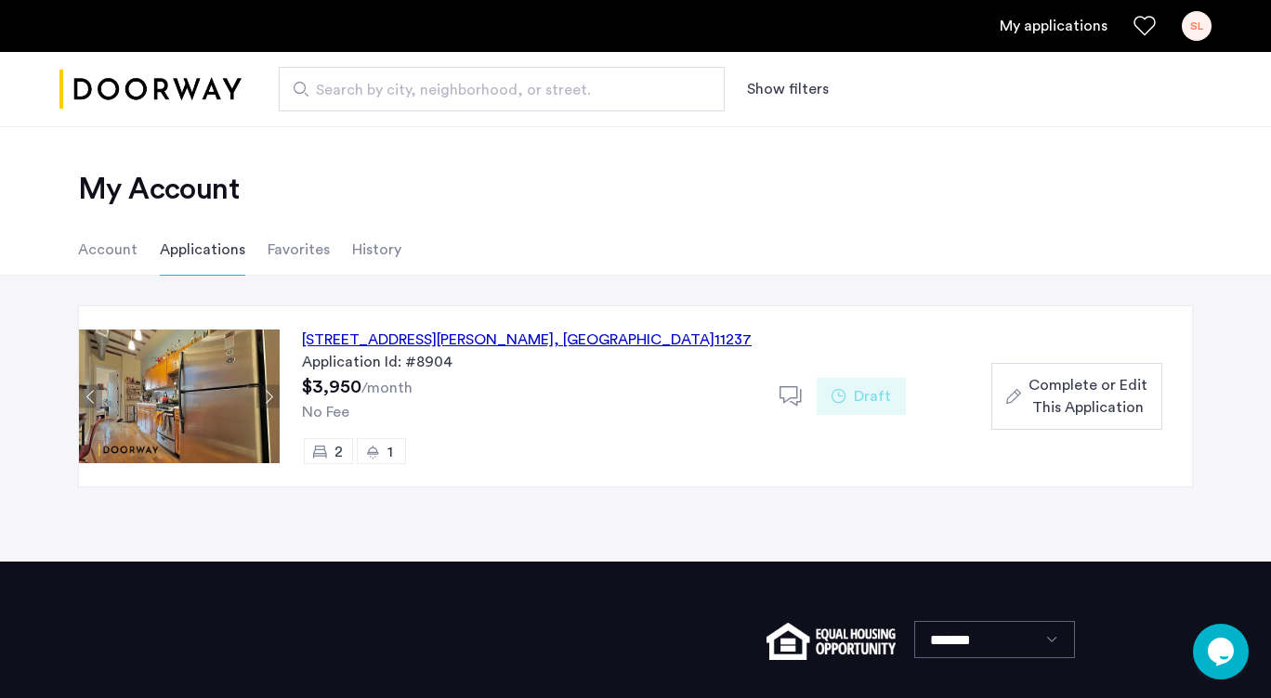
click at [870, 403] on span "Draft" at bounding box center [872, 396] width 37 height 22
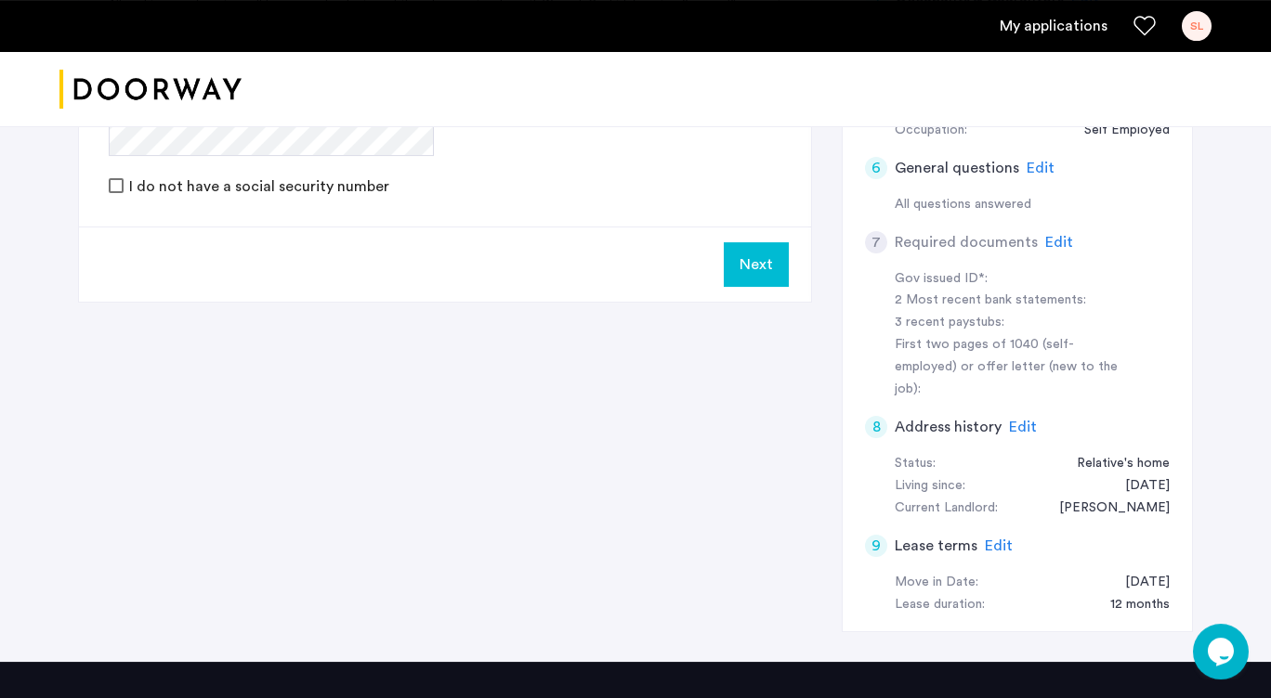
scroll to position [602, 0]
